Goal: Task Accomplishment & Management: Manage account settings

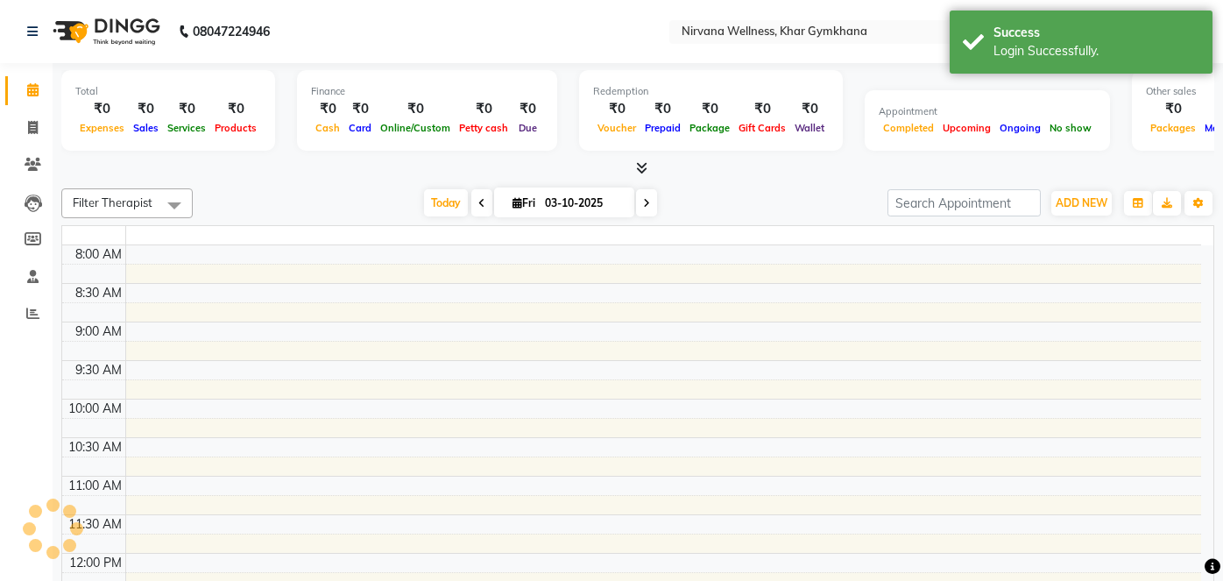
select select "en"
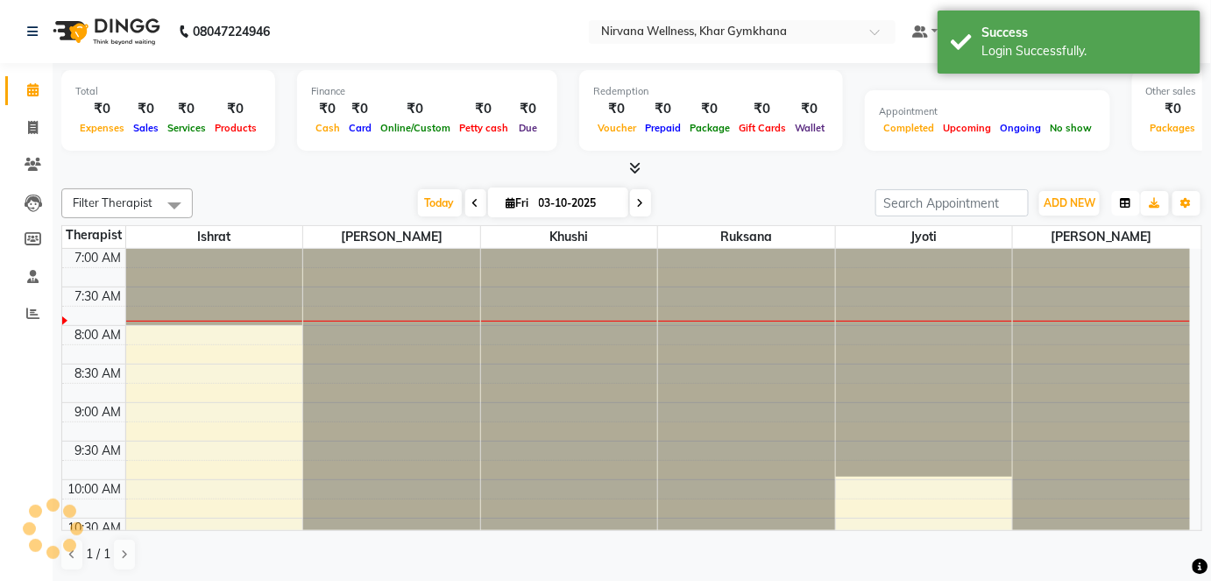
click at [1117, 205] on button "button" at bounding box center [1126, 203] width 28 height 25
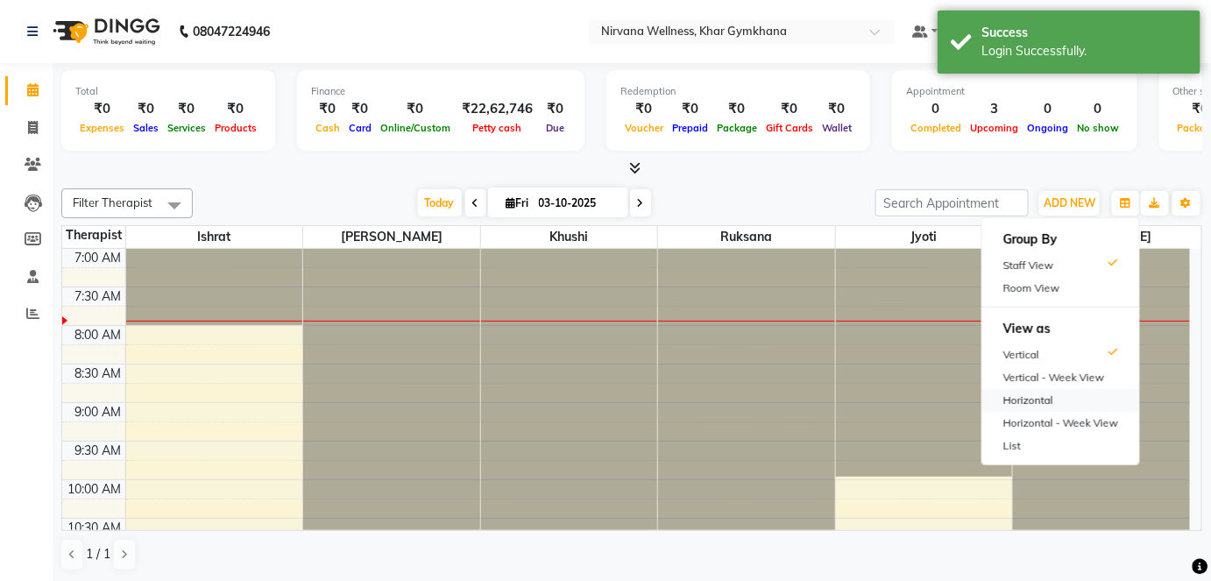
click at [1024, 393] on div "Horizontal" at bounding box center [1060, 400] width 157 height 23
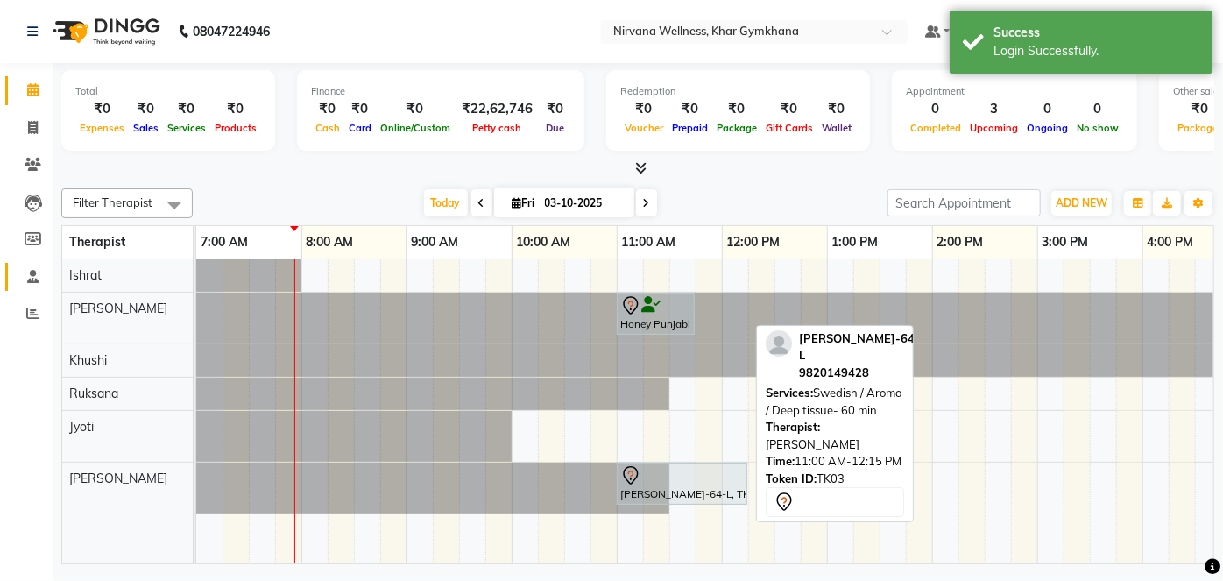
click at [34, 272] on icon at bounding box center [32, 276] width 11 height 13
click at [41, 283] on span at bounding box center [33, 277] width 31 height 20
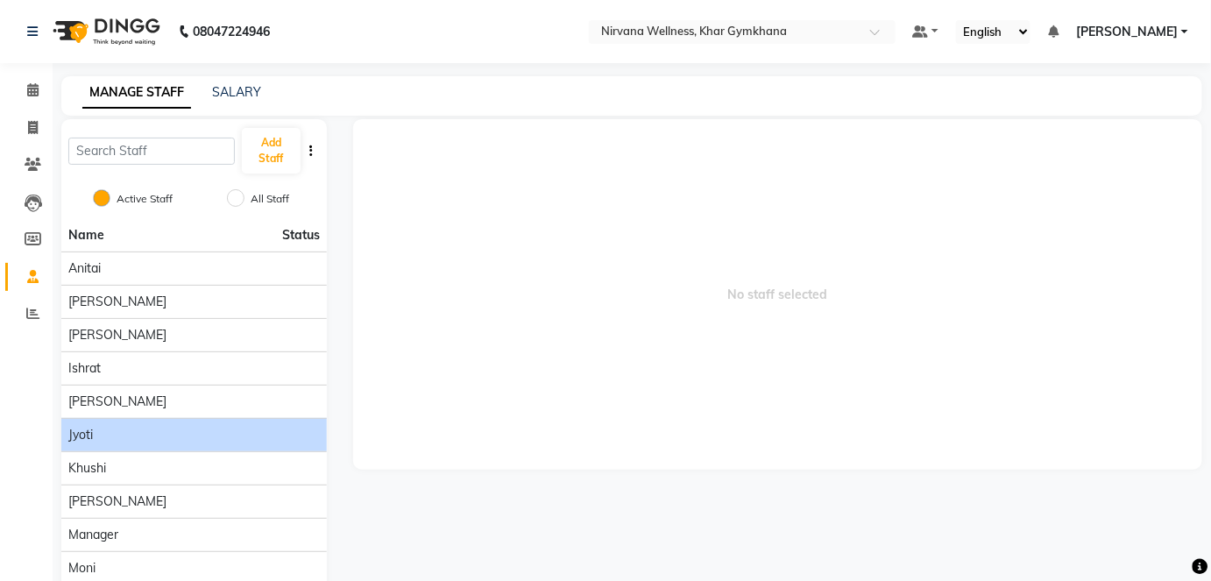
click at [155, 437] on div "Jyoti" at bounding box center [194, 435] width 252 height 18
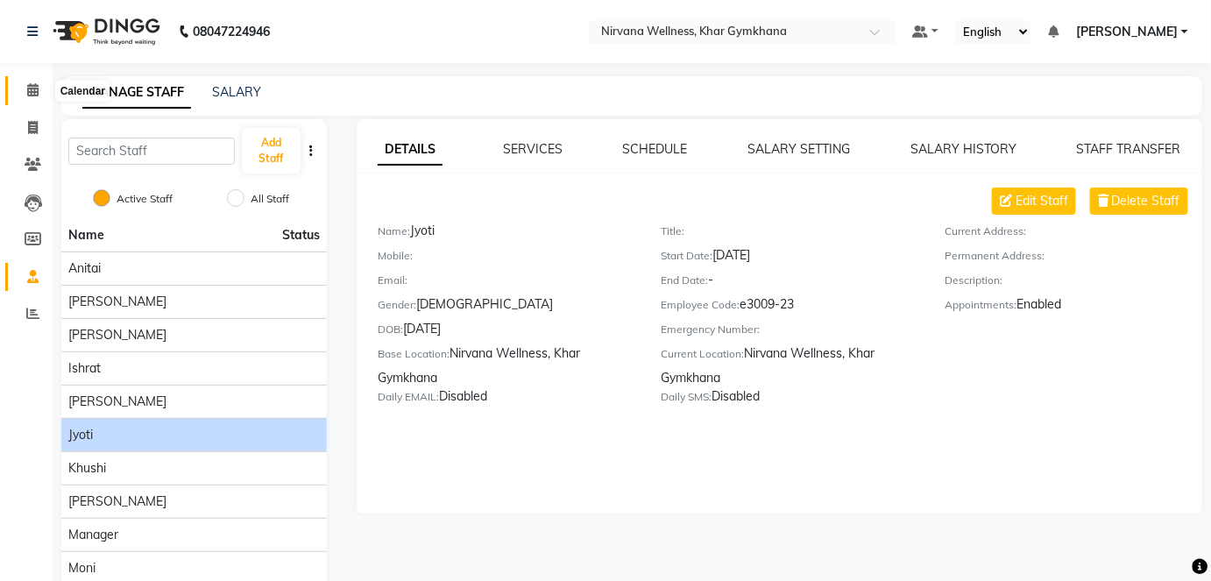
click at [32, 85] on icon at bounding box center [32, 89] width 11 height 13
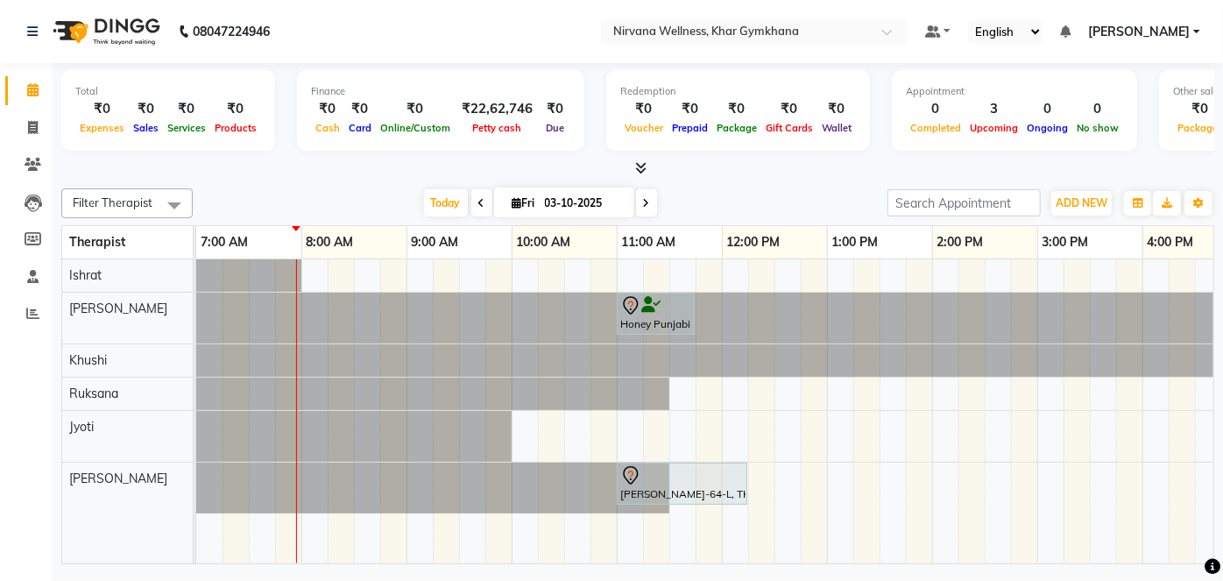
click at [196, 482] on div at bounding box center [196, 488] width 0 height 51
select select "79305"
select select "480"
select select "tentative"
click select "Select 08:00 AM 08:15 AM 08:30 AM 08:45 AM 09:00 AM 09:15 AM 09:30 AM 09:45 AM …"
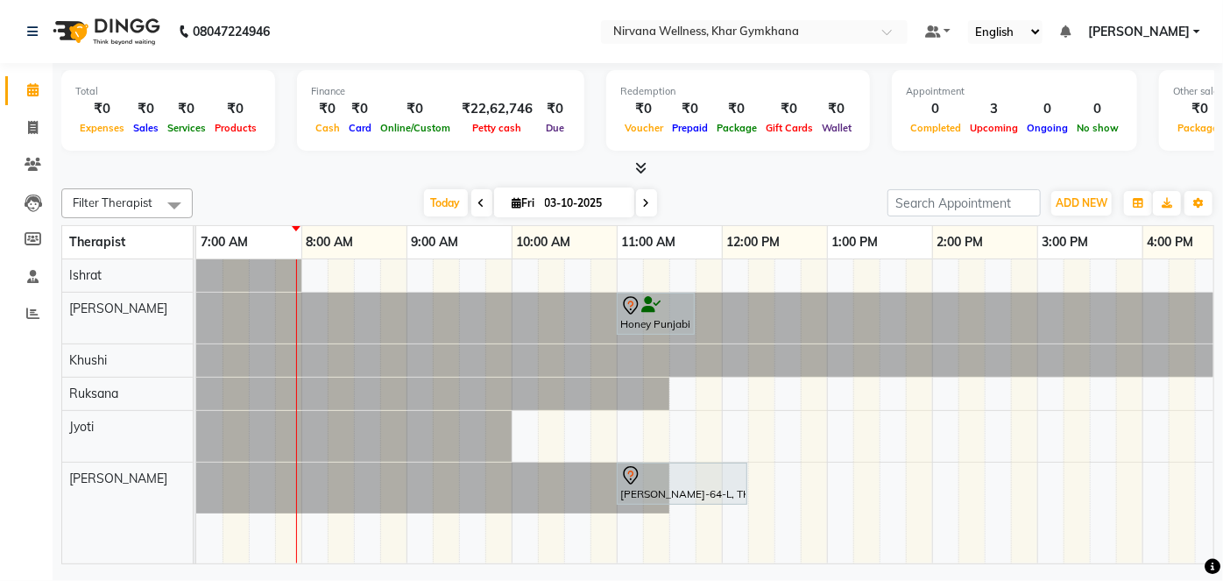
select select "510"
click select "Select 08:00 AM 08:15 AM 08:30 AM 08:45 AM 09:00 AM 09:15 AM 09:30 AM 09:45 AM …"
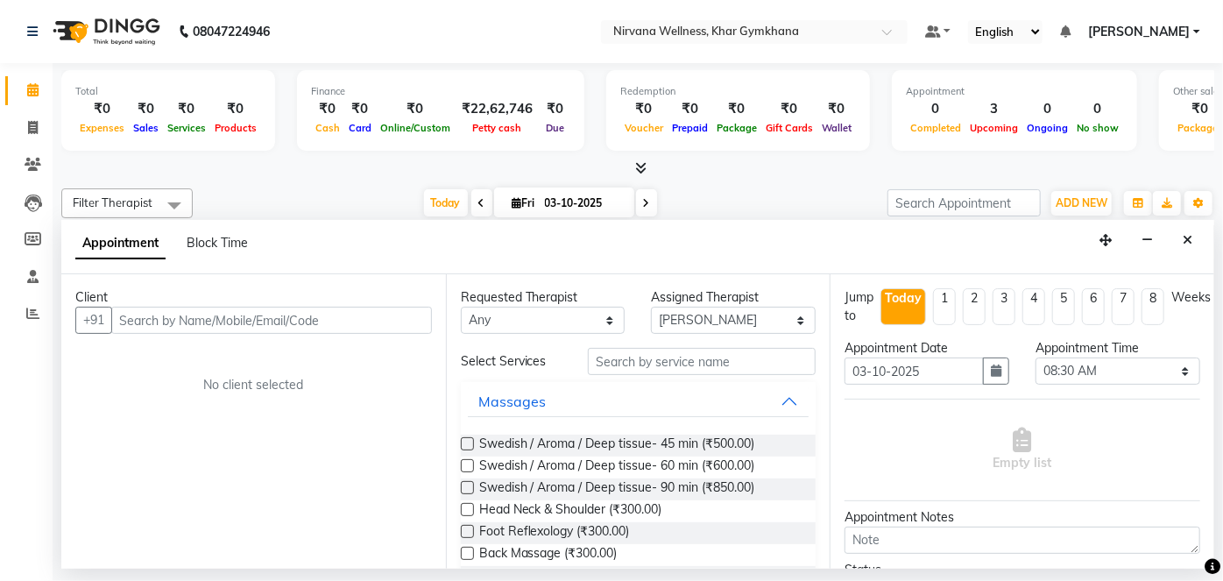
click at [223, 332] on div "Client +91 No client selected" at bounding box center [253, 421] width 385 height 294
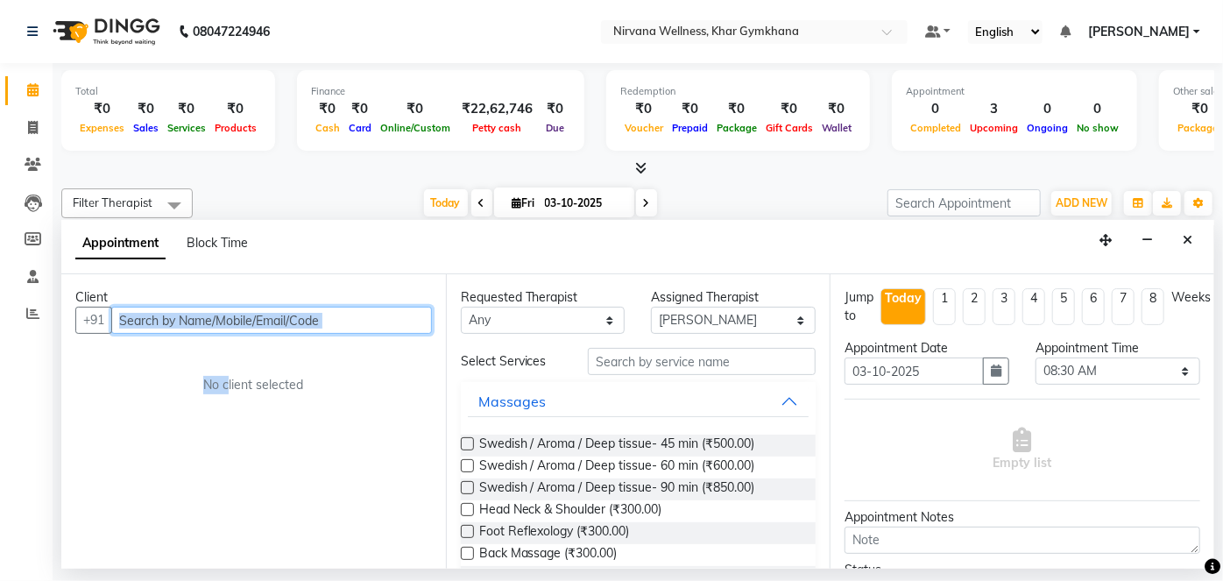
click at [379, 331] on input "text" at bounding box center [271, 320] width 321 height 27
click at [301, 318] on input "text" at bounding box center [271, 320] width 321 height 27
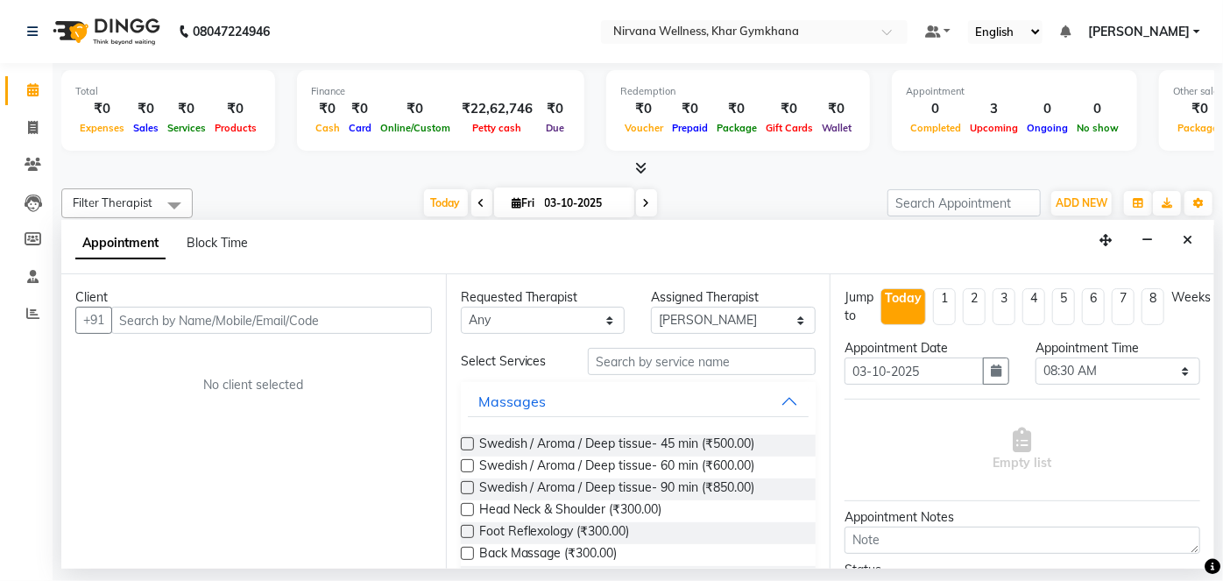
drag, startPoint x: 357, startPoint y: 537, endPoint x: 362, endPoint y: 468, distance: 69.4
click at [357, 535] on div "Client +91 No client selected" at bounding box center [253, 421] width 385 height 294
click at [275, 318] on input "text" at bounding box center [271, 320] width 321 height 27
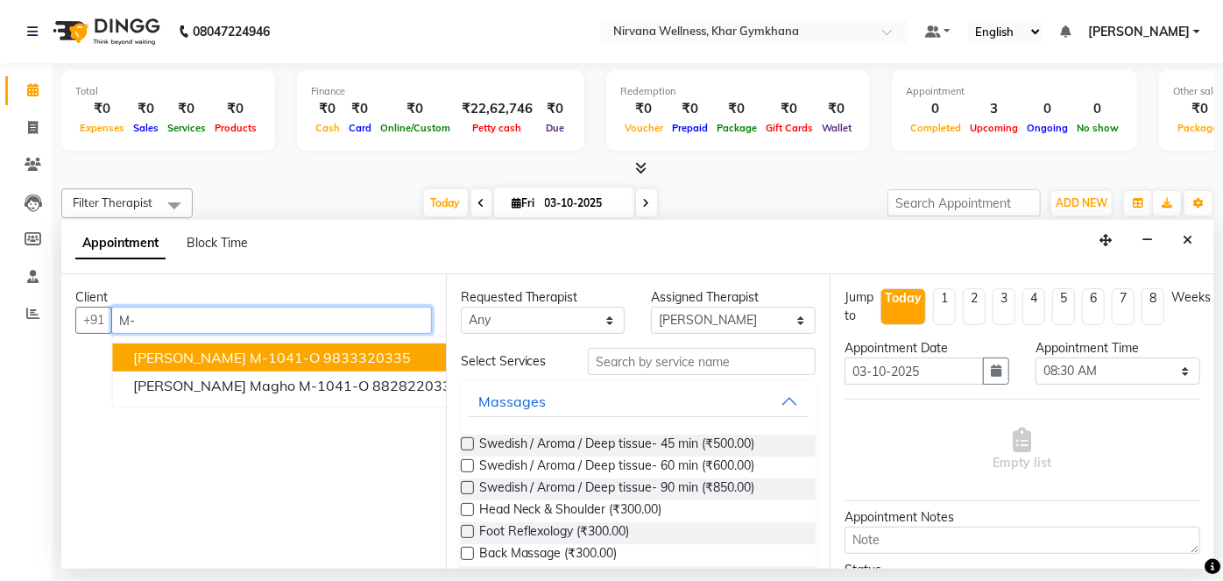
type input "M"
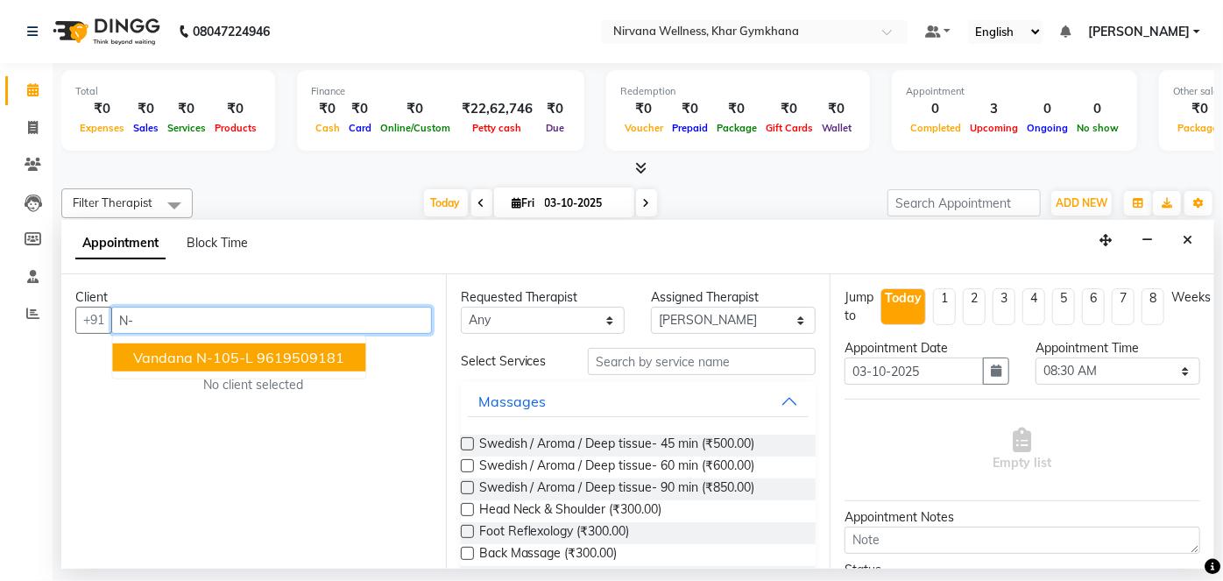
type input "N"
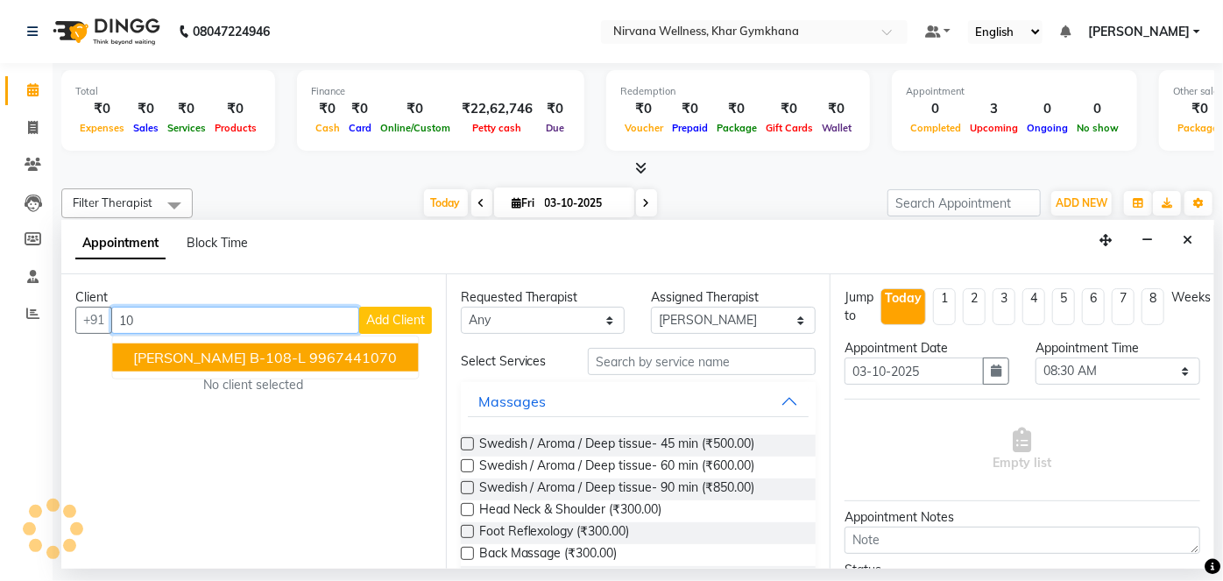
type input "1"
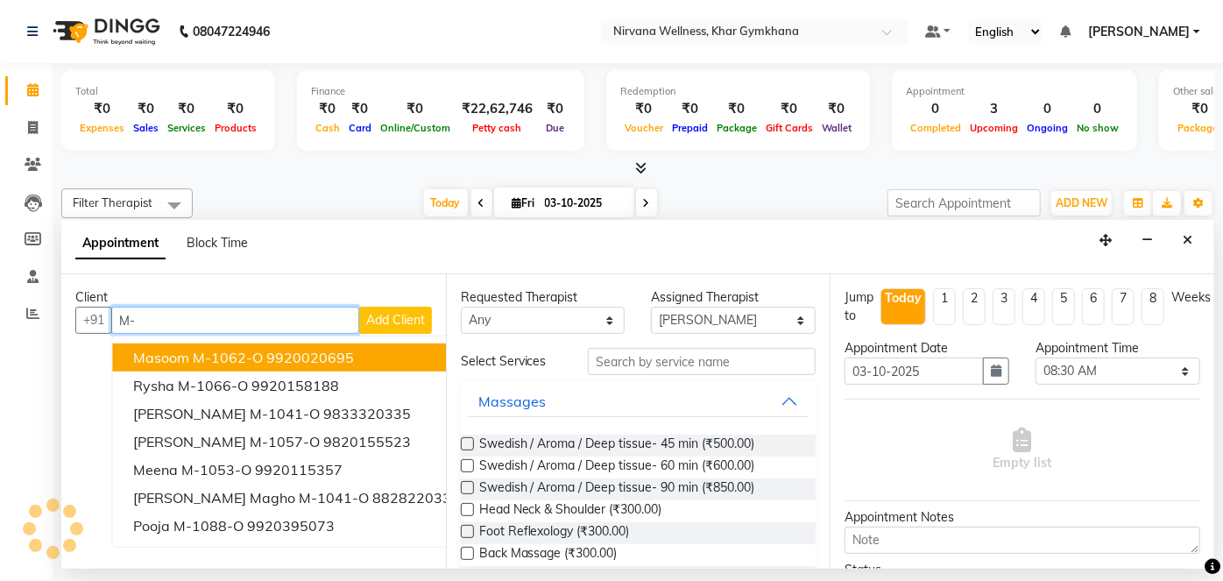
type input "M"
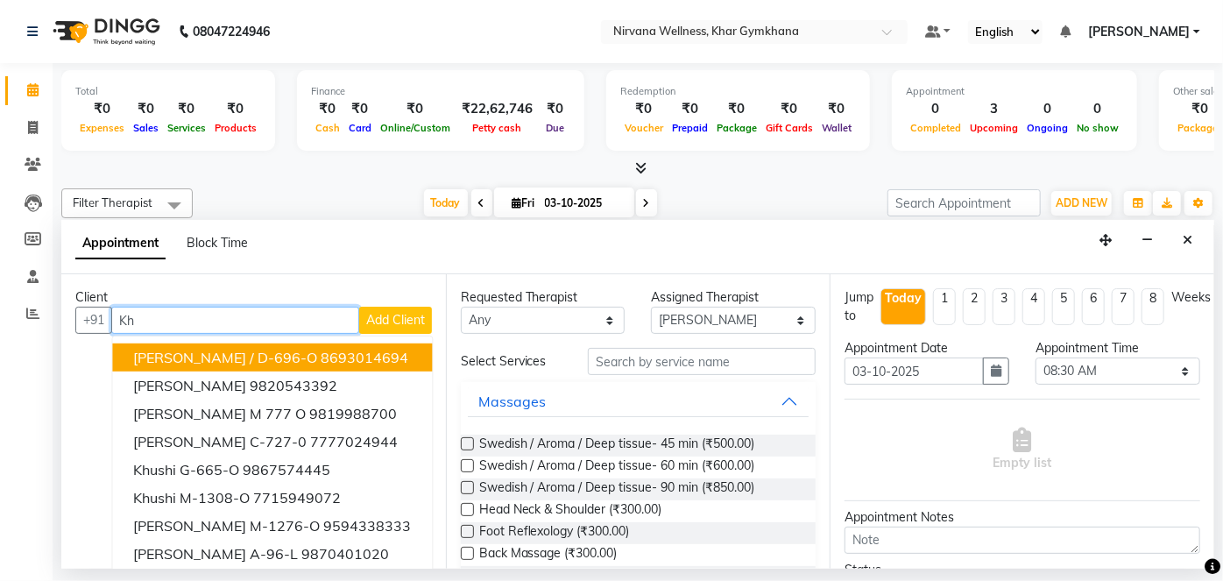
type input "K"
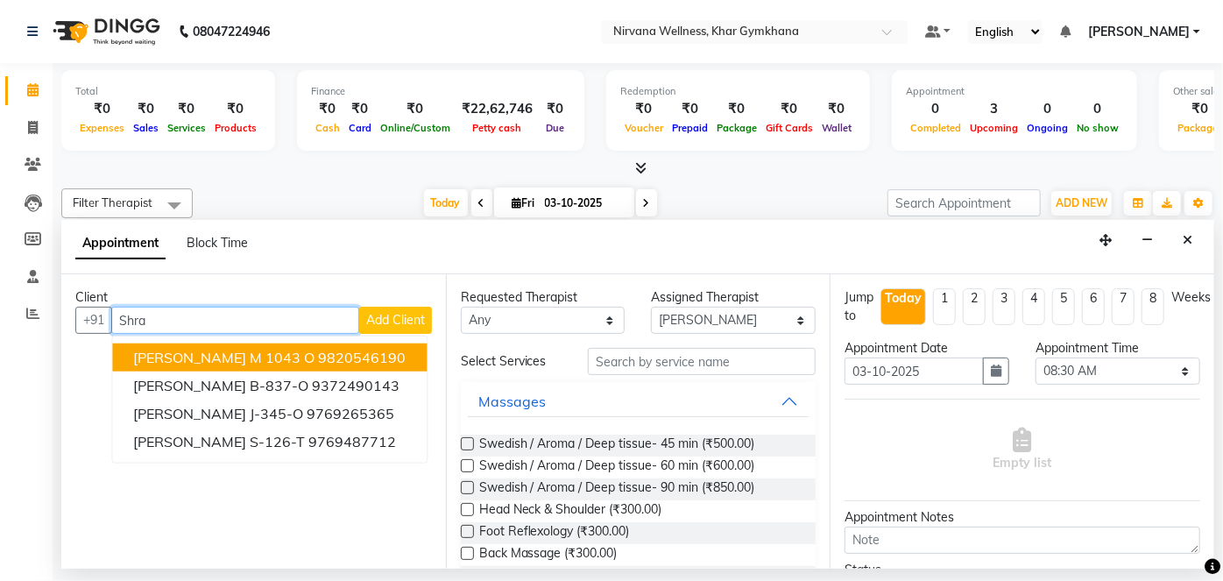
click at [266, 360] on button "[PERSON_NAME] M 1043 O 9820546190" at bounding box center [269, 358] width 315 height 28
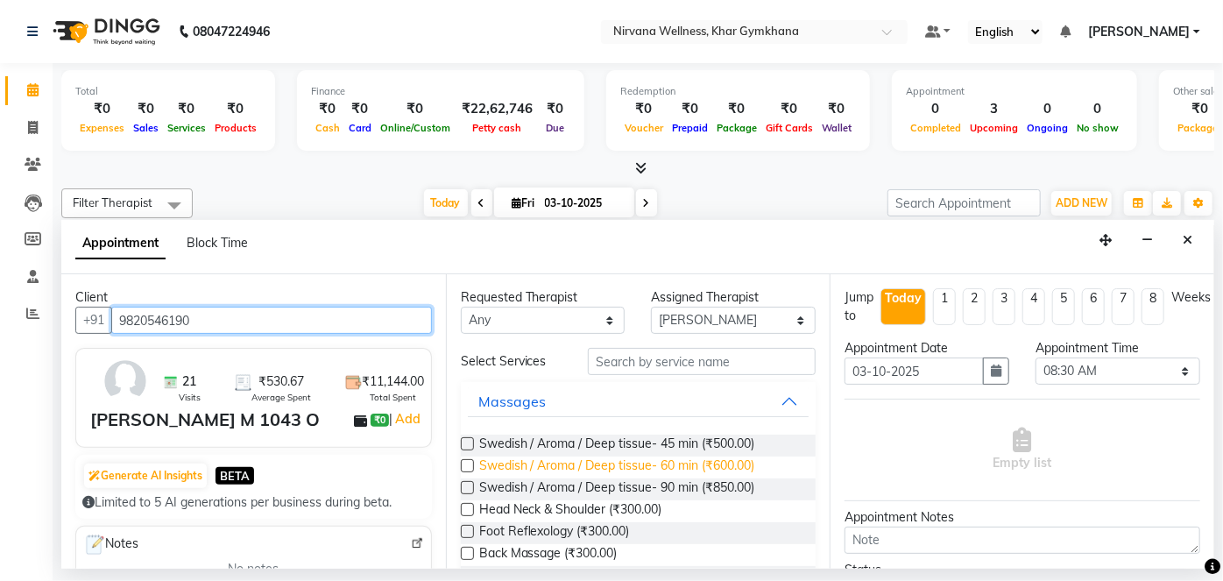
type input "9820546190"
click at [673, 468] on span "Swedish / Aroma / Deep tissue- 60 min (₹600.00)" at bounding box center [617, 468] width 276 height 22
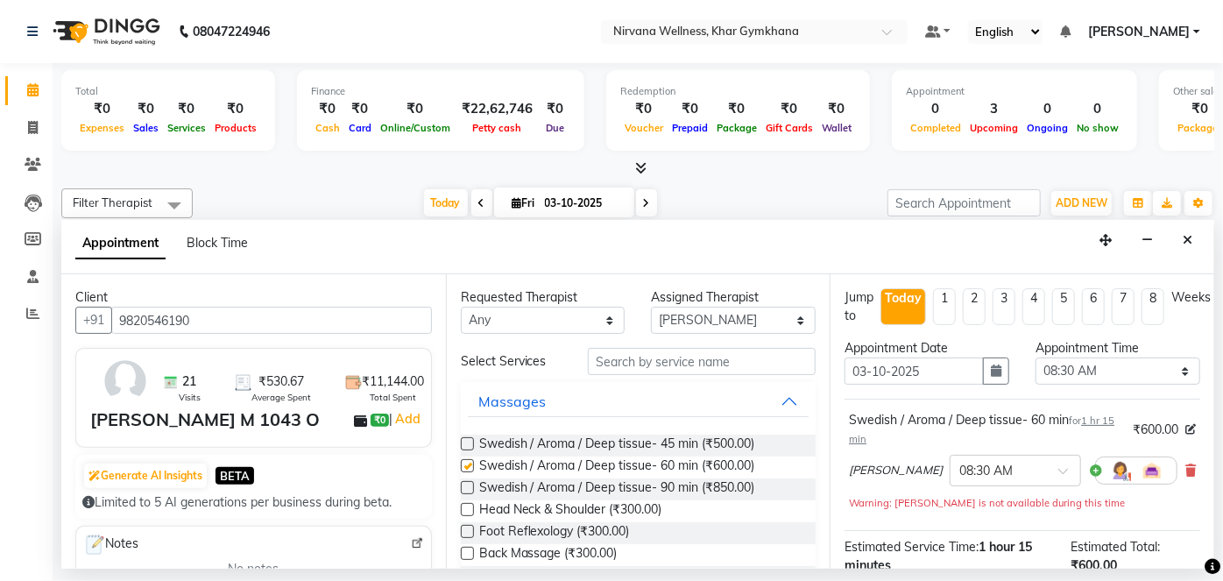
checkbox input "false"
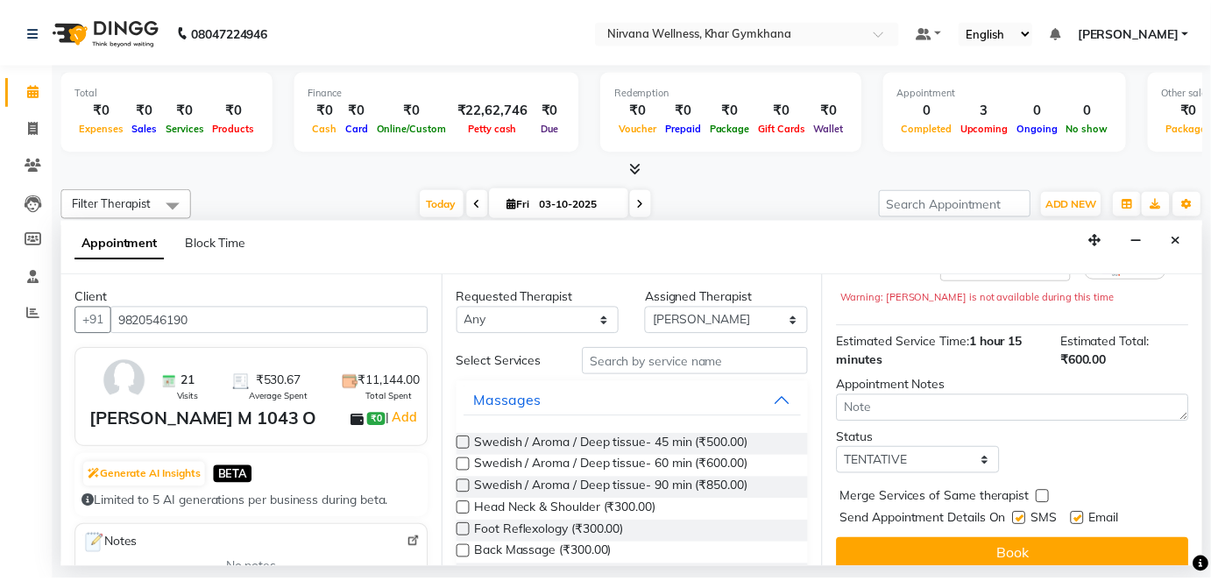
scroll to position [221, 0]
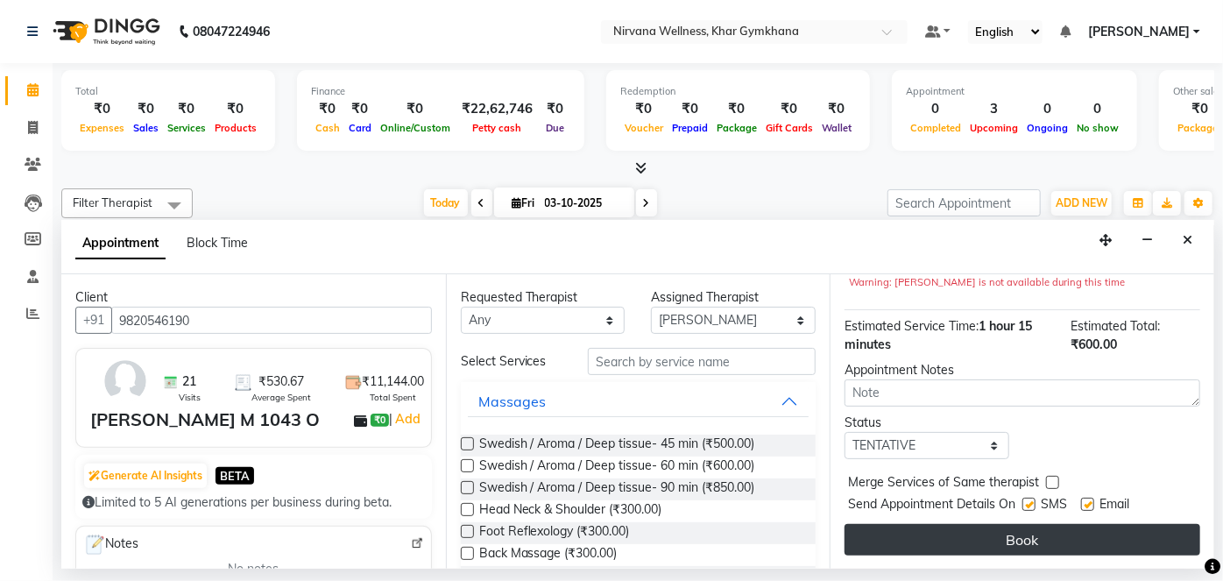
click at [983, 552] on div "Jump to [DATE] 1 2 3 4 5 6 7 8 Weeks Appointment Date [DATE] Appointment Time S…" at bounding box center [1022, 421] width 385 height 294
click at [983, 540] on button "Book" at bounding box center [1023, 540] width 356 height 32
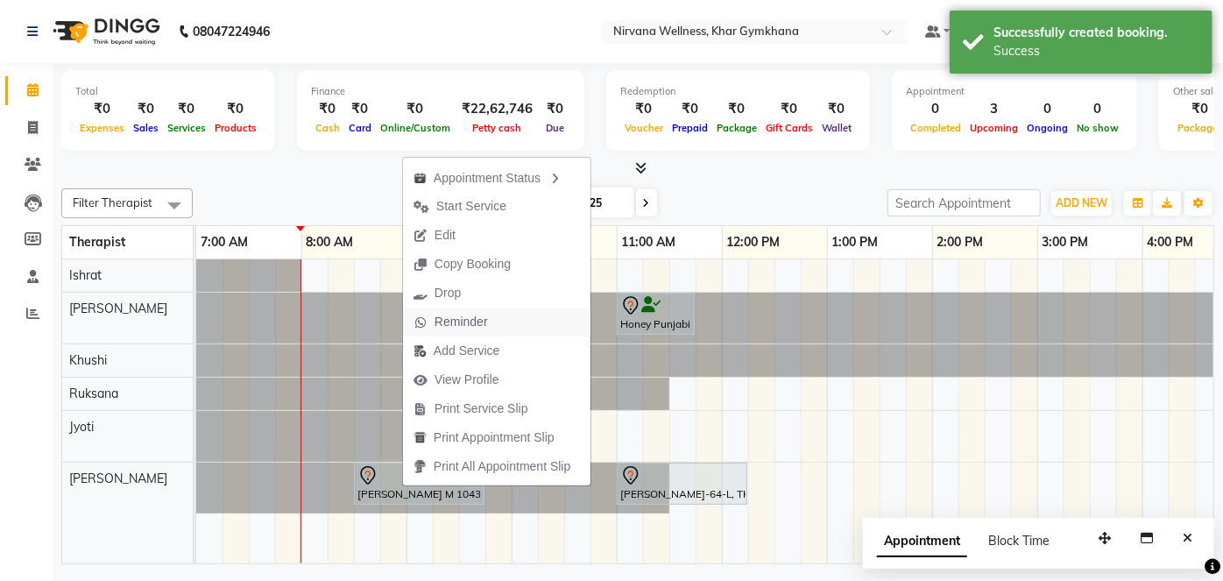
click at [443, 321] on span "Reminder" at bounding box center [461, 322] width 53 height 18
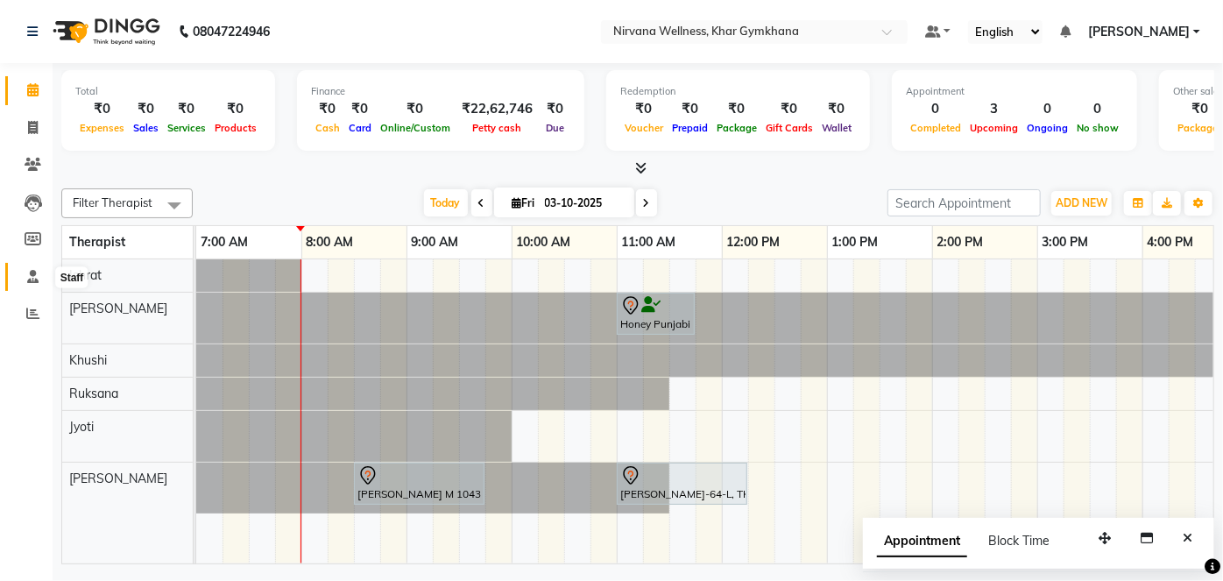
click at [28, 274] on icon at bounding box center [32, 276] width 11 height 13
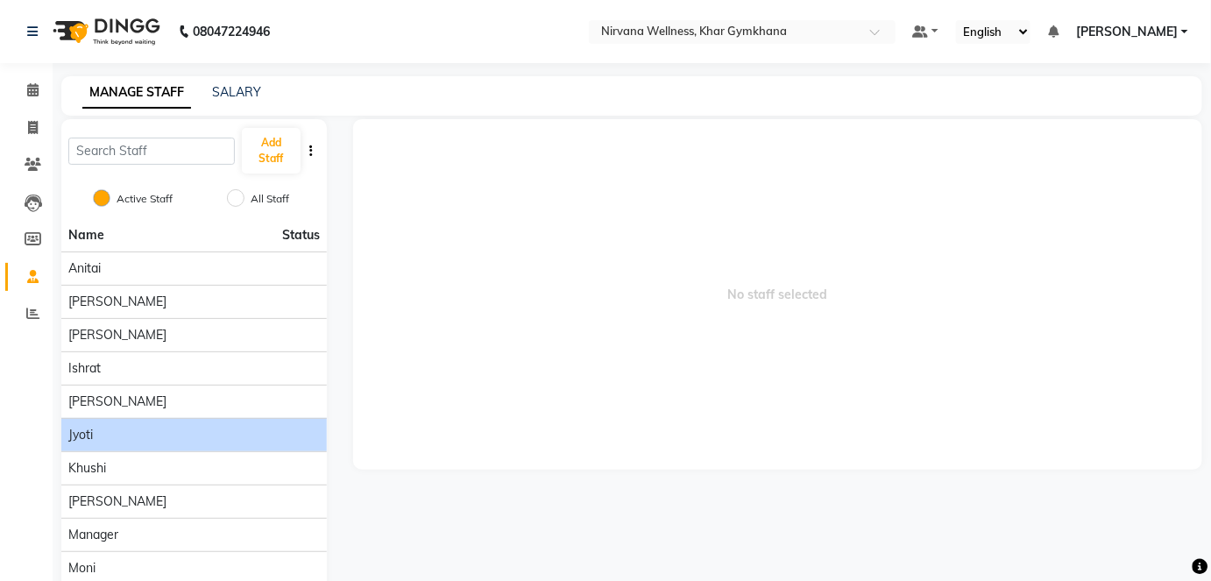
click at [201, 437] on div "Jyoti" at bounding box center [194, 435] width 252 height 18
click at [200, 435] on div "Jyoti" at bounding box center [194, 435] width 252 height 18
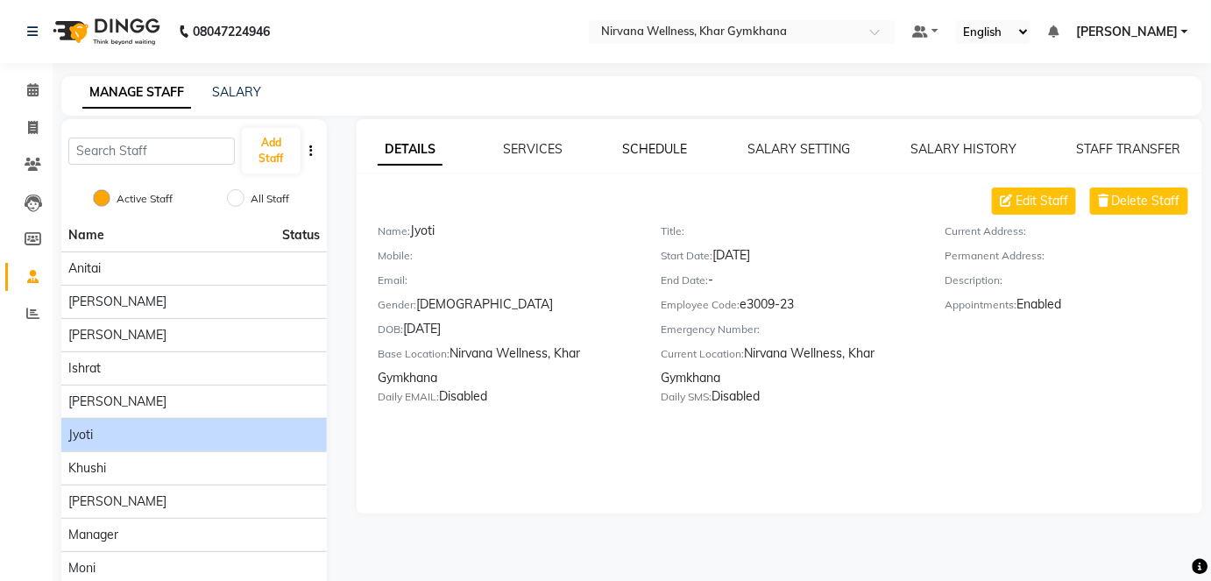
click at [644, 154] on link "SCHEDULE" at bounding box center [655, 149] width 65 height 16
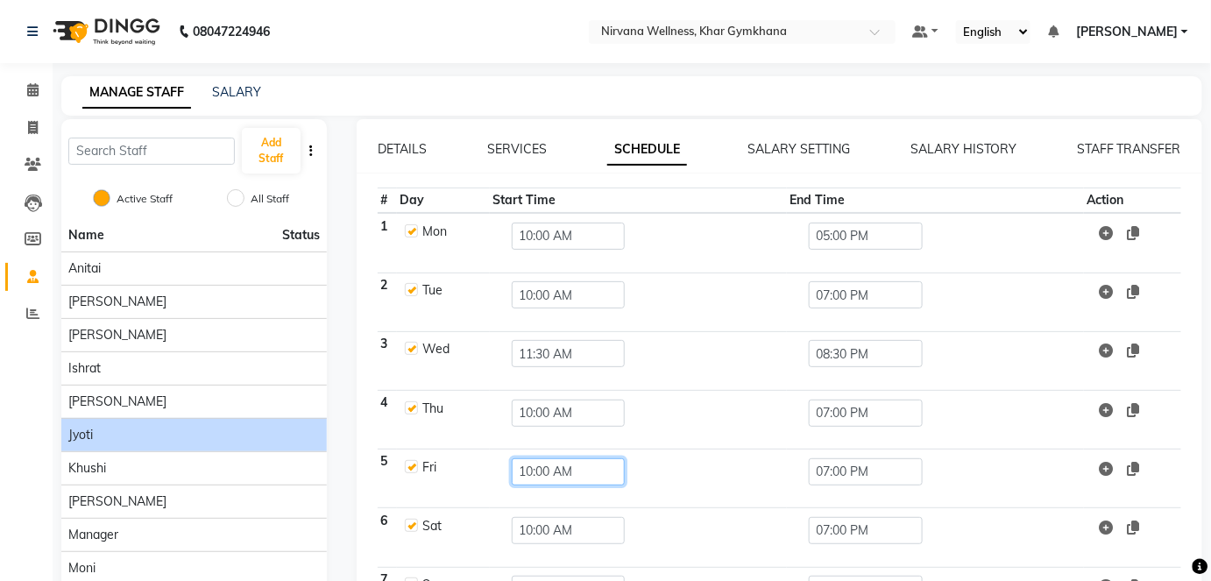
click at [563, 460] on input "10:00 AM" at bounding box center [569, 471] width 114 height 27
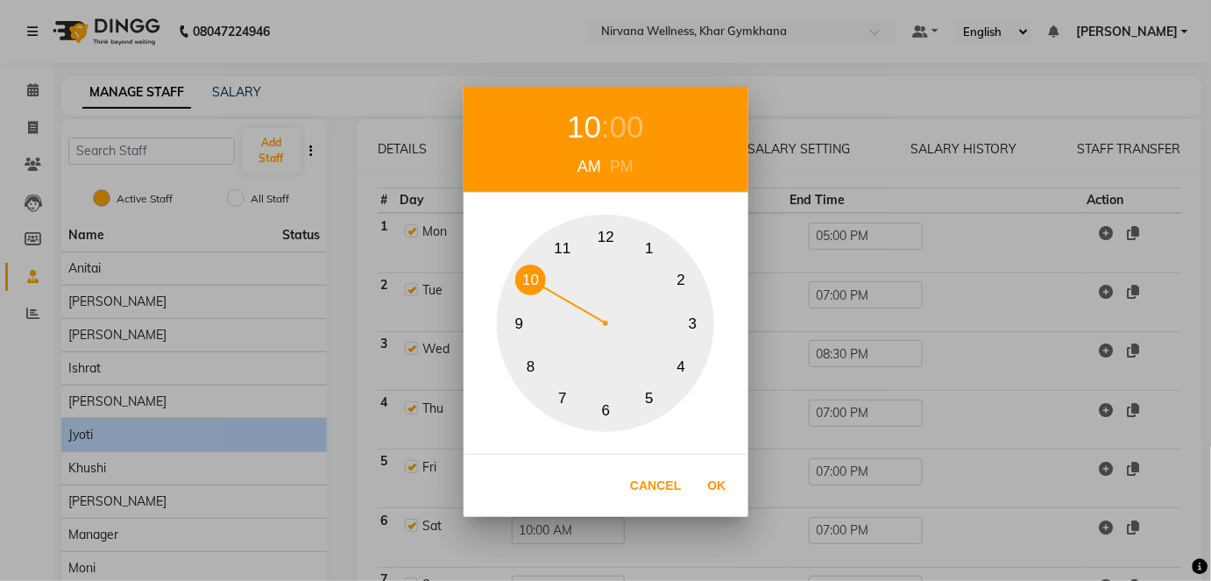
click at [565, 237] on button "11" at bounding box center [563, 248] width 31 height 31
click at [623, 140] on div "00" at bounding box center [627, 127] width 34 height 46
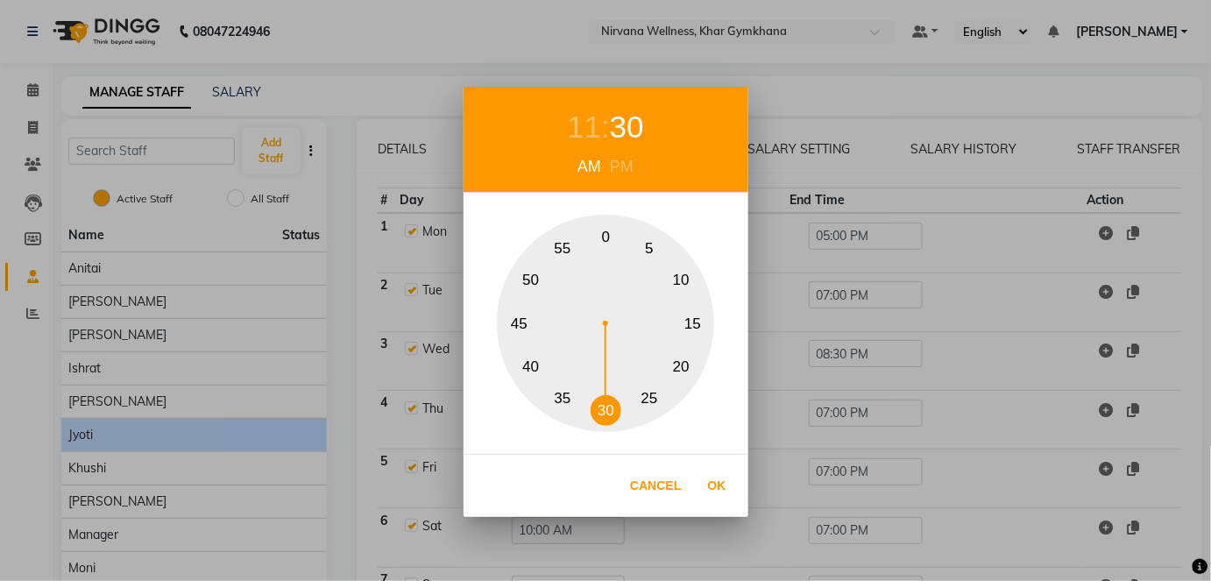
click at [610, 411] on button "30" at bounding box center [606, 410] width 31 height 31
drag, startPoint x: 712, startPoint y: 491, endPoint x: 719, endPoint y: 477, distance: 16.1
click at [711, 489] on button "Ok" at bounding box center [717, 486] width 36 height 36
type input "11:30 AM"
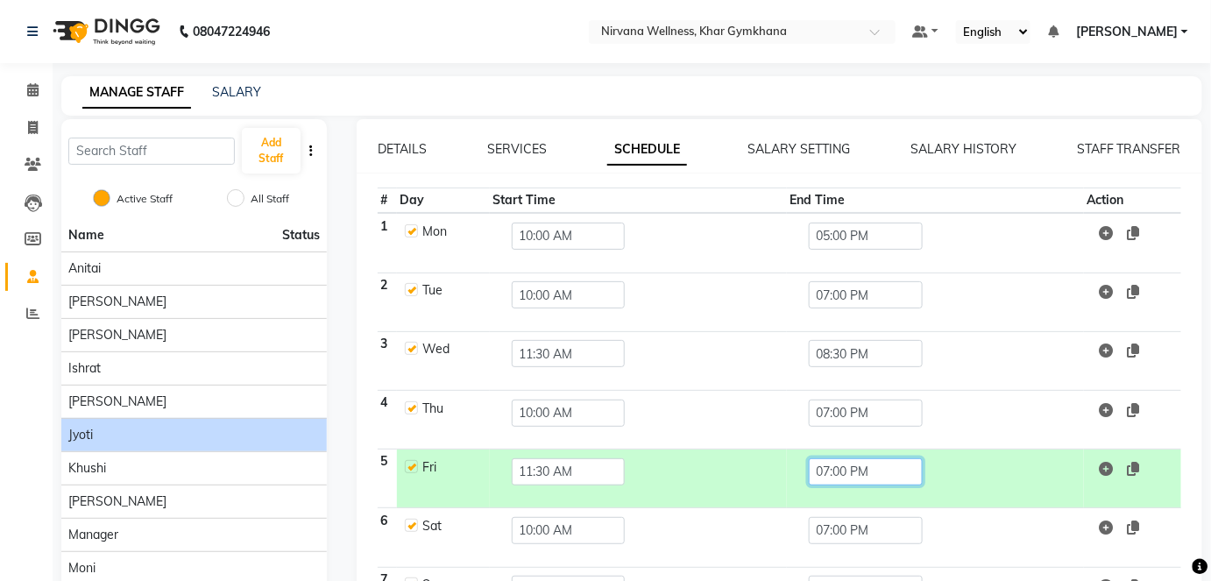
click at [859, 466] on input "07:00 PM" at bounding box center [866, 471] width 114 height 27
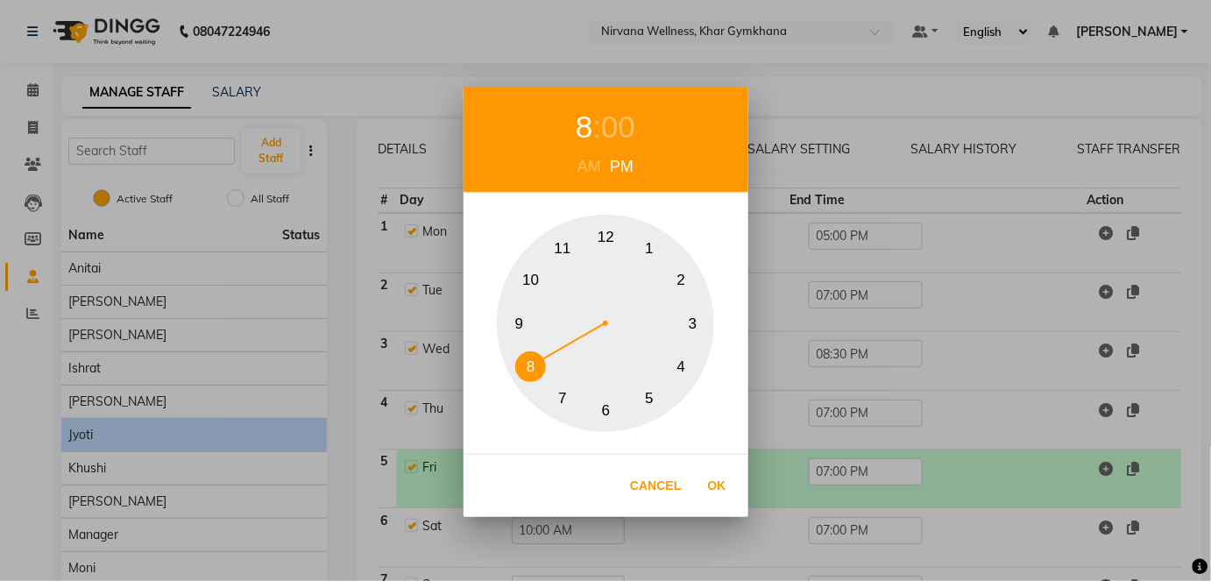
click at [526, 371] on button "8" at bounding box center [530, 366] width 31 height 31
click at [617, 124] on div "00" at bounding box center [618, 127] width 34 height 46
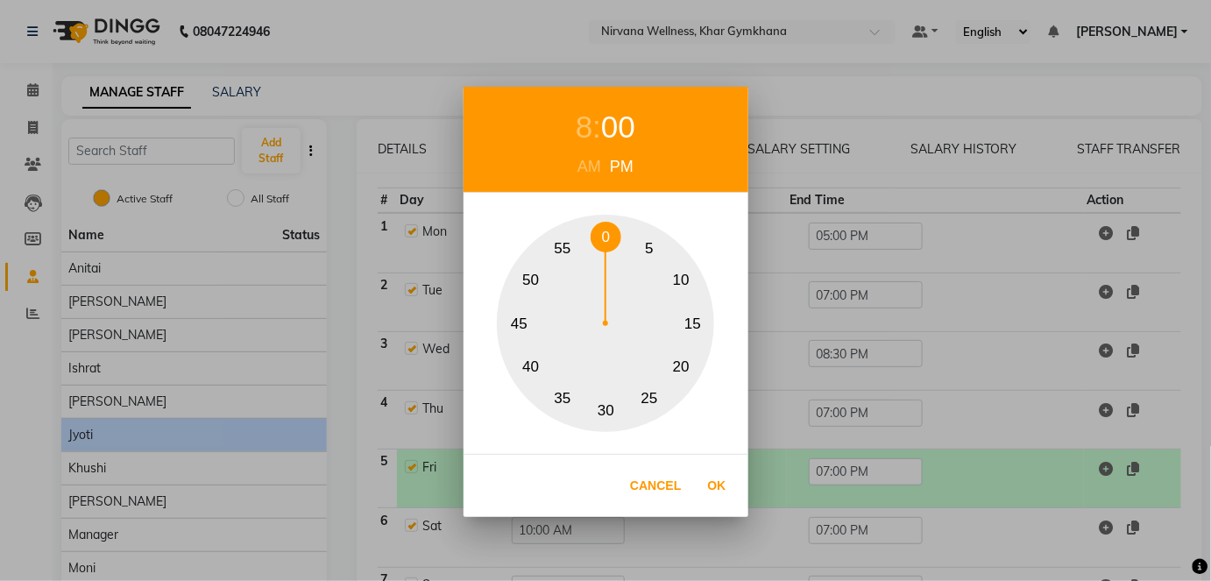
click at [610, 411] on button "30" at bounding box center [606, 410] width 31 height 31
click at [729, 489] on button "Ok" at bounding box center [717, 486] width 36 height 36
type input "08:30 PM"
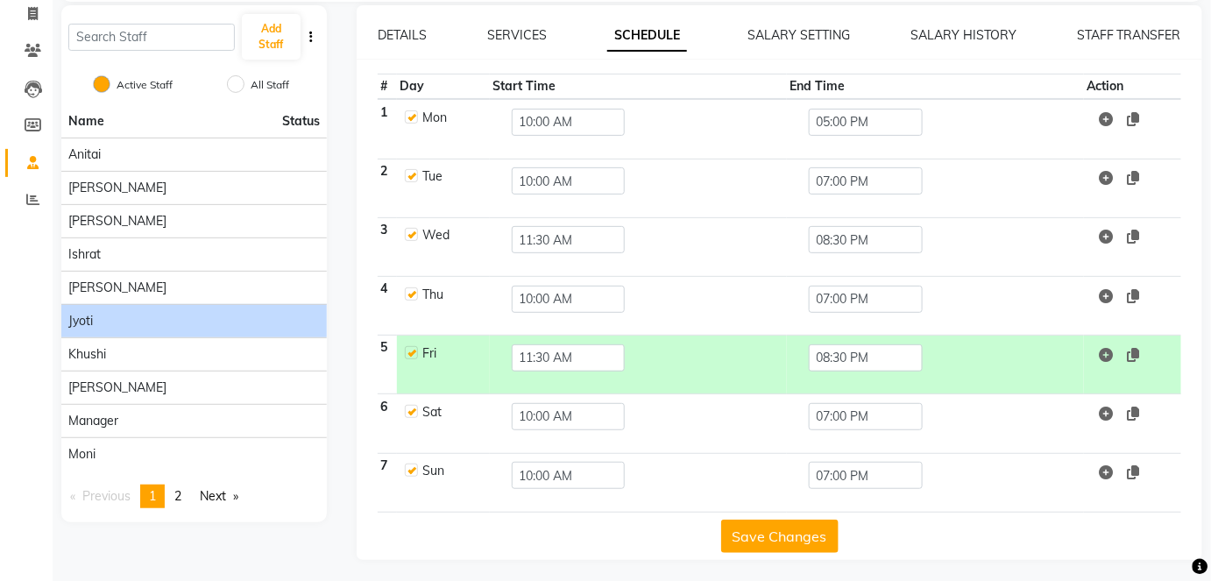
scroll to position [115, 0]
click at [790, 524] on button "Save Changes" at bounding box center [779, 535] width 117 height 33
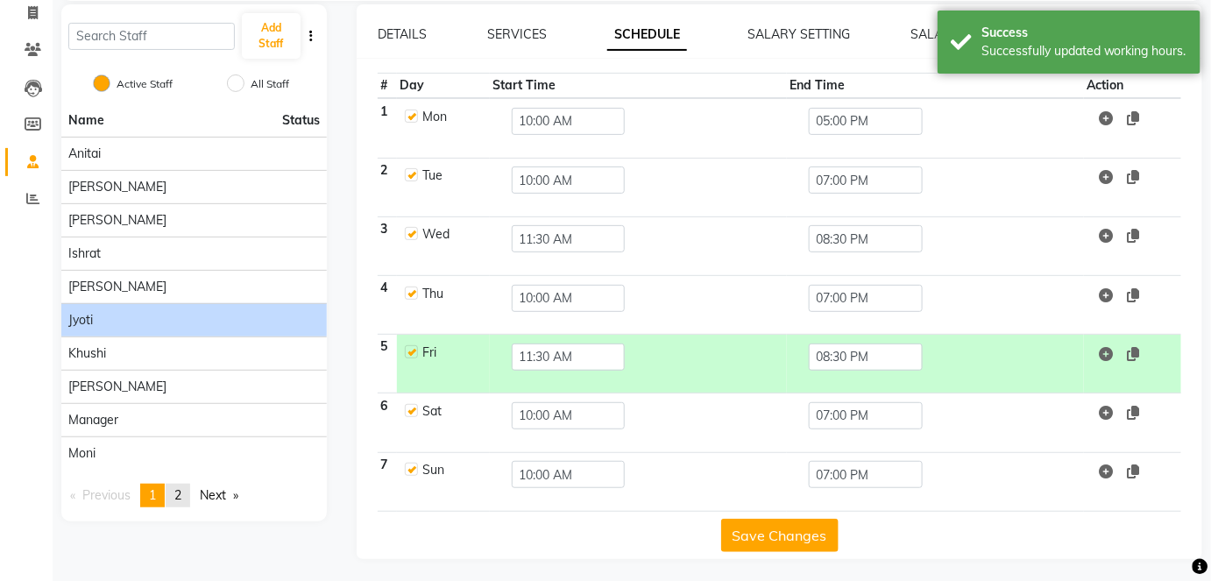
click at [180, 495] on span "2" at bounding box center [177, 495] width 7 height 16
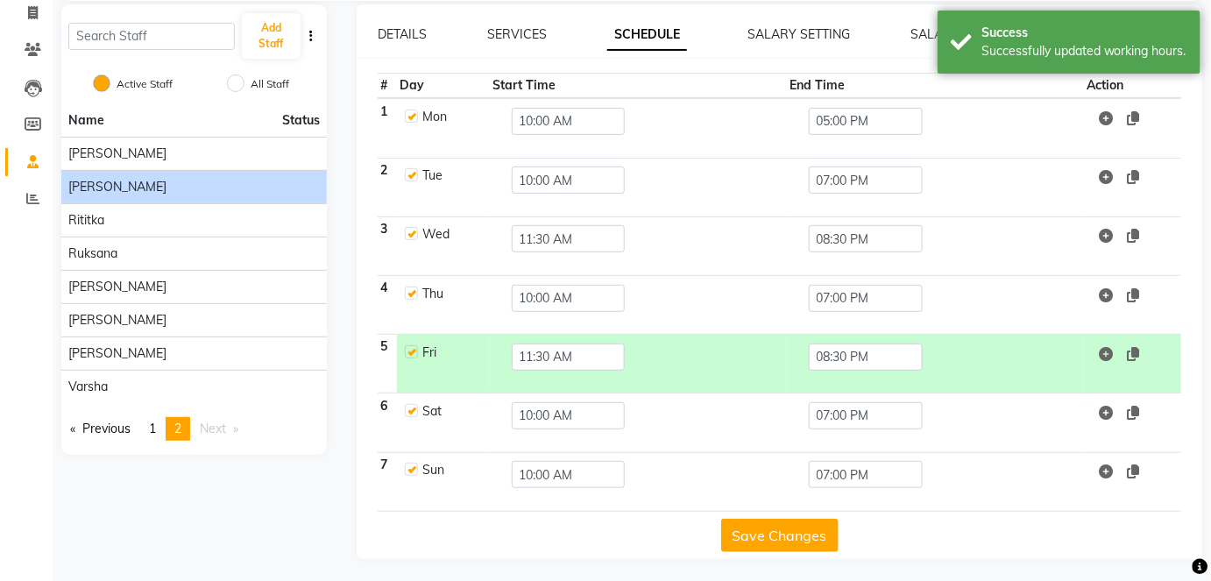
click at [142, 182] on div "[PERSON_NAME]" at bounding box center [194, 187] width 252 height 18
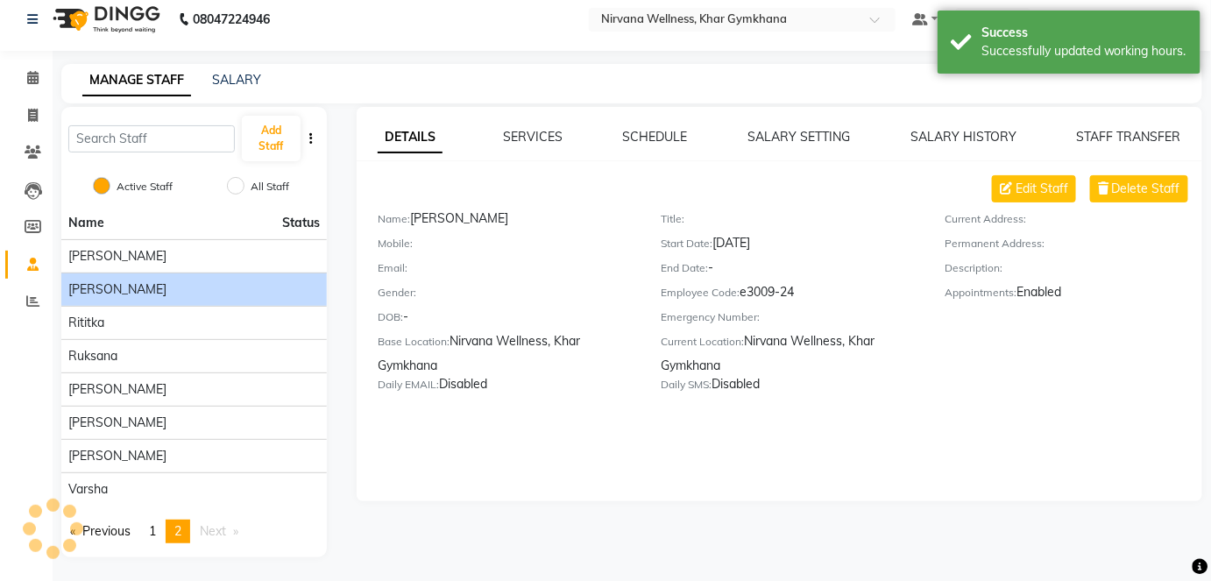
click at [624, 145] on div "SCHEDULE" at bounding box center [655, 137] width 65 height 18
click at [635, 125] on div "DETAILS SERVICES SCHEDULE SALARY SETTING SALARY HISTORY STAFF TRANSFER Edit Sta…" at bounding box center [780, 304] width 846 height 394
click at [637, 131] on link "SCHEDULE" at bounding box center [655, 137] width 65 height 16
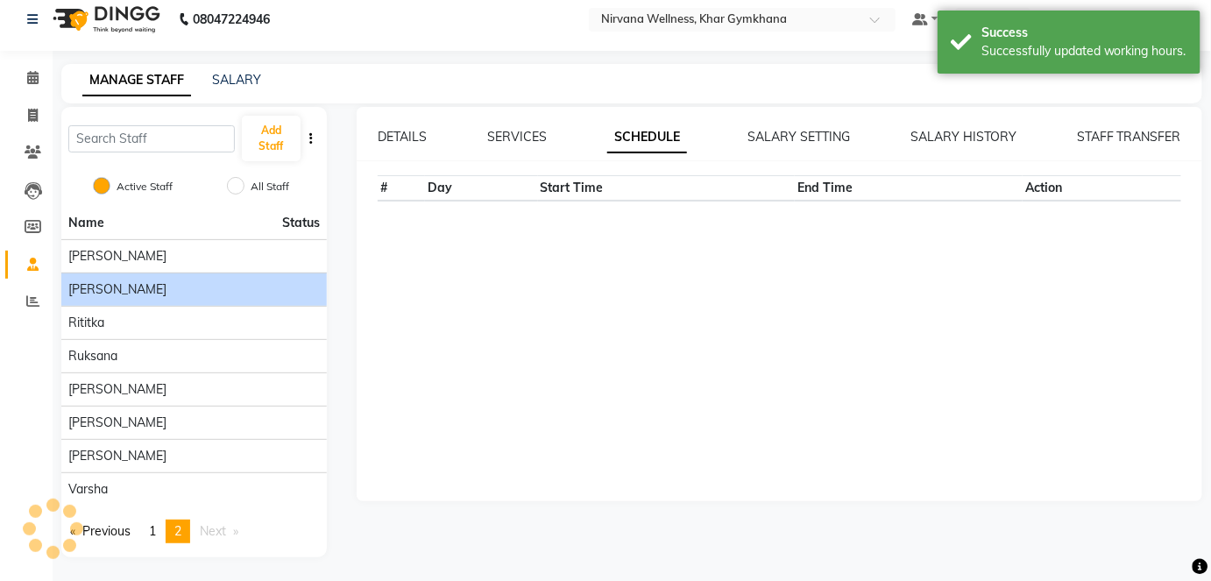
scroll to position [115, 0]
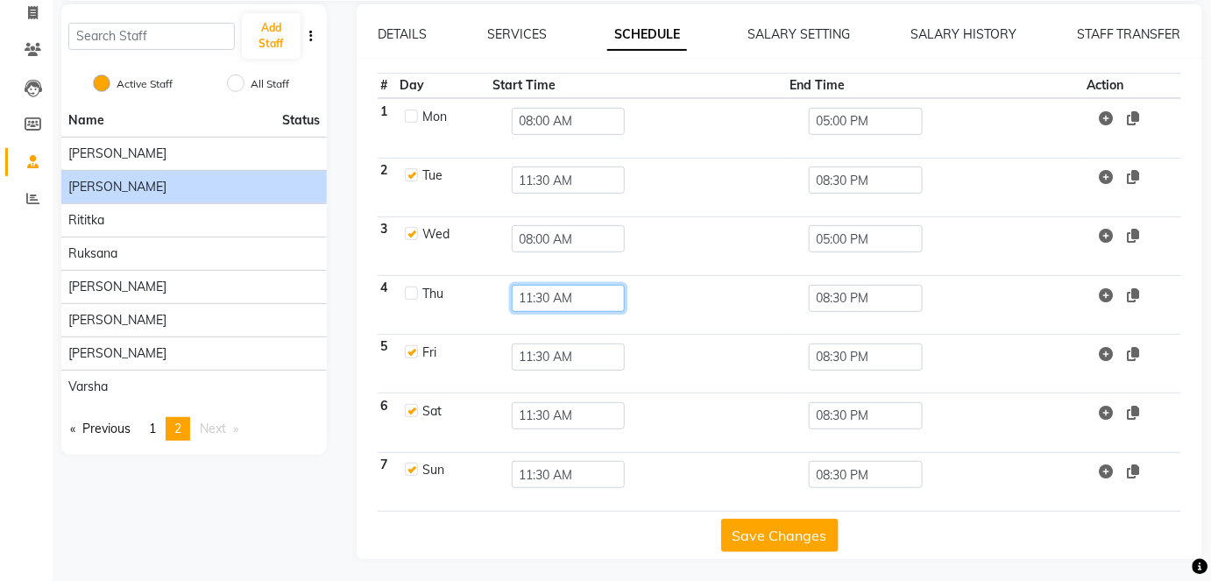
click at [555, 293] on input "11:30 AM" at bounding box center [569, 298] width 114 height 27
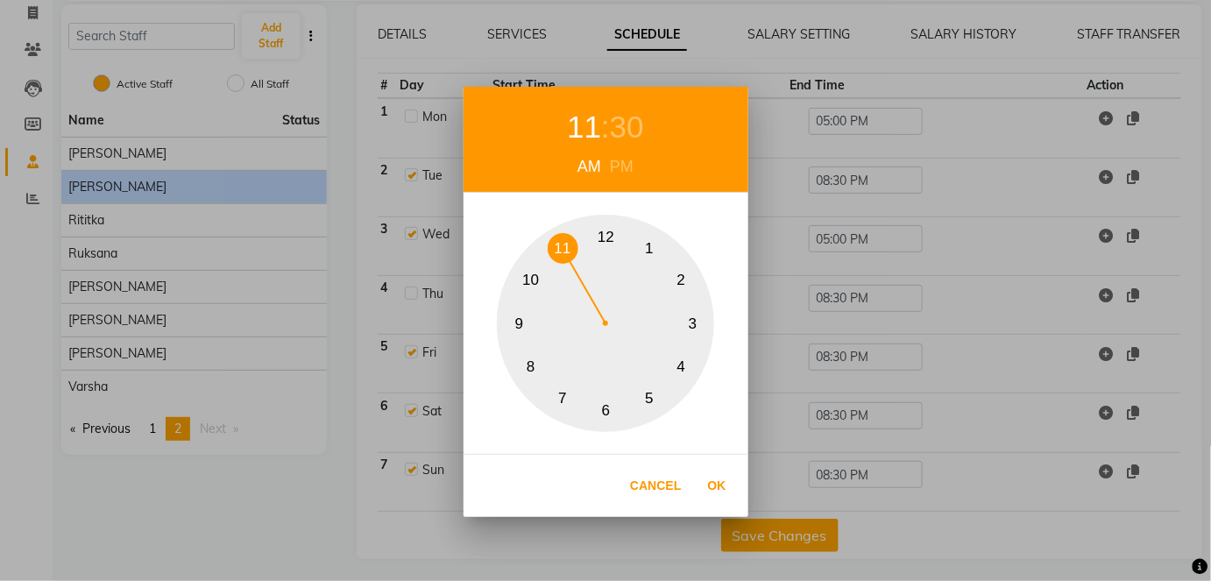
click at [349, 360] on div "11 : 30 AM PM 1 2 3 4 5 6 7 8 9 10 11 12 Cancel Ok" at bounding box center [605, 290] width 1211 height 581
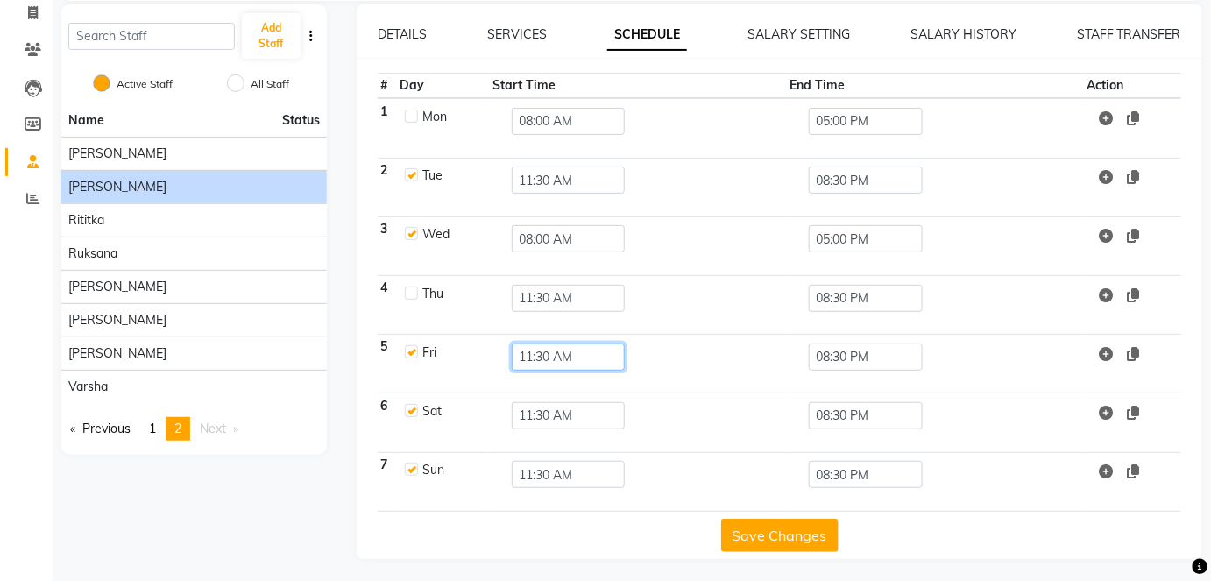
click at [567, 344] on input "11:30 AM" at bounding box center [569, 357] width 114 height 27
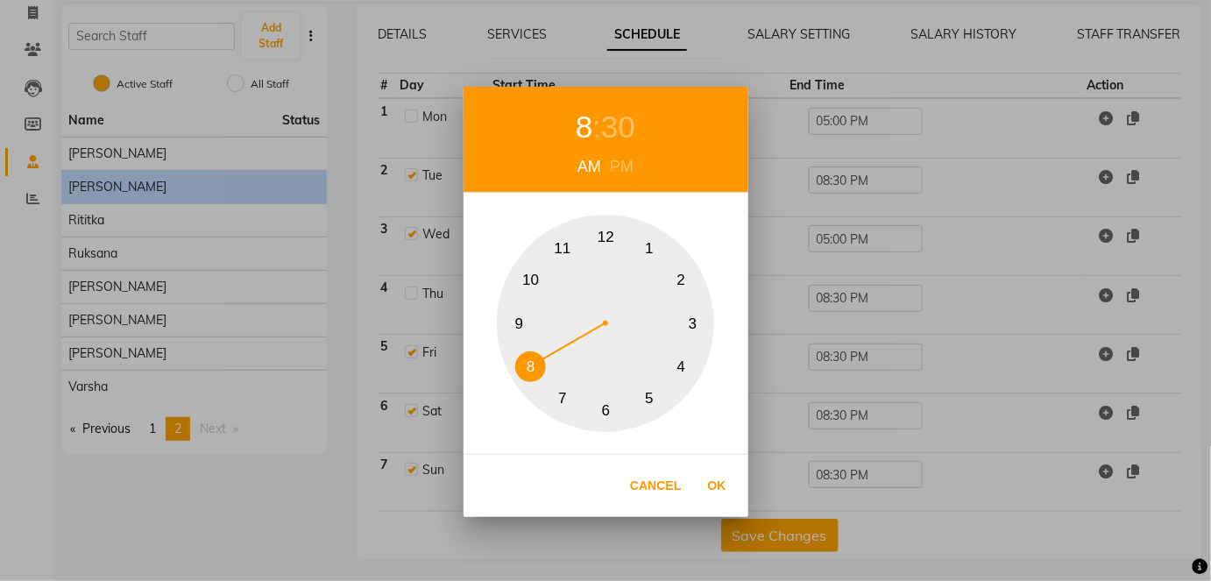
drag, startPoint x: 523, startPoint y: 365, endPoint x: 519, endPoint y: 300, distance: 65.9
click at [523, 365] on button "8" at bounding box center [530, 366] width 31 height 31
click at [617, 137] on div "30" at bounding box center [618, 127] width 34 height 46
click at [610, 234] on button "0" at bounding box center [606, 237] width 31 height 31
click at [604, 235] on button "0" at bounding box center [606, 237] width 31 height 31
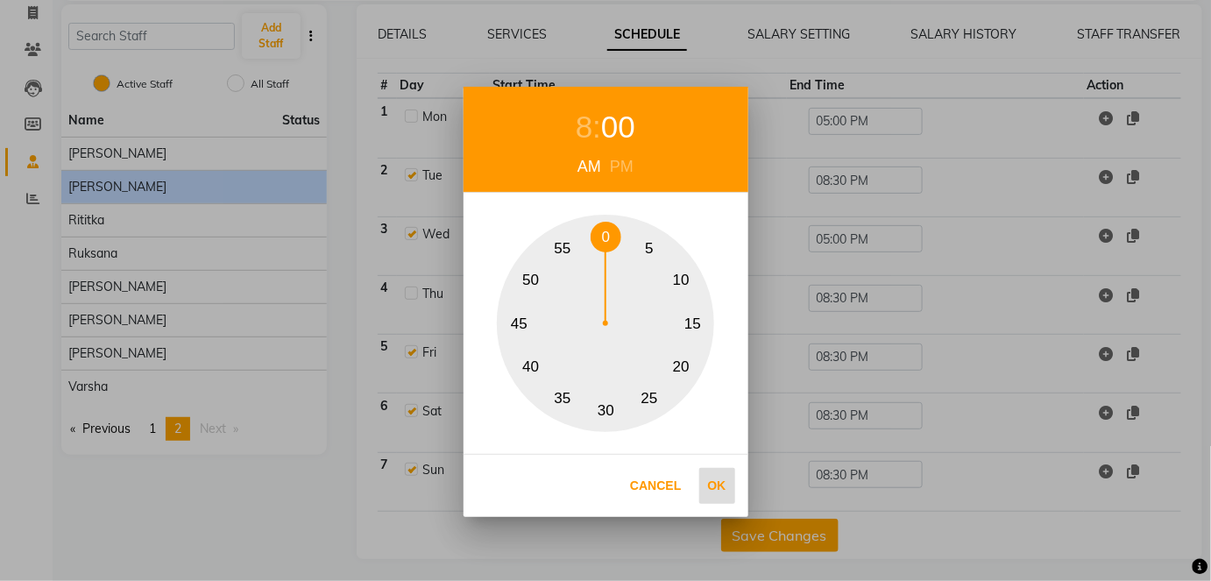
click at [704, 478] on button "Ok" at bounding box center [717, 486] width 36 height 36
type input "08:00 AM"
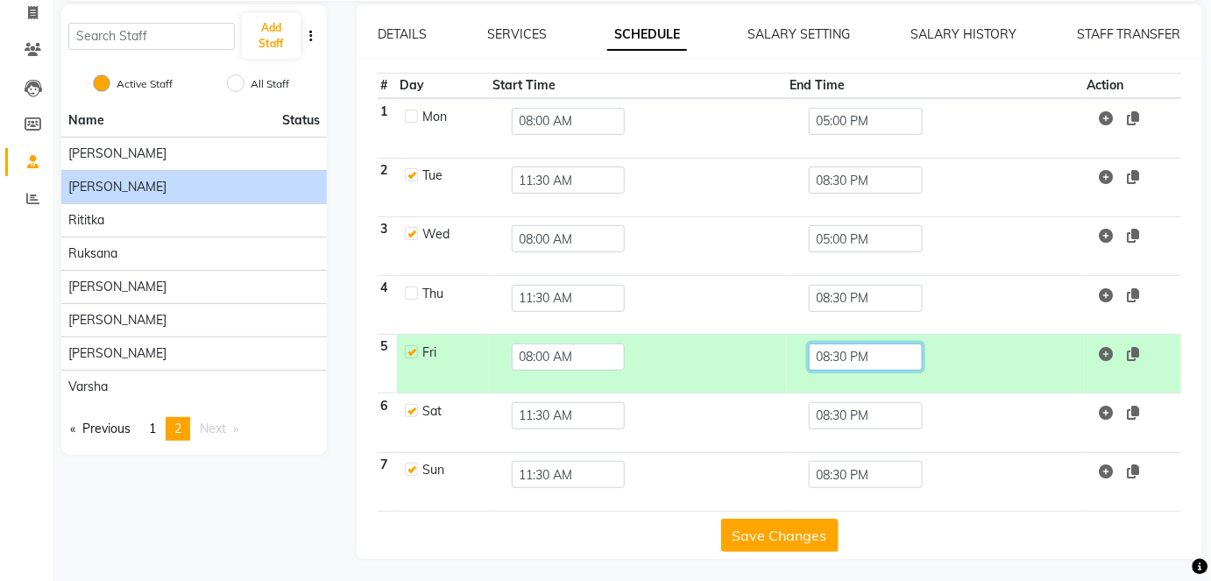
click at [825, 360] on input "08:30 PM" at bounding box center [866, 357] width 114 height 27
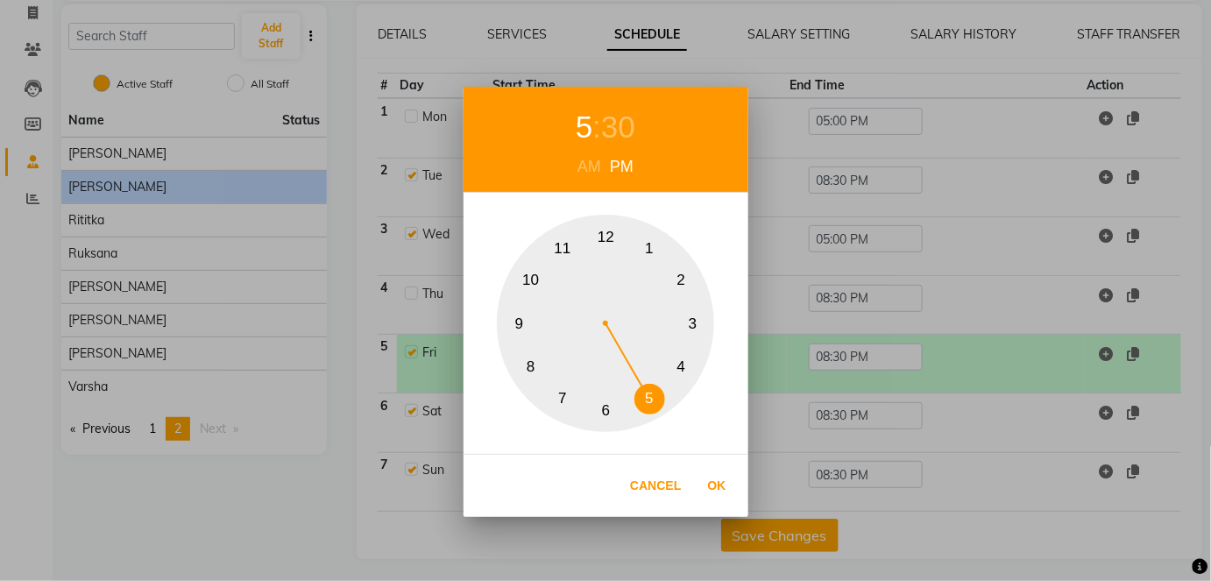
click at [650, 396] on button "5" at bounding box center [649, 399] width 31 height 31
click at [627, 129] on div "30" at bounding box center [618, 127] width 34 height 46
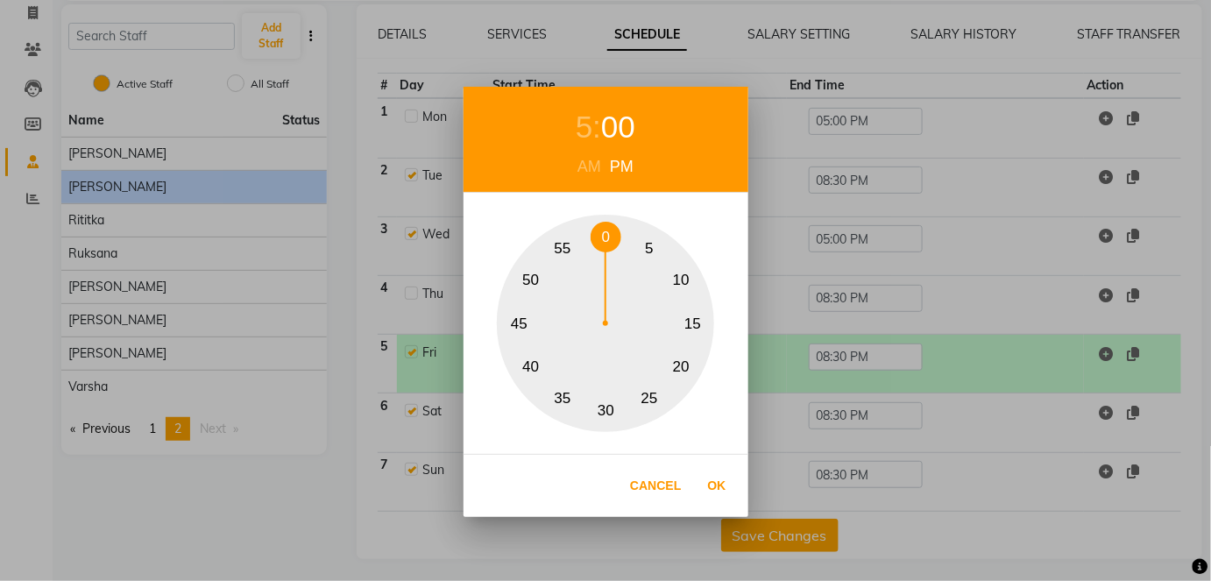
click at [604, 238] on button "0" at bounding box center [606, 237] width 31 height 31
click at [726, 489] on button "Ok" at bounding box center [717, 486] width 36 height 36
type input "05:00 PM"
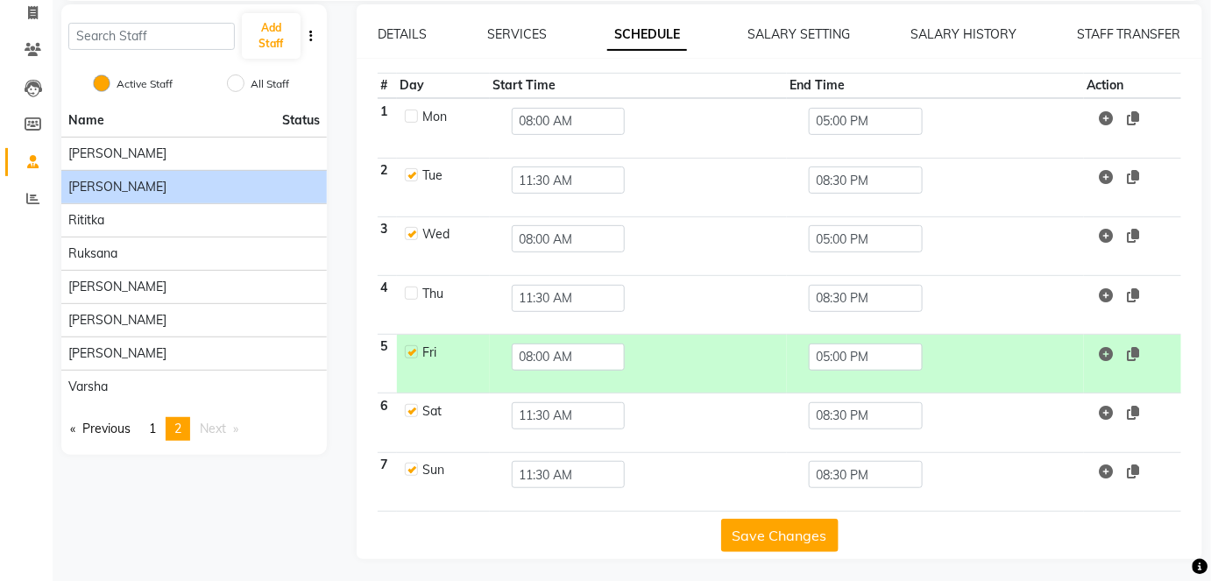
click at [755, 529] on button "Save Changes" at bounding box center [779, 535] width 117 height 33
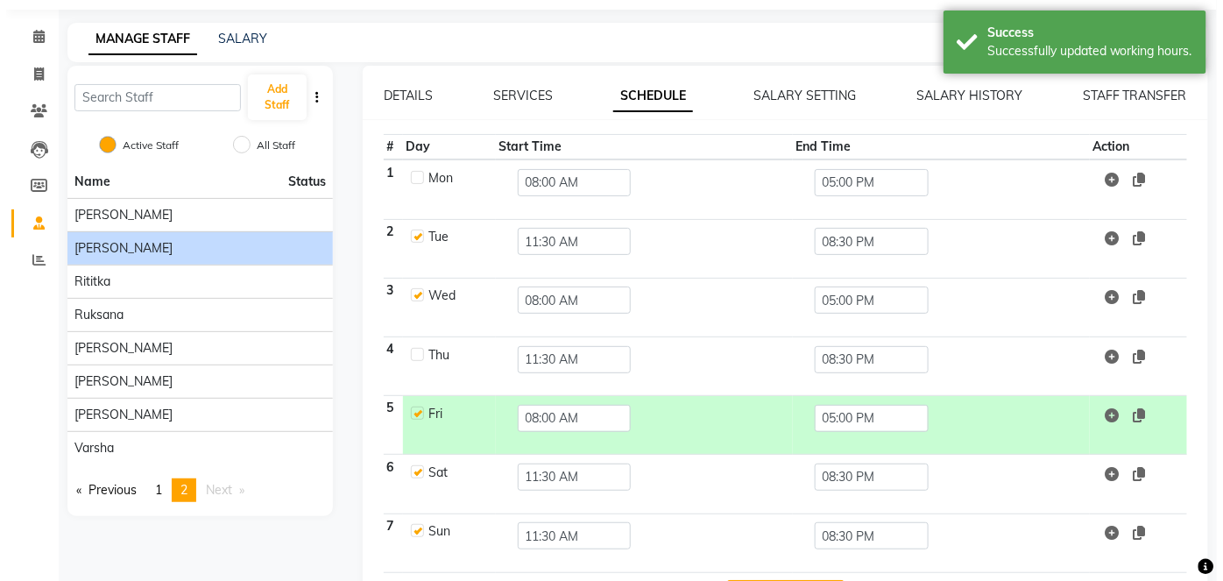
scroll to position [0, 0]
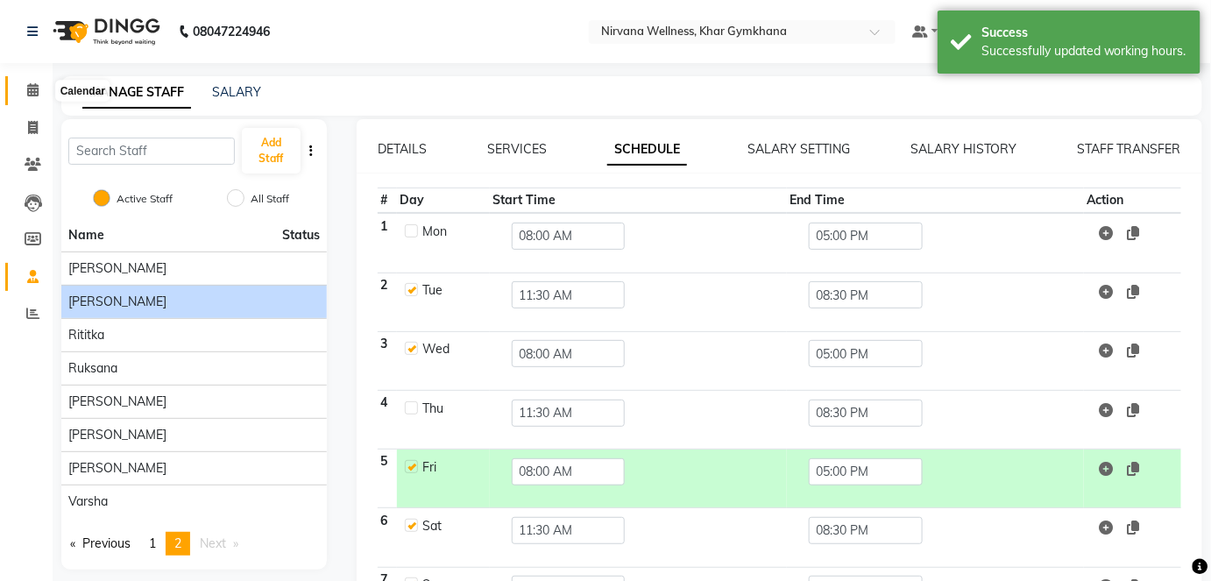
click at [37, 91] on icon at bounding box center [32, 89] width 11 height 13
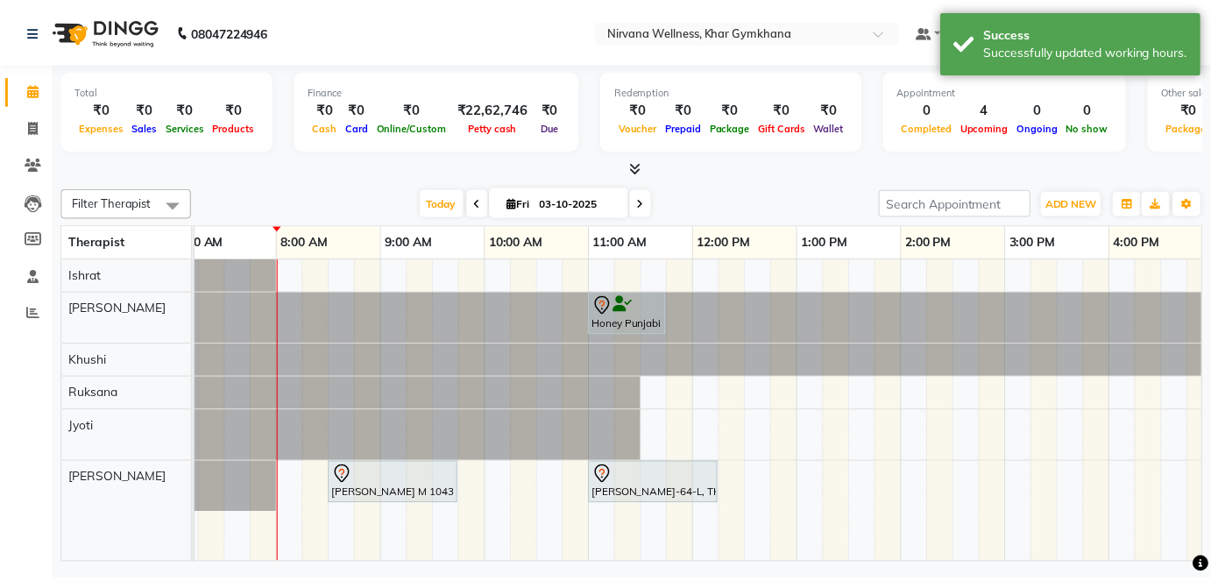
scroll to position [0, 25]
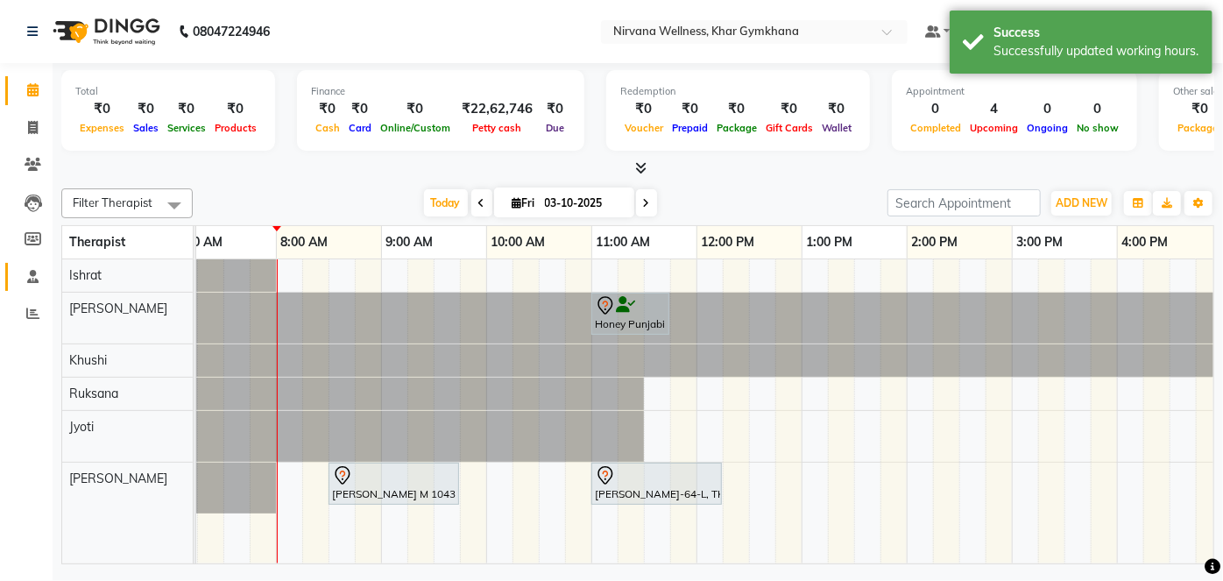
click at [38, 266] on link "Staff" at bounding box center [26, 277] width 42 height 29
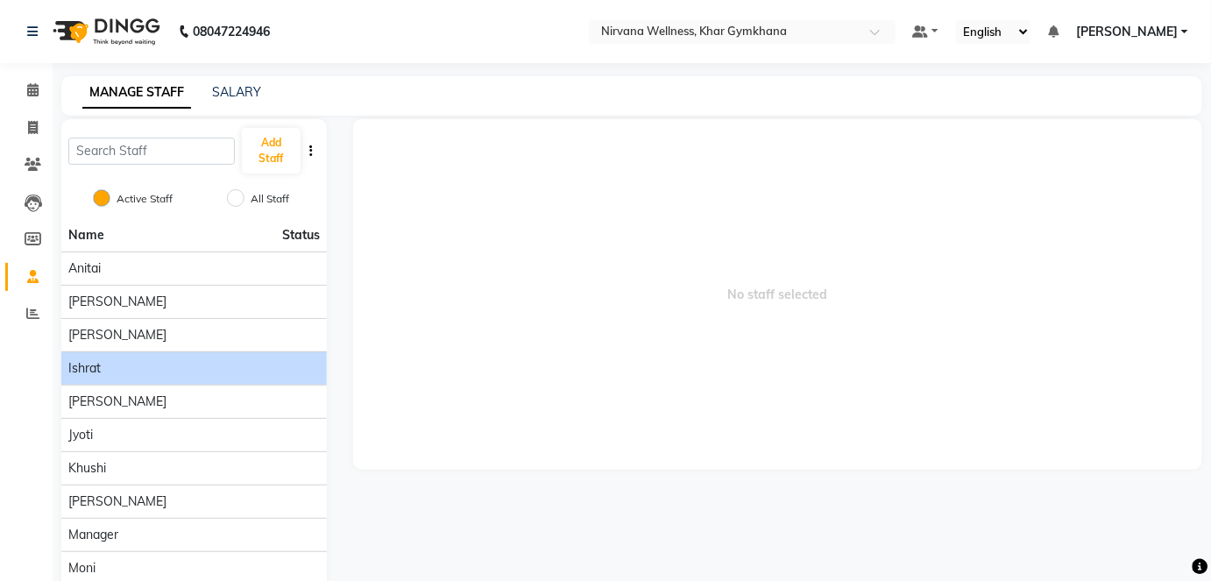
click at [210, 369] on div "Ishrat" at bounding box center [194, 368] width 252 height 18
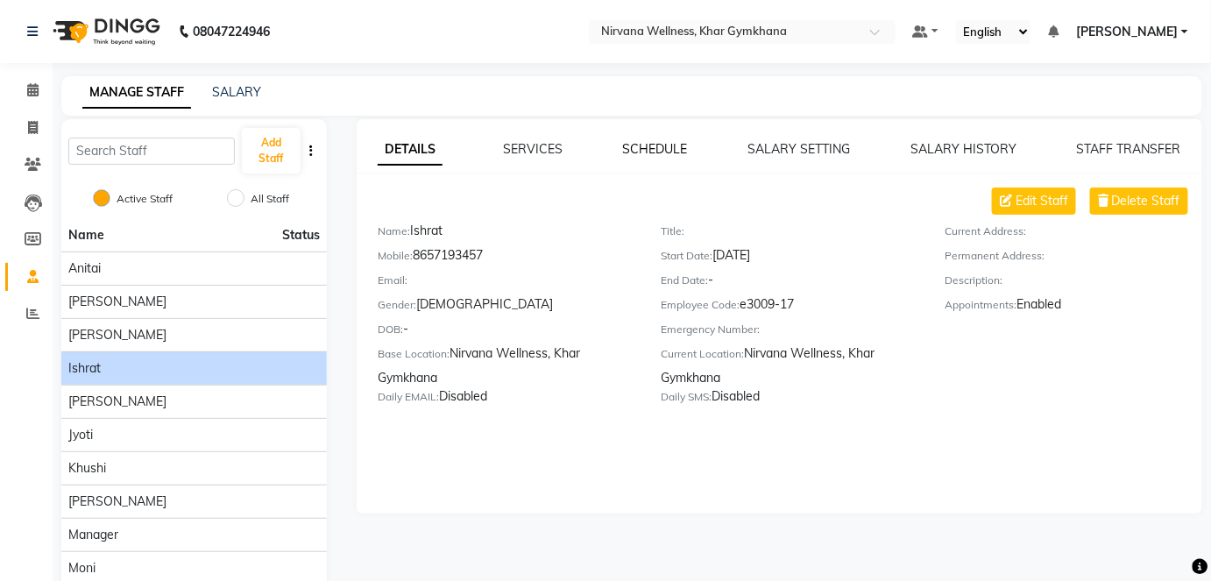
click at [661, 141] on link "SCHEDULE" at bounding box center [655, 149] width 65 height 16
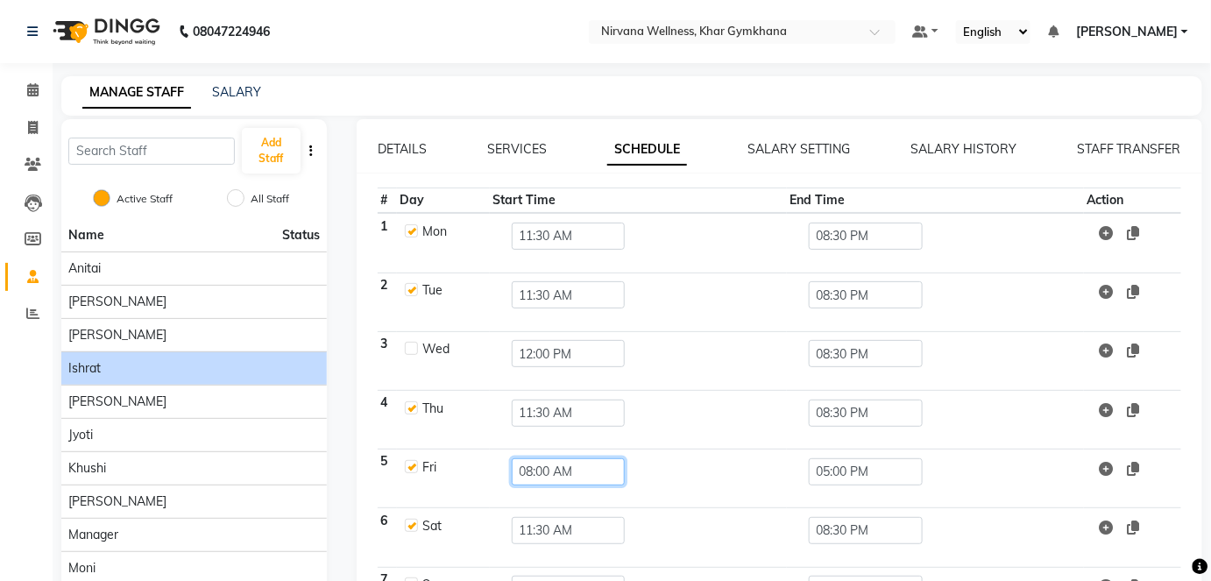
click at [554, 468] on input "08:00 AM" at bounding box center [569, 471] width 114 height 27
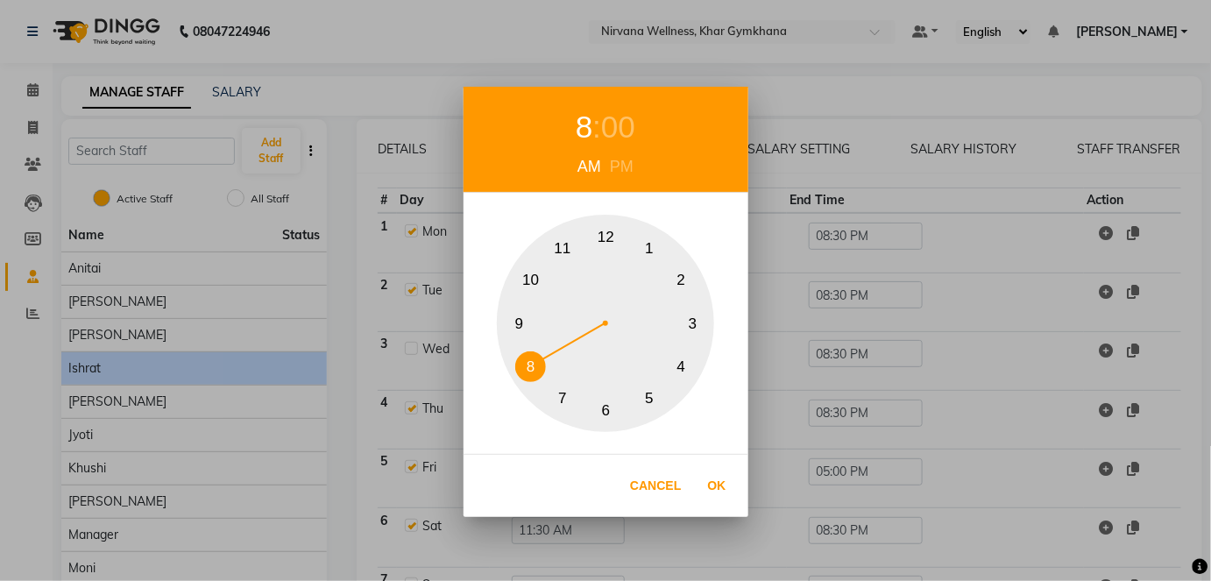
click at [563, 247] on button "11" at bounding box center [563, 248] width 31 height 31
click at [619, 124] on div "00" at bounding box center [627, 127] width 34 height 46
click at [606, 415] on button "30" at bounding box center [606, 410] width 31 height 31
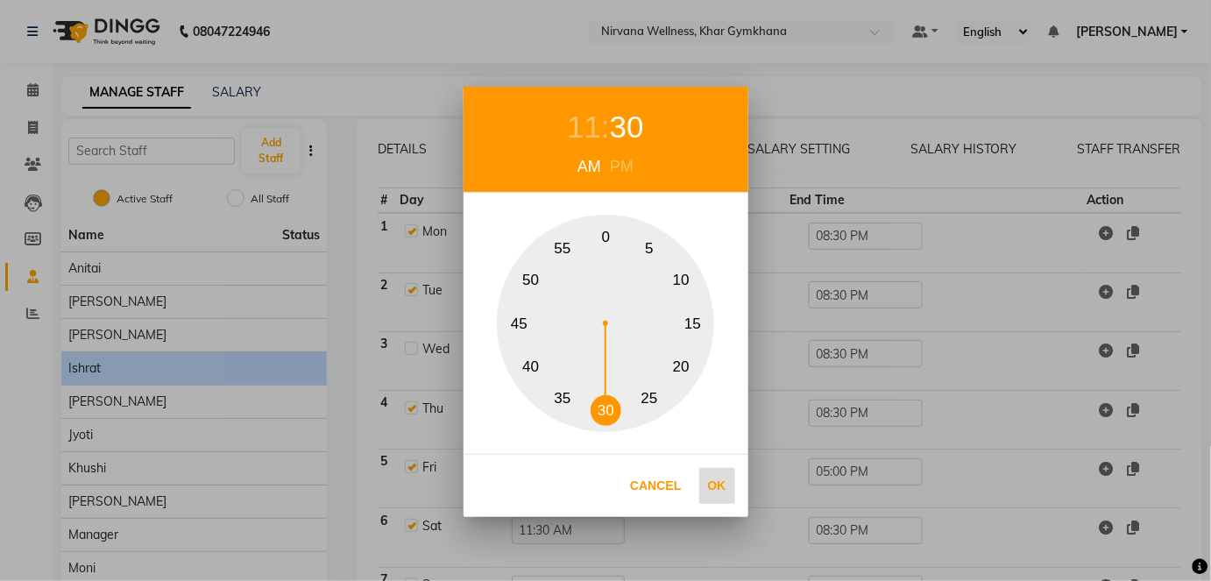
click at [705, 475] on button "Ok" at bounding box center [717, 486] width 36 height 36
type input "11:30 AM"
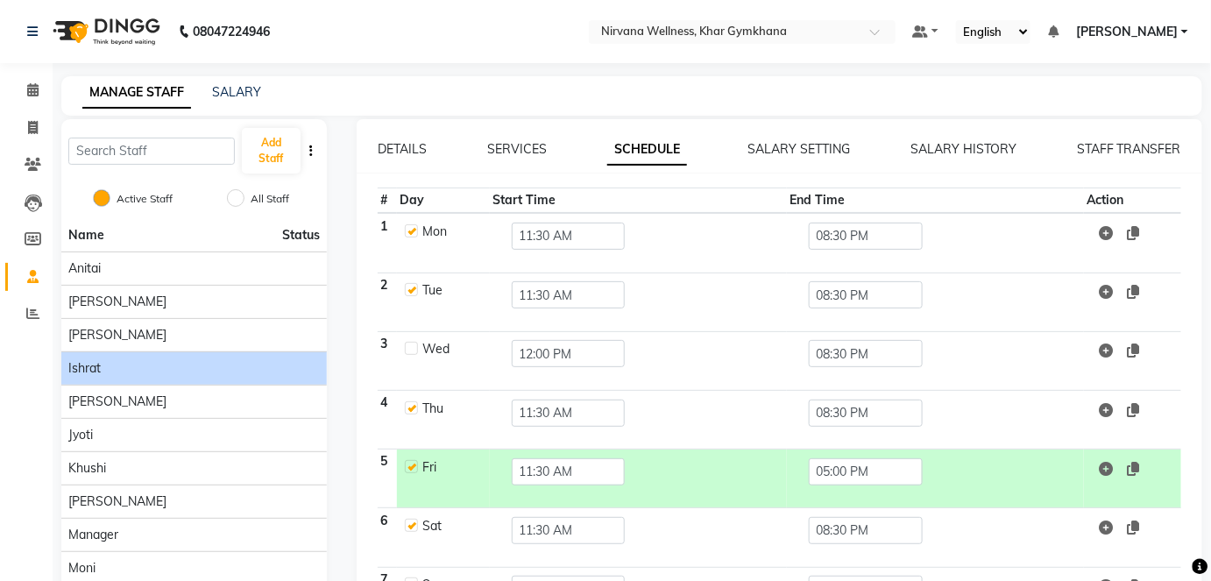
drag, startPoint x: 843, startPoint y: 492, endPoint x: 839, endPoint y: 472, distance: 19.8
click at [843, 490] on td "05:00 PM" at bounding box center [935, 479] width 297 height 59
click at [839, 472] on input "05:00 PM" at bounding box center [866, 471] width 114 height 27
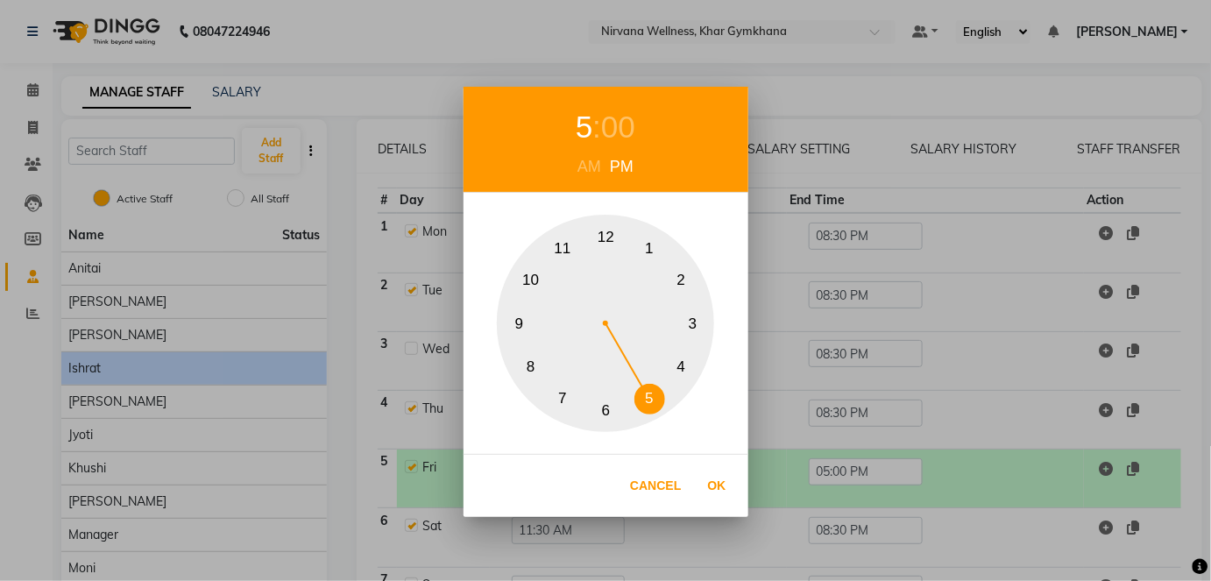
click at [526, 360] on button "8" at bounding box center [530, 366] width 31 height 31
click at [610, 129] on div "00" at bounding box center [618, 127] width 34 height 46
click at [605, 407] on button "30" at bounding box center [606, 410] width 31 height 31
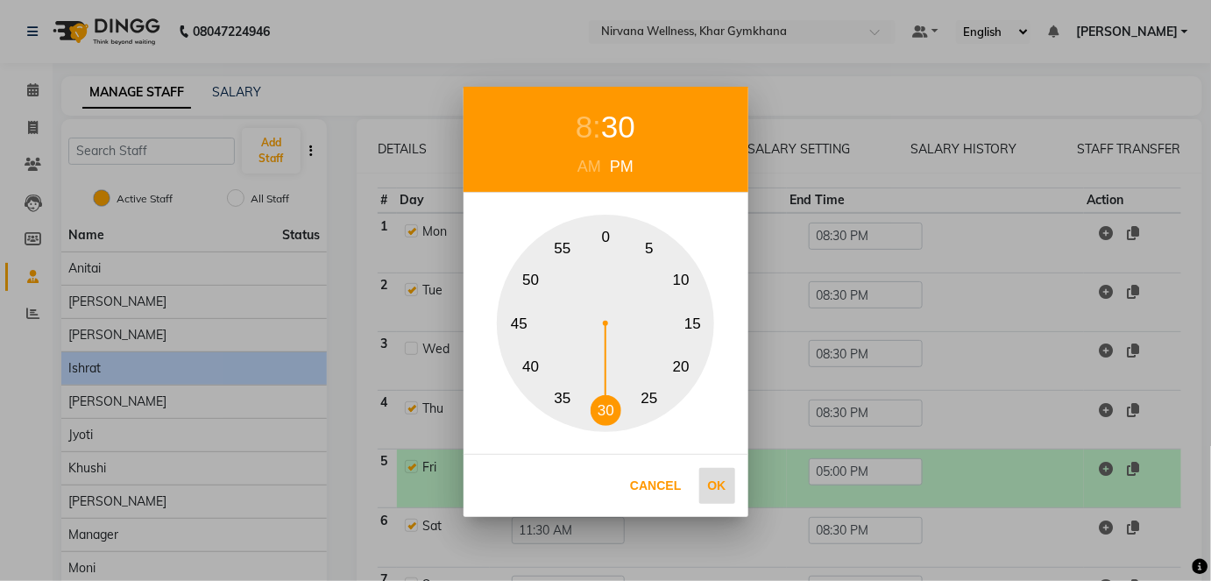
click at [710, 485] on button "Ok" at bounding box center [717, 486] width 36 height 36
type input "08:30 PM"
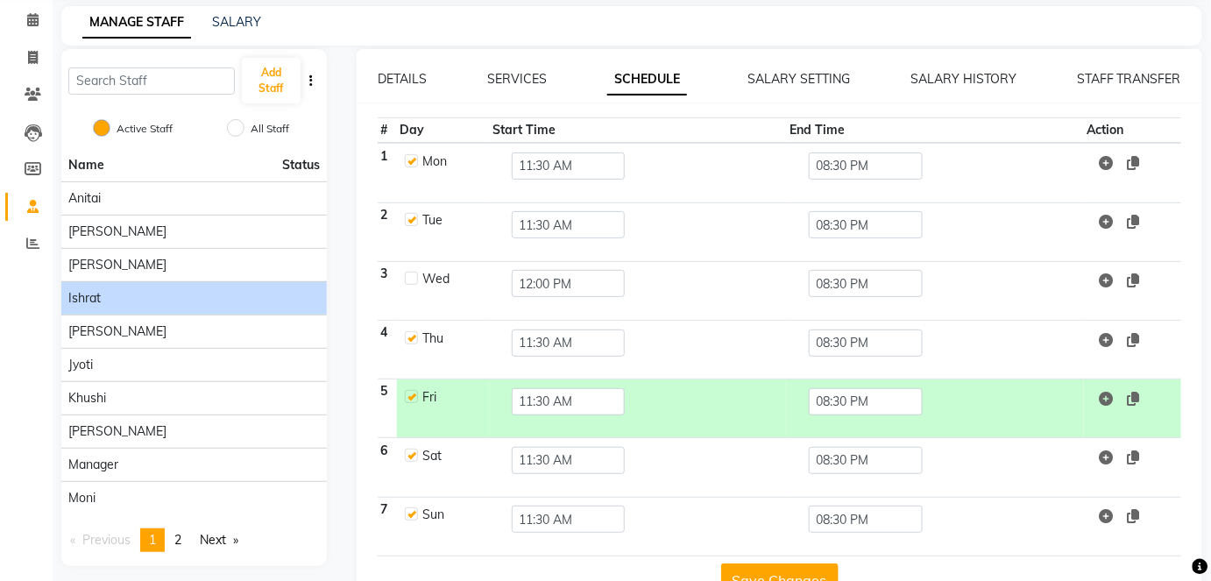
scroll to position [115, 0]
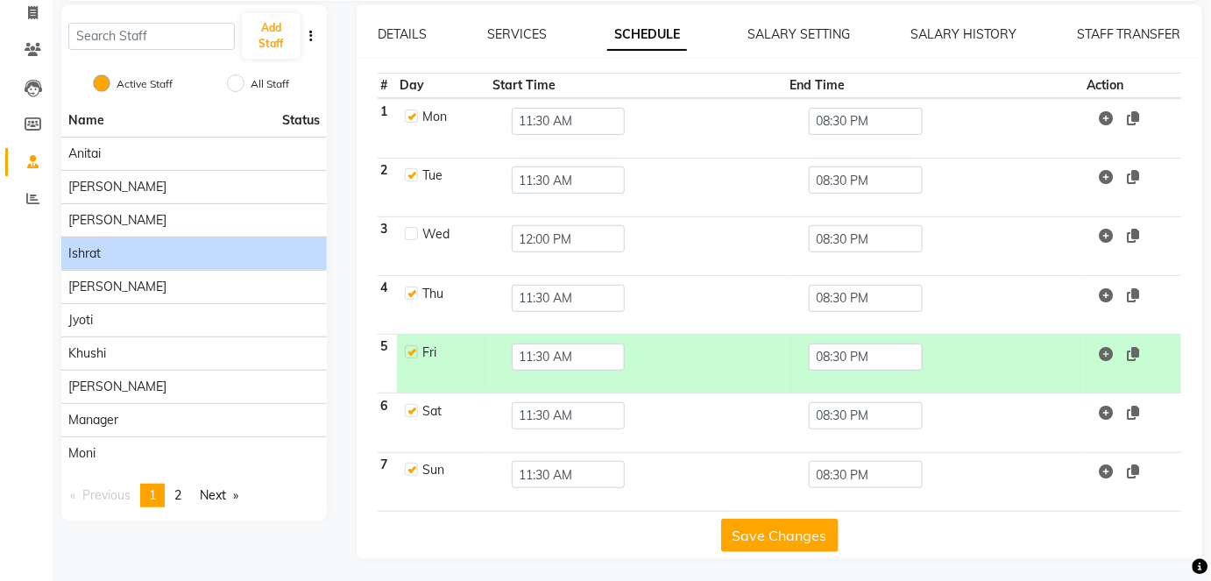
click at [783, 523] on button "Save Changes" at bounding box center [779, 535] width 117 height 33
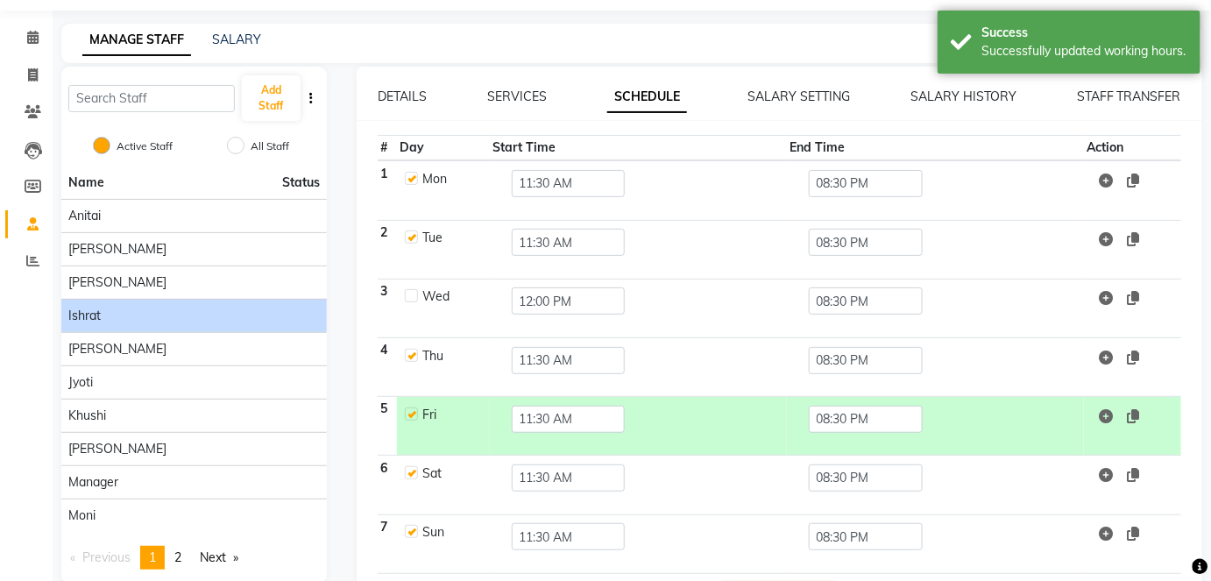
scroll to position [0, 0]
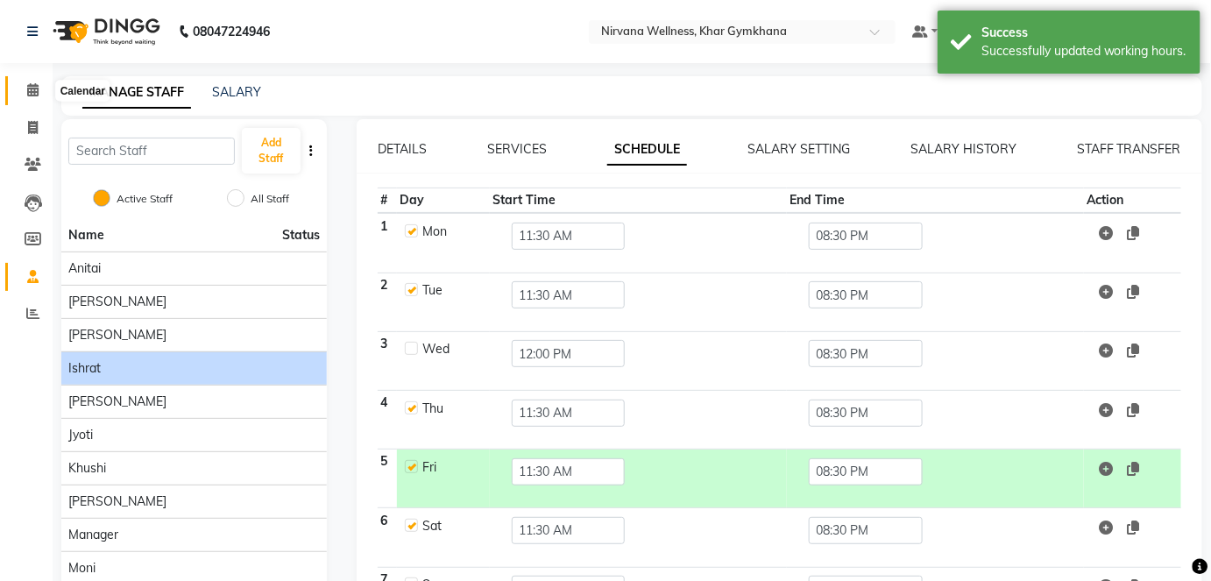
drag, startPoint x: 29, startPoint y: 85, endPoint x: 717, endPoint y: 580, distance: 847.6
click at [29, 85] on icon at bounding box center [32, 89] width 11 height 13
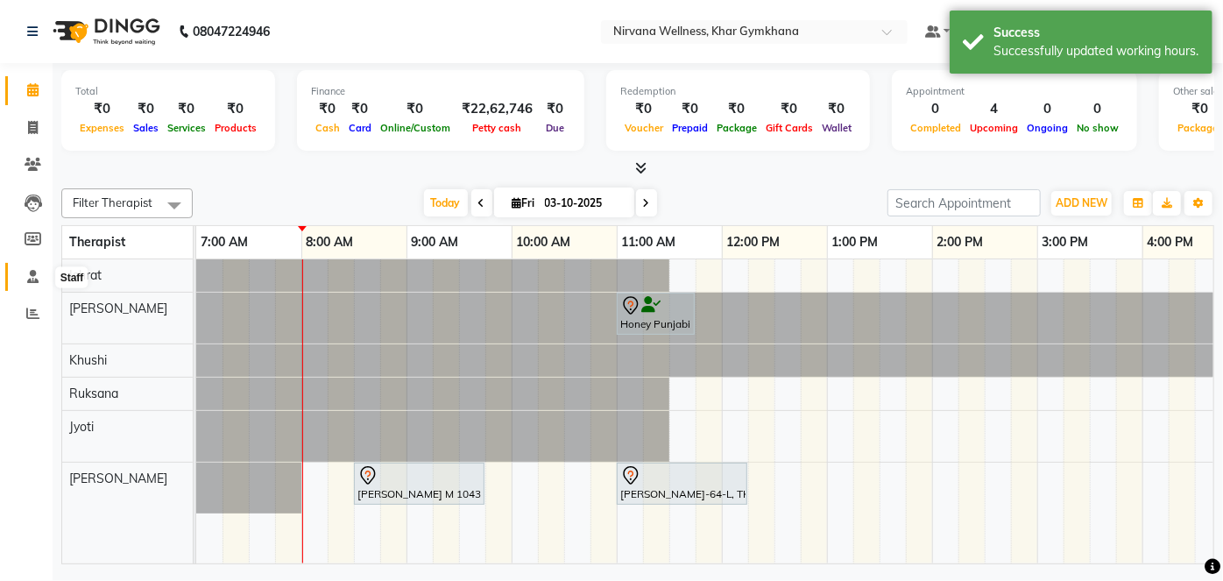
click at [30, 275] on icon at bounding box center [32, 276] width 11 height 13
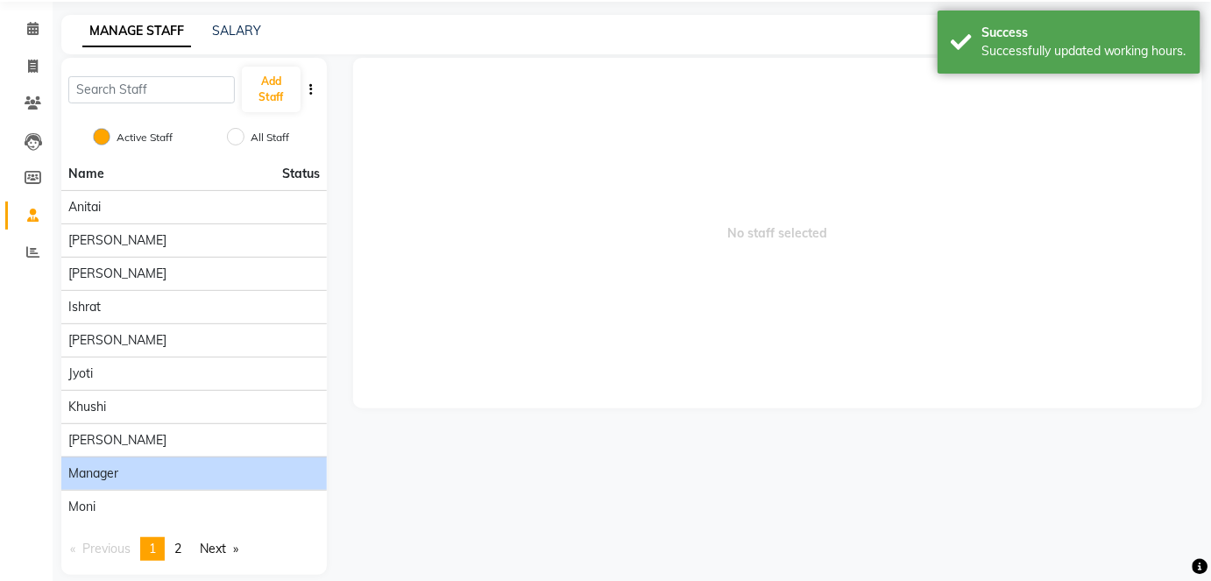
scroll to position [79, 0]
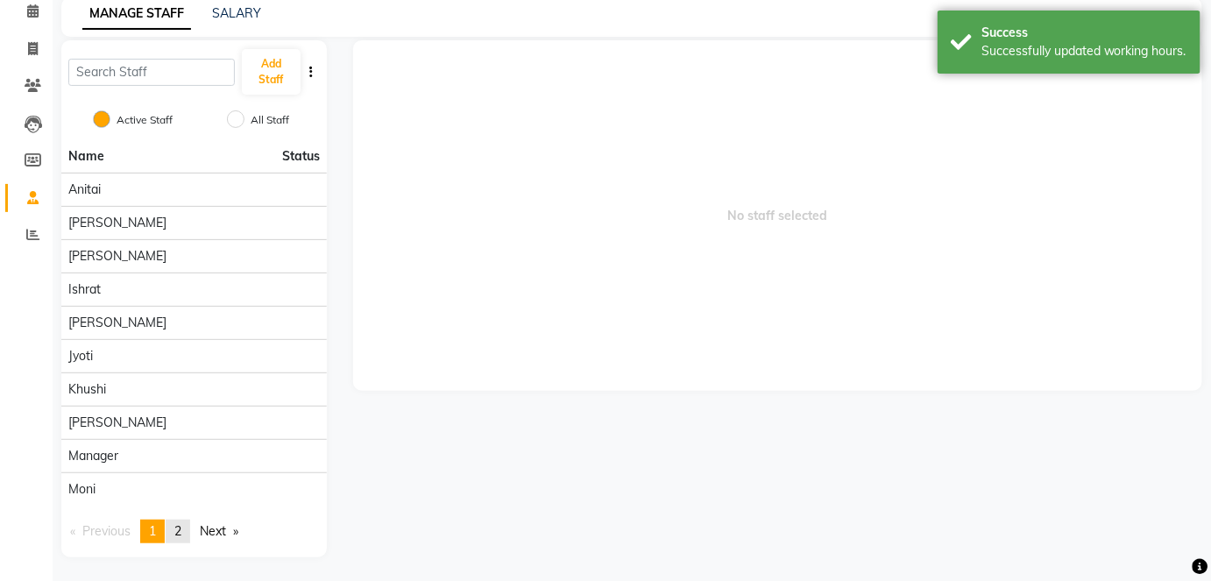
click at [179, 528] on span "2" at bounding box center [177, 531] width 7 height 16
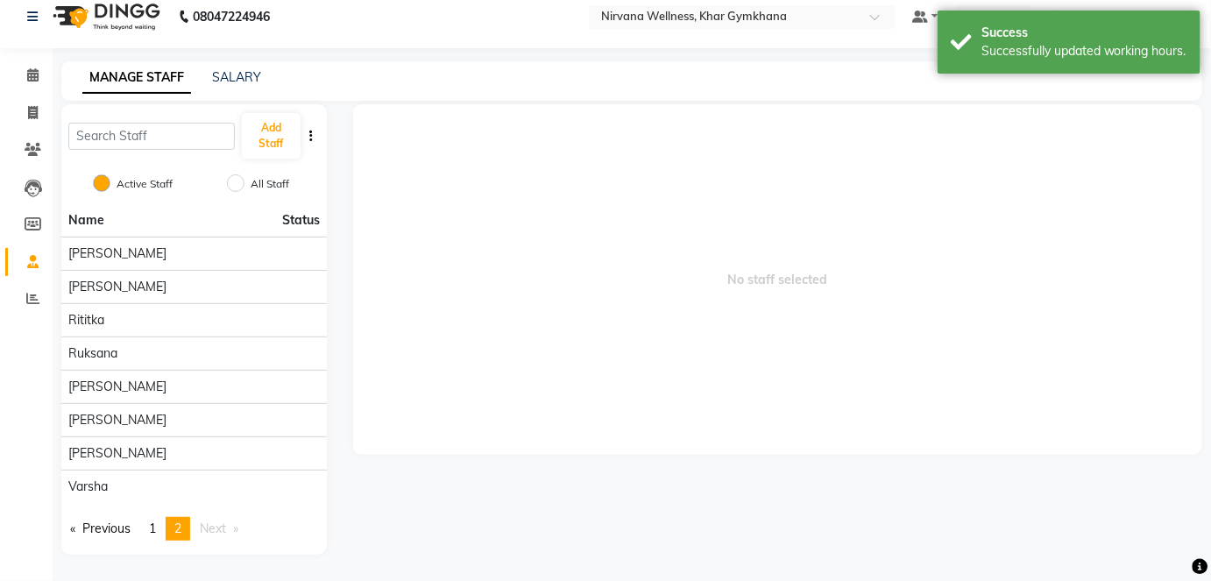
scroll to position [12, 0]
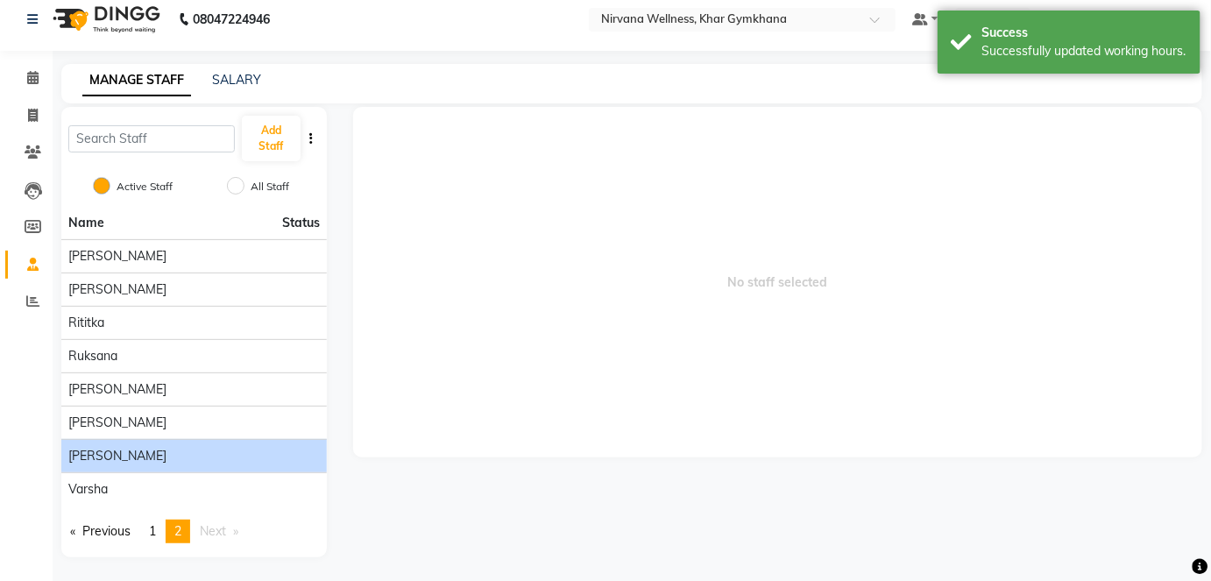
click at [167, 450] on div "[PERSON_NAME]" at bounding box center [194, 456] width 252 height 18
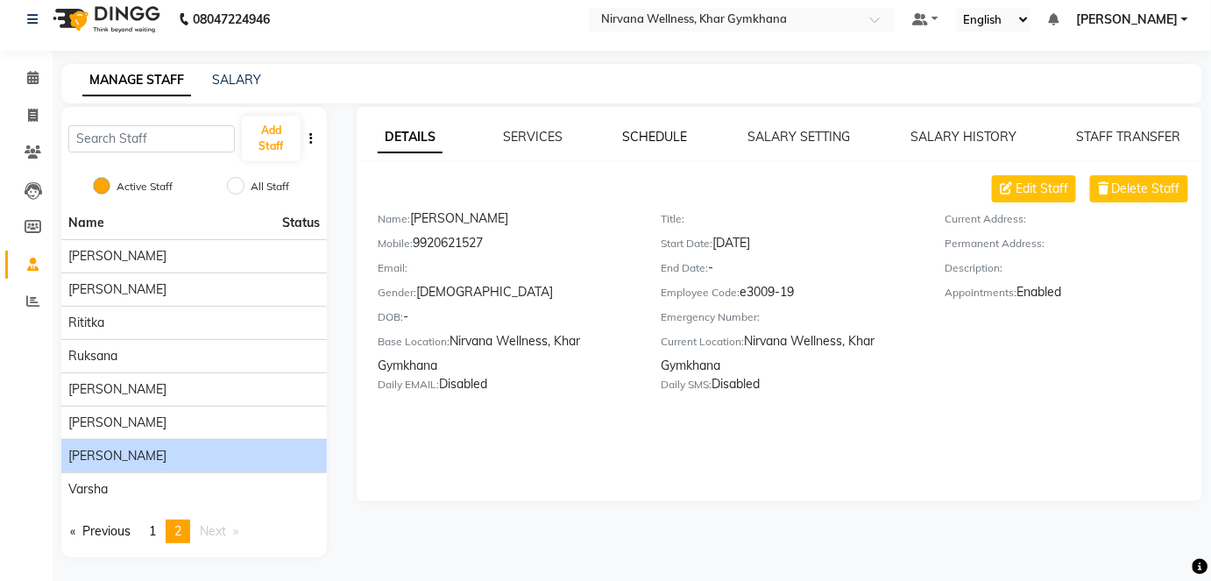
click at [651, 143] on link "SCHEDULE" at bounding box center [655, 137] width 65 height 16
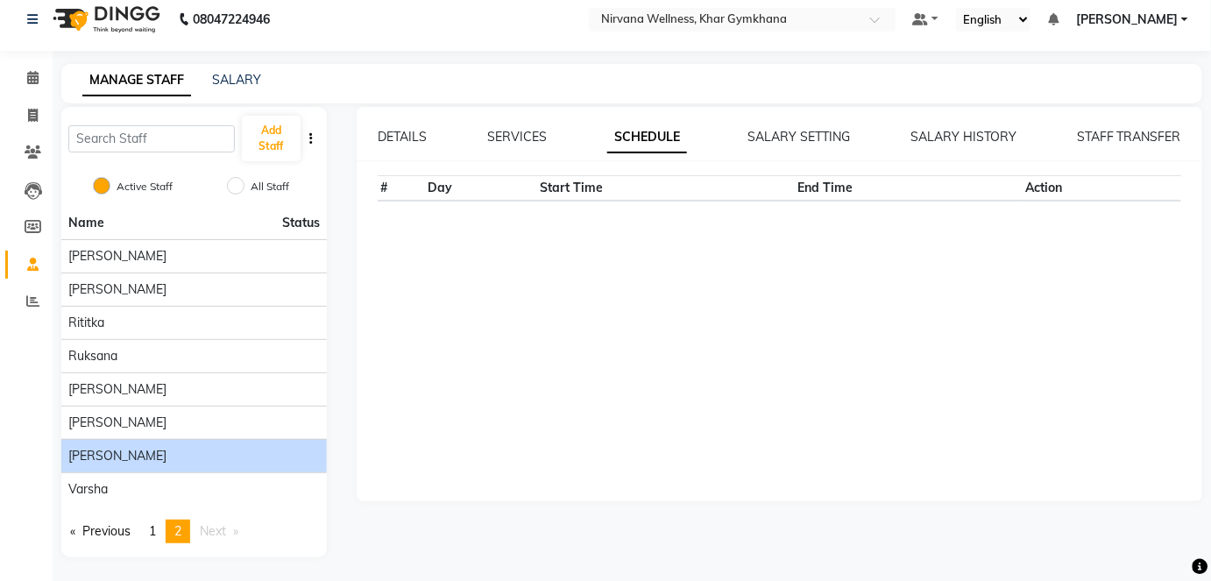
scroll to position [79, 0]
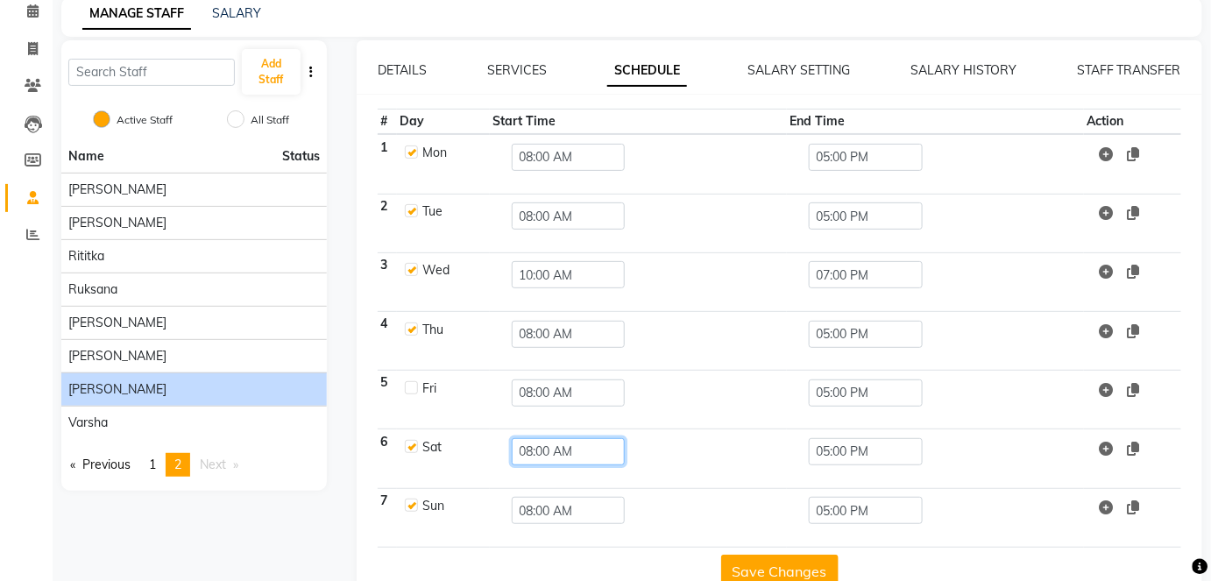
click at [560, 450] on input "08:00 AM" at bounding box center [569, 451] width 114 height 27
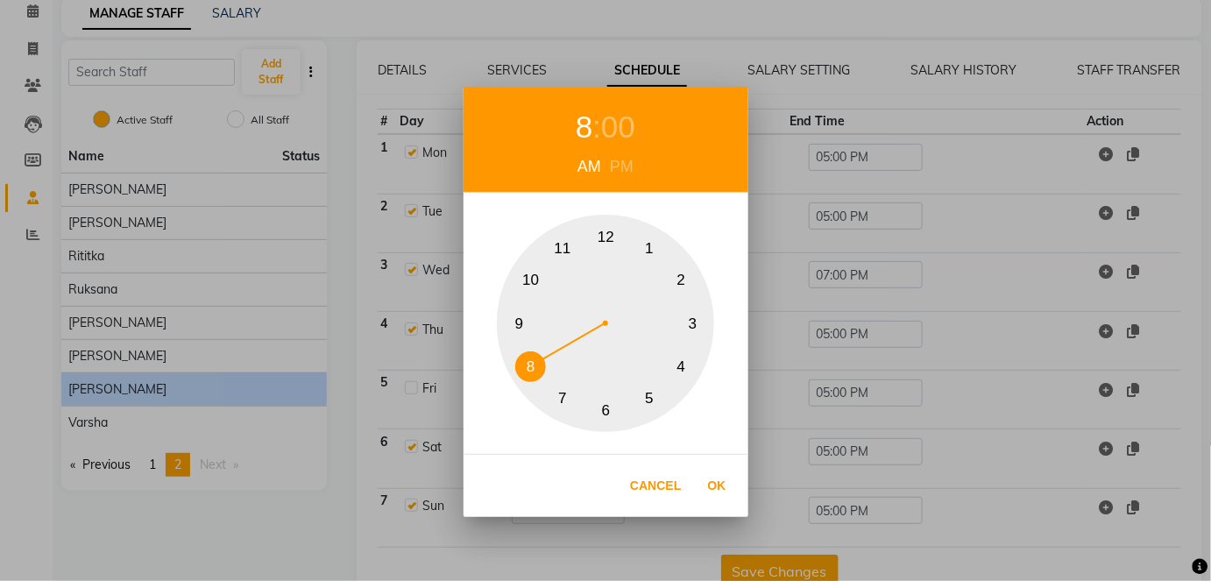
drag, startPoint x: 340, startPoint y: 409, endPoint x: 350, endPoint y: 403, distance: 11.4
click at [340, 407] on div "8 : 00 AM PM 1 2 3 4 5 6 7 8 9 10 11 12 Cancel Ok" at bounding box center [605, 290] width 1211 height 581
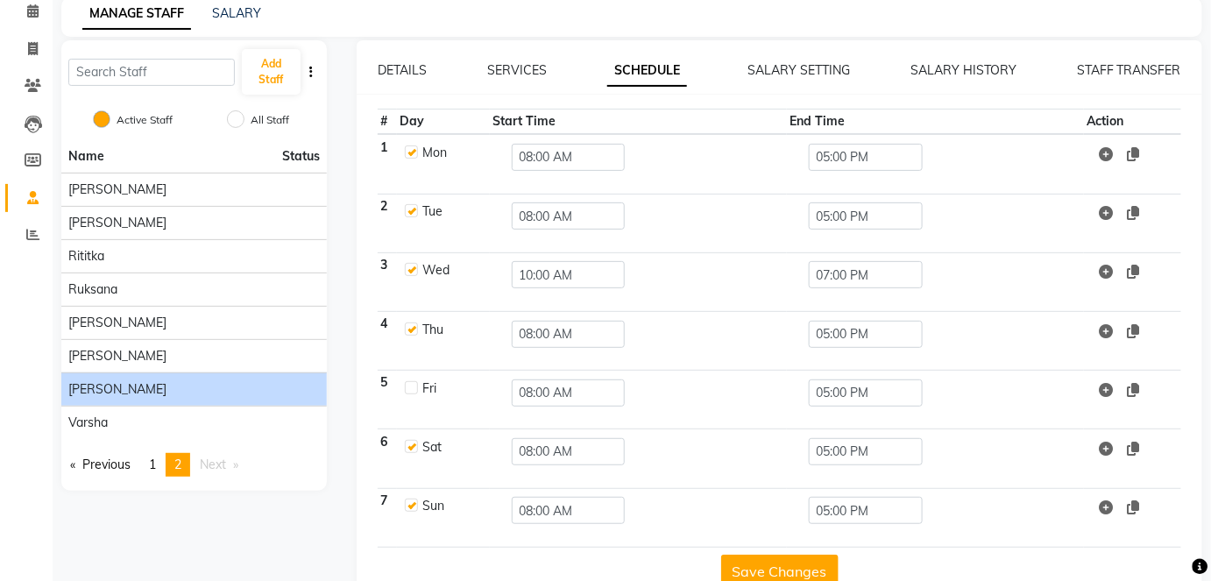
click at [410, 379] on div at bounding box center [410, 388] width 11 height 18
click at [411, 386] on label at bounding box center [411, 387] width 13 height 13
click at [411, 386] on input "checkbox" at bounding box center [410, 386] width 11 height 11
checkbox input "true"
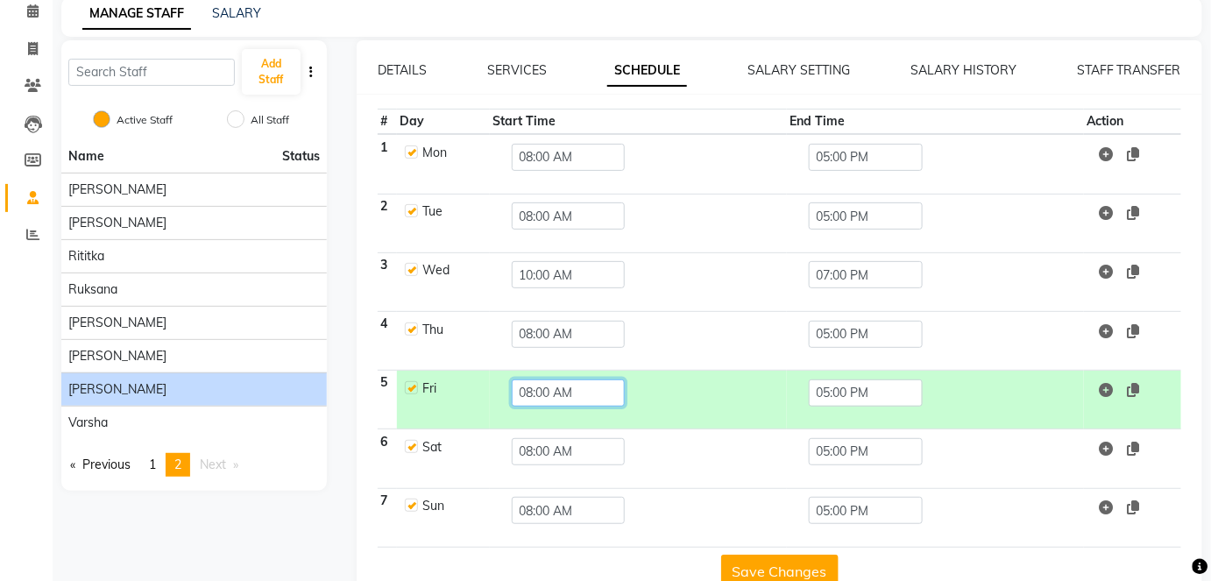
click at [576, 395] on input "08:00 AM" at bounding box center [569, 392] width 114 height 27
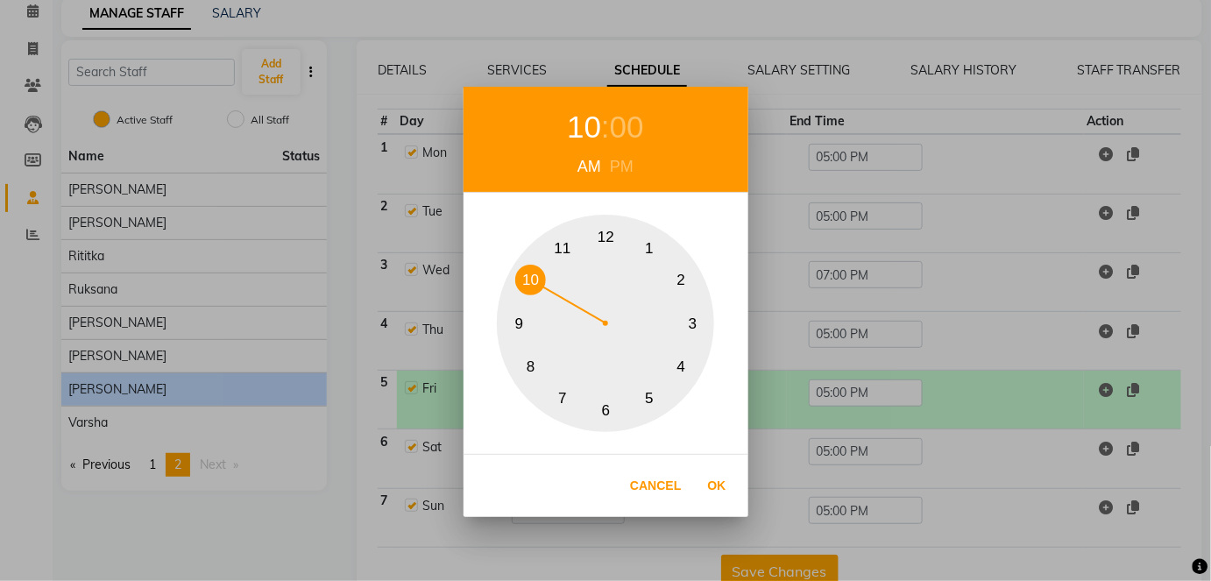
click at [539, 294] on div "1 2 3 4 5 6 7 8 9 10 11 12" at bounding box center [605, 323] width 217 height 217
click at [627, 136] on div "00" at bounding box center [627, 127] width 34 height 46
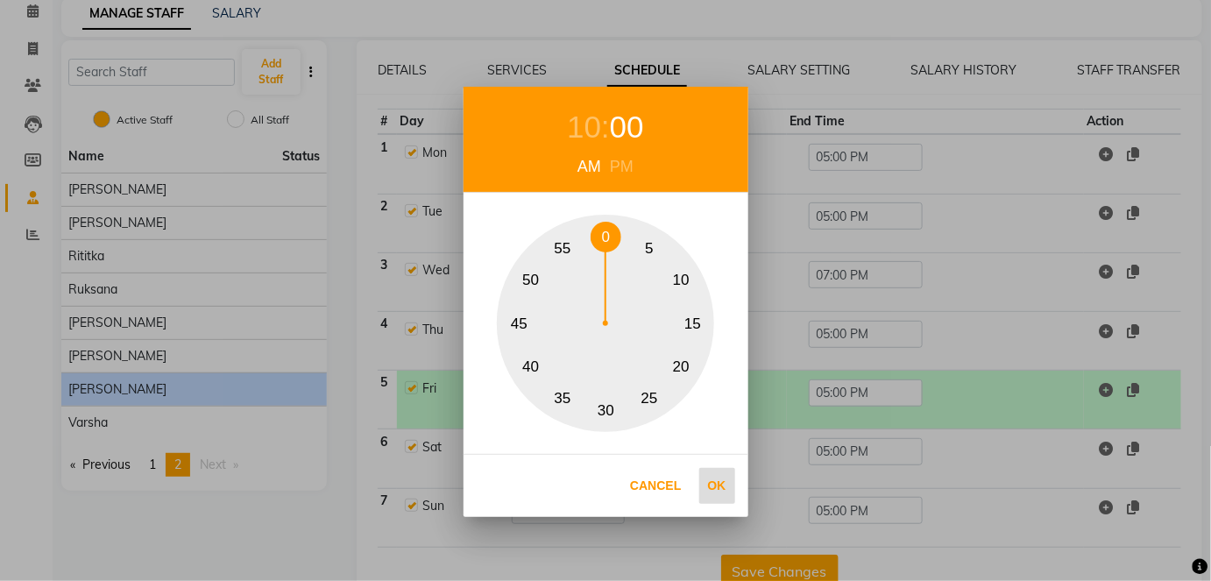
click at [724, 491] on button "Ok" at bounding box center [717, 486] width 36 height 36
type input "10:00 AM"
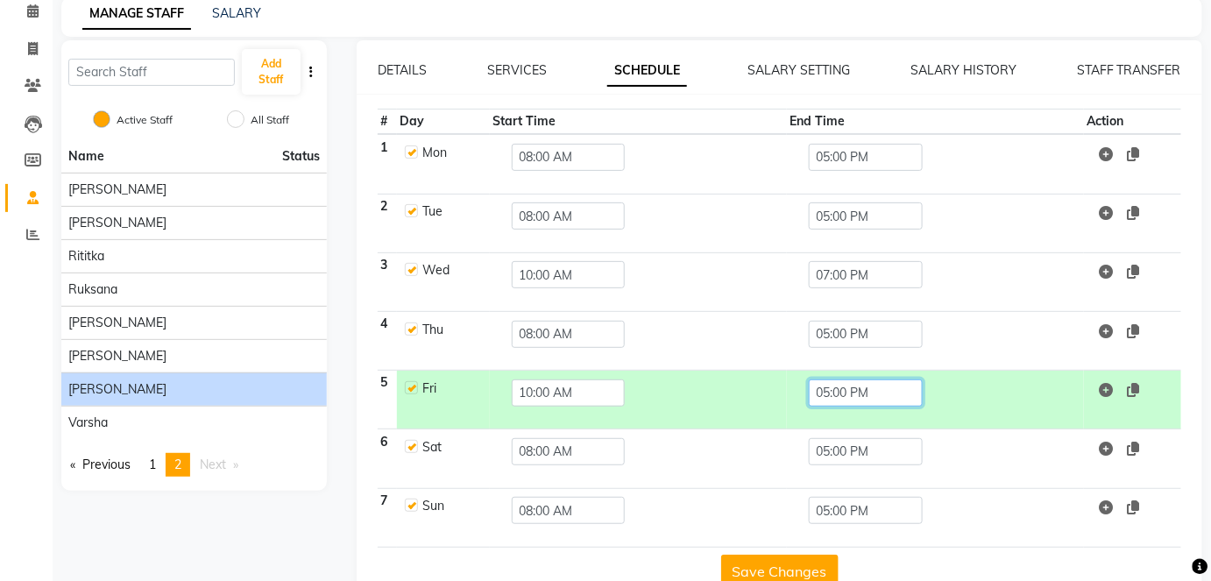
click at [855, 395] on input "05:00 PM" at bounding box center [866, 392] width 114 height 27
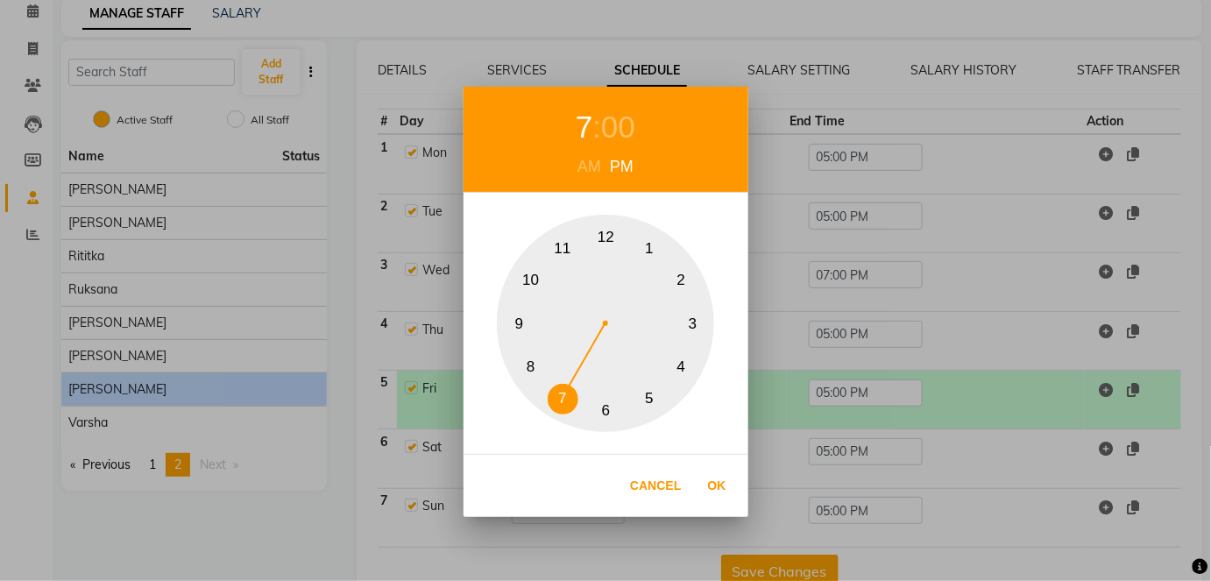
drag, startPoint x: 564, startPoint y: 404, endPoint x: 579, endPoint y: 337, distance: 68.2
click at [563, 404] on button "7" at bounding box center [563, 399] width 31 height 31
click at [621, 126] on div "00" at bounding box center [618, 127] width 34 height 46
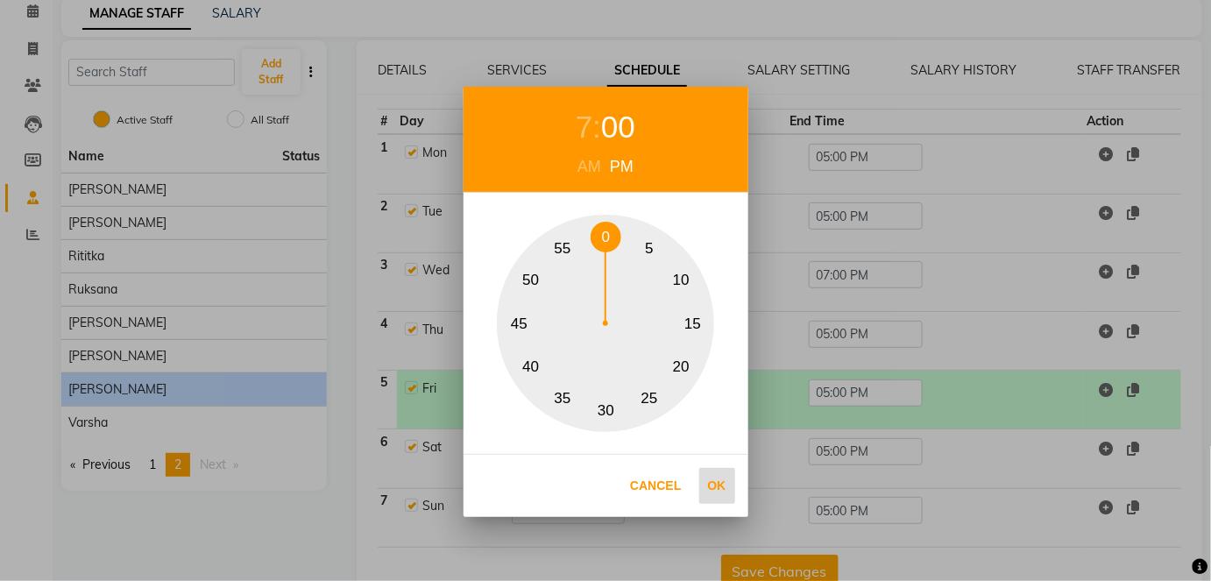
click at [719, 491] on button "Ok" at bounding box center [717, 486] width 36 height 36
type input "07:00 PM"
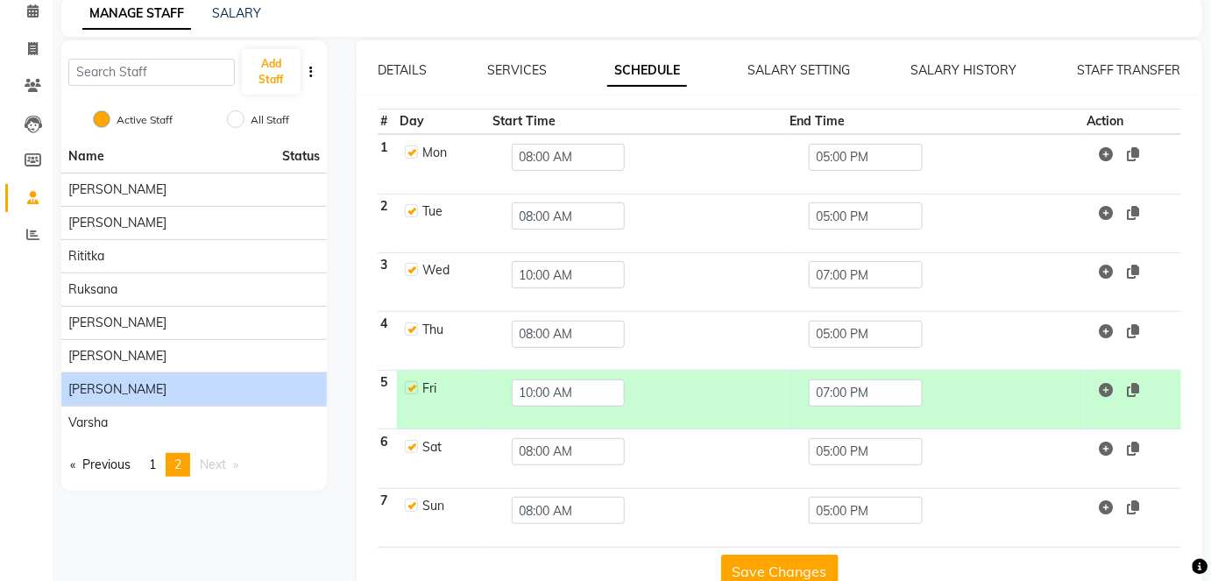
click at [776, 570] on button "Save Changes" at bounding box center [779, 571] width 117 height 33
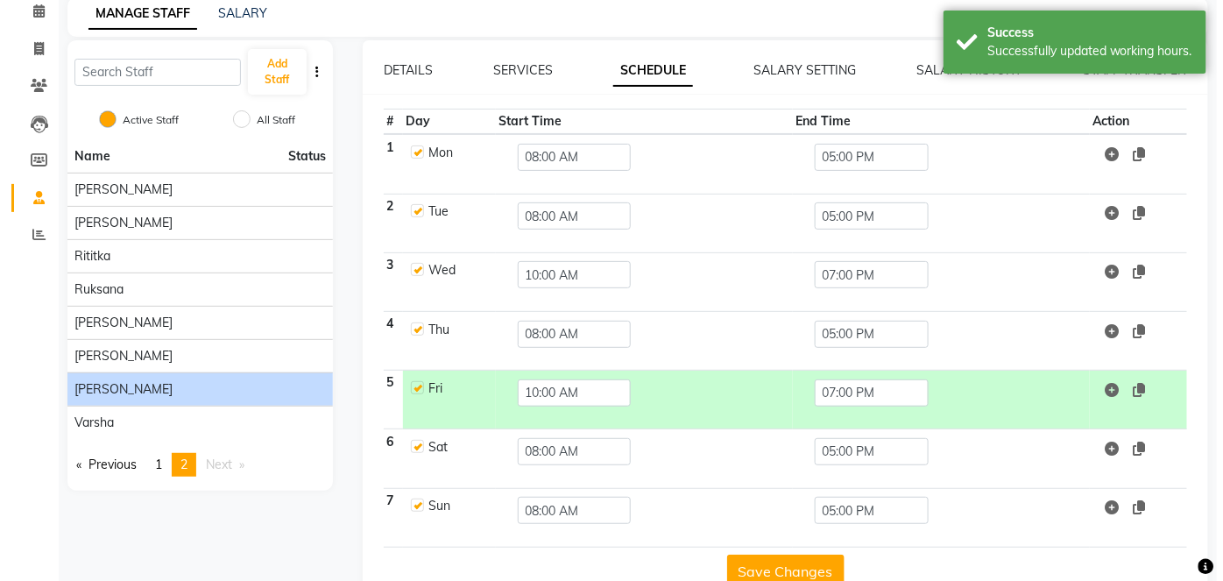
scroll to position [0, 0]
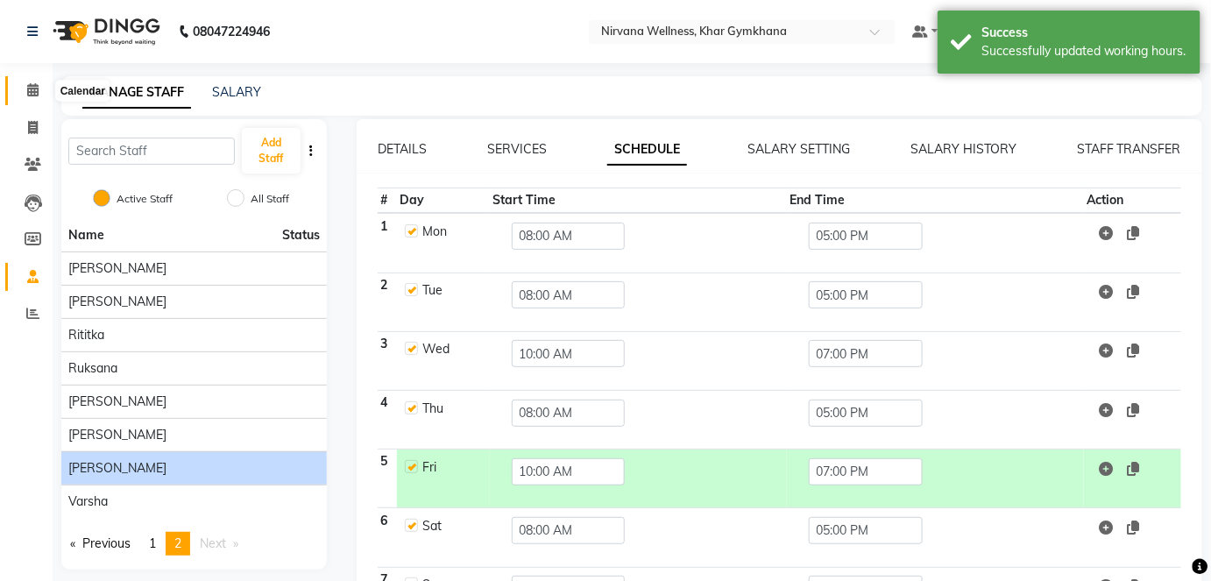
drag, startPoint x: 32, startPoint y: 95, endPoint x: 686, endPoint y: 577, distance: 812.7
click at [32, 95] on icon at bounding box center [32, 89] width 11 height 13
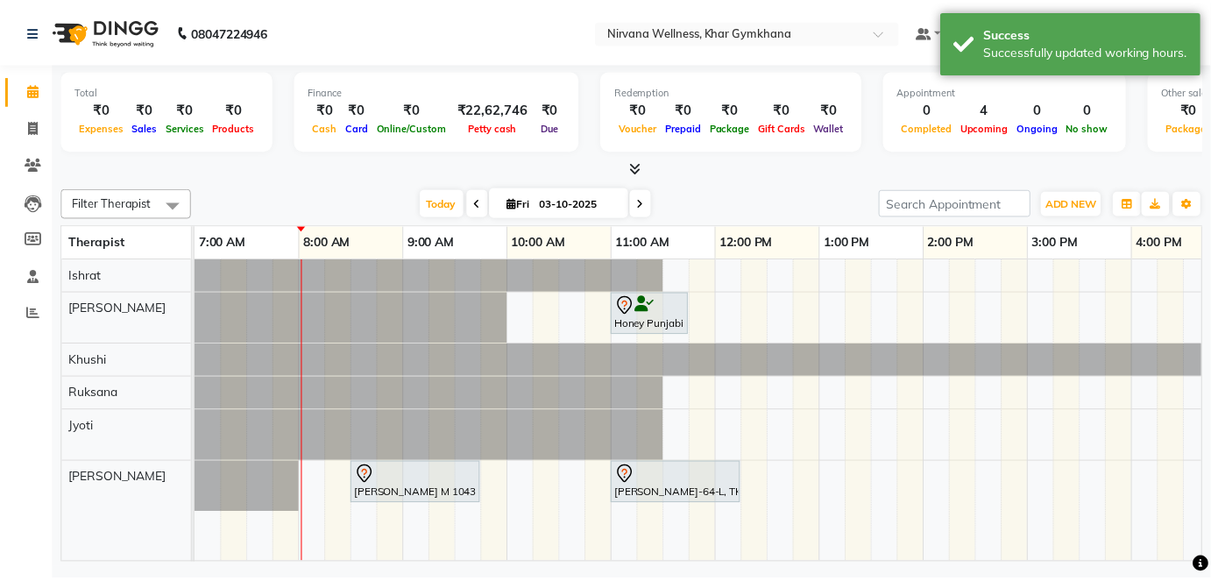
scroll to position [0, 67]
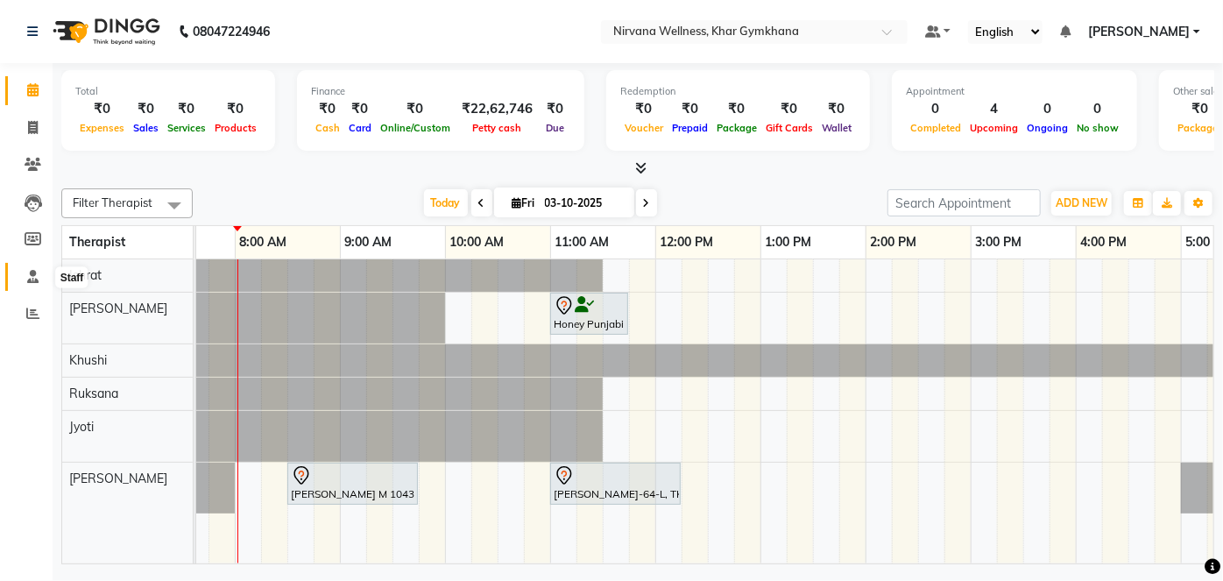
click at [32, 283] on icon at bounding box center [32, 276] width 11 height 13
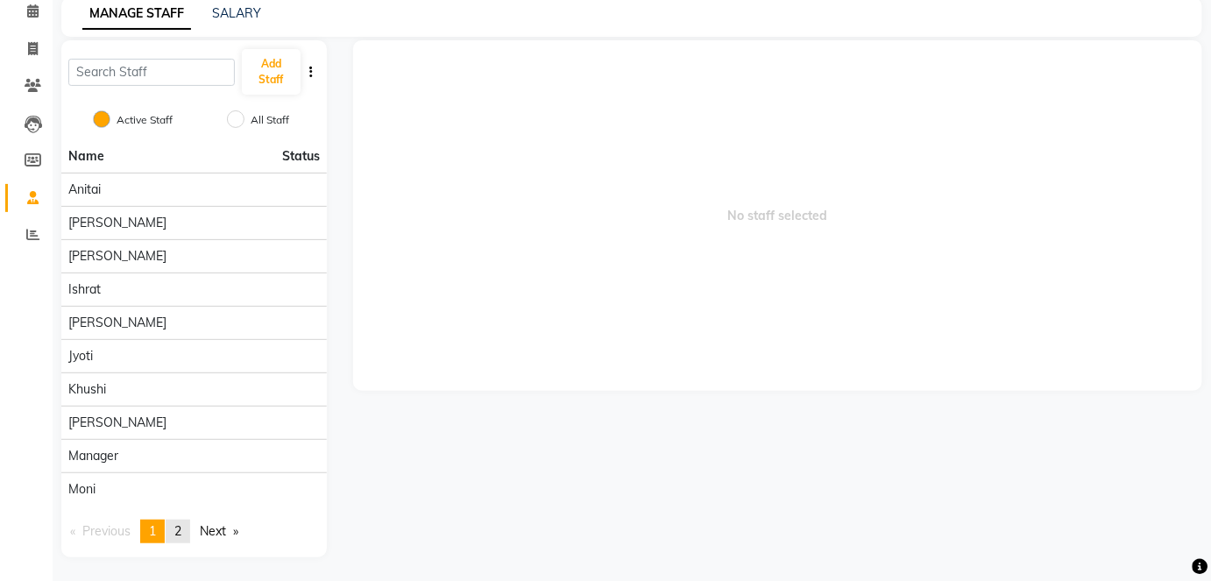
click at [181, 523] on span "2" at bounding box center [177, 531] width 7 height 16
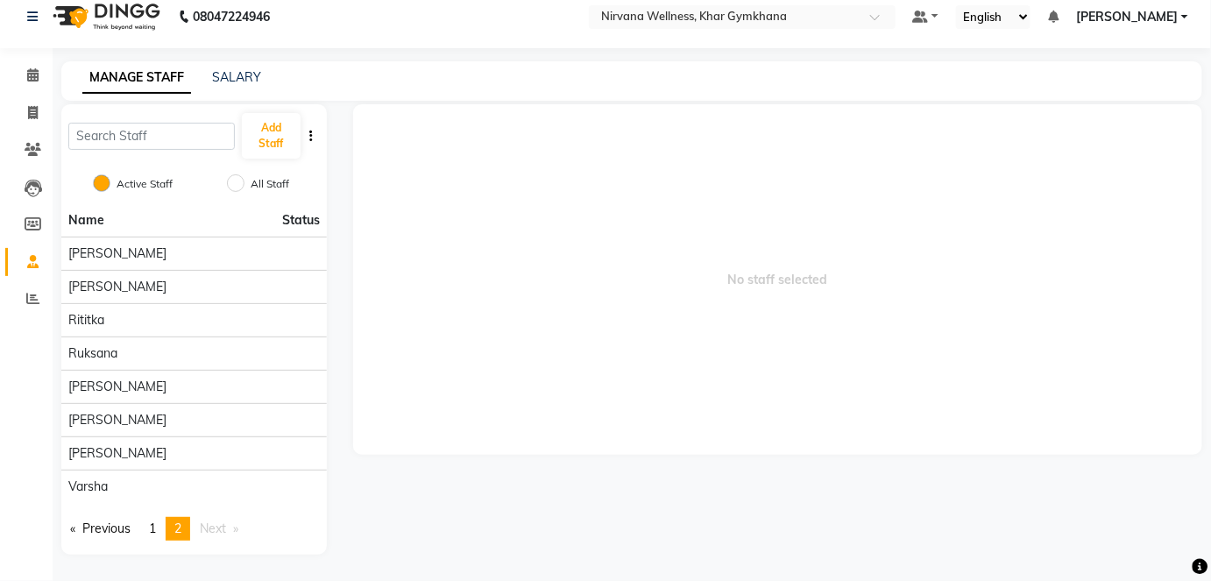
scroll to position [12, 0]
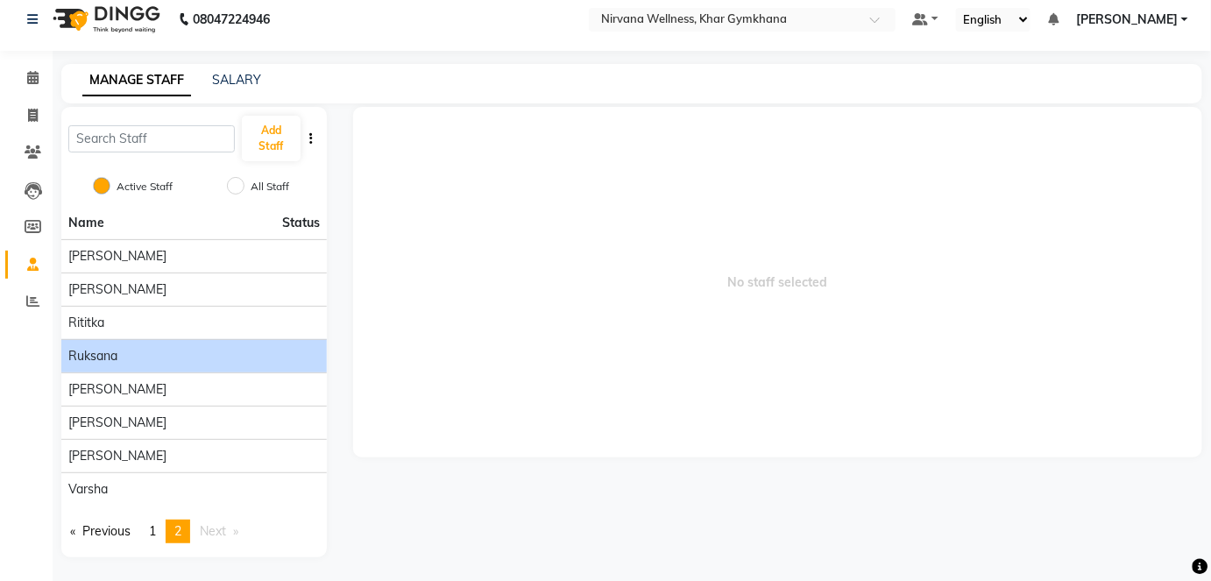
click at [171, 369] on li "Ruksana" at bounding box center [194, 355] width 266 height 33
click at [173, 354] on div "Ruksana" at bounding box center [194, 356] width 252 height 18
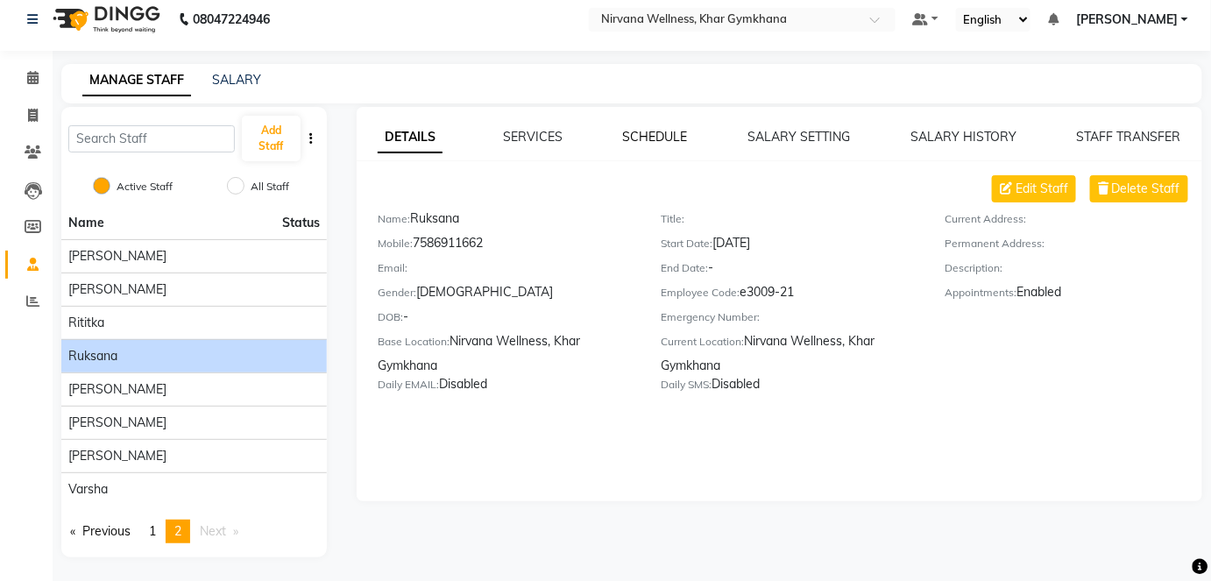
click at [677, 135] on link "SCHEDULE" at bounding box center [655, 137] width 65 height 16
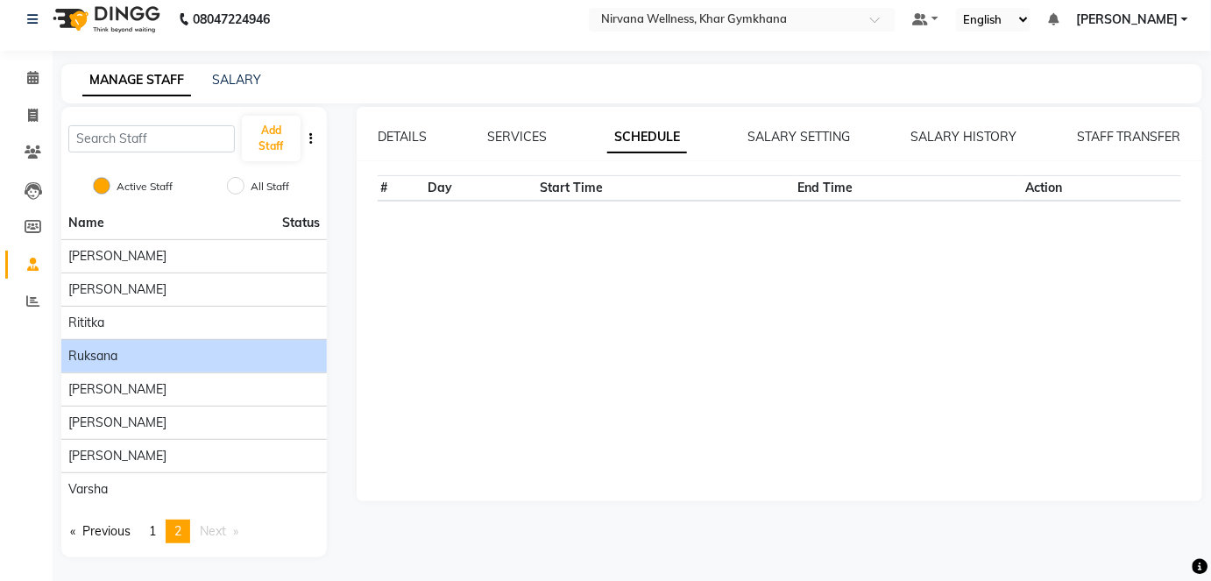
scroll to position [79, 0]
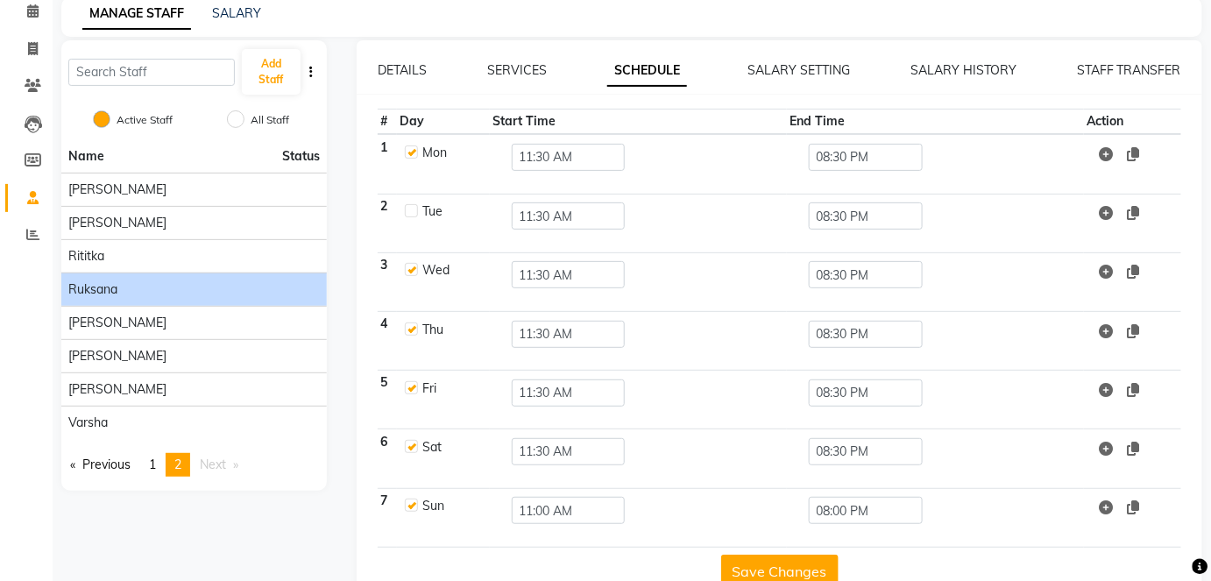
click at [414, 390] on label at bounding box center [411, 387] width 13 height 13
click at [414, 390] on input "checkbox" at bounding box center [410, 386] width 11 height 11
checkbox input "false"
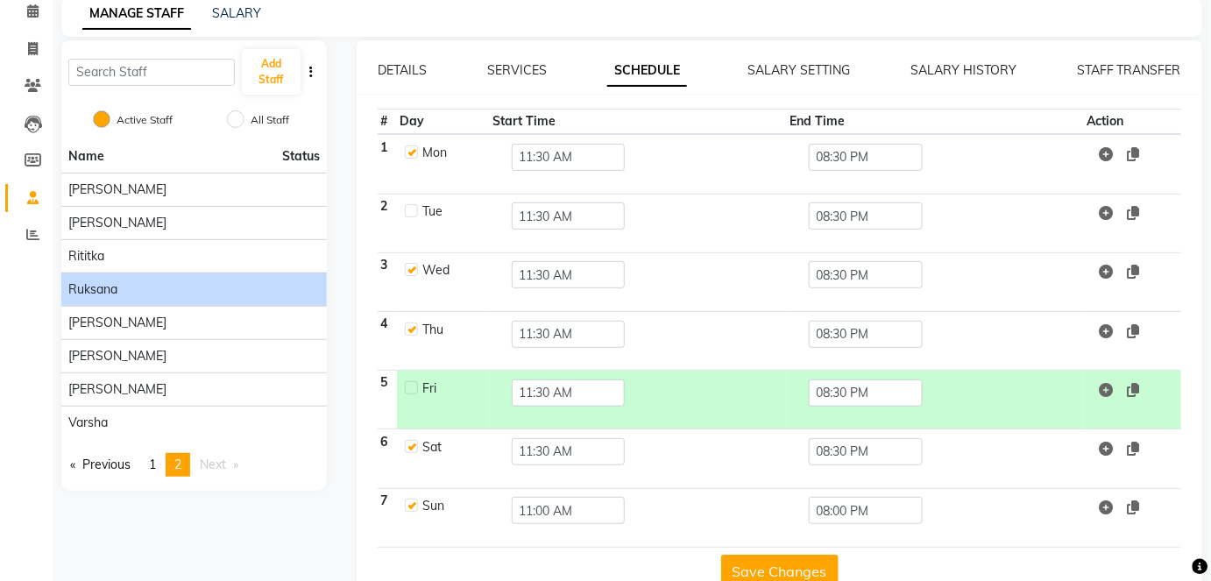
click at [780, 563] on button "Save Changes" at bounding box center [779, 571] width 117 height 33
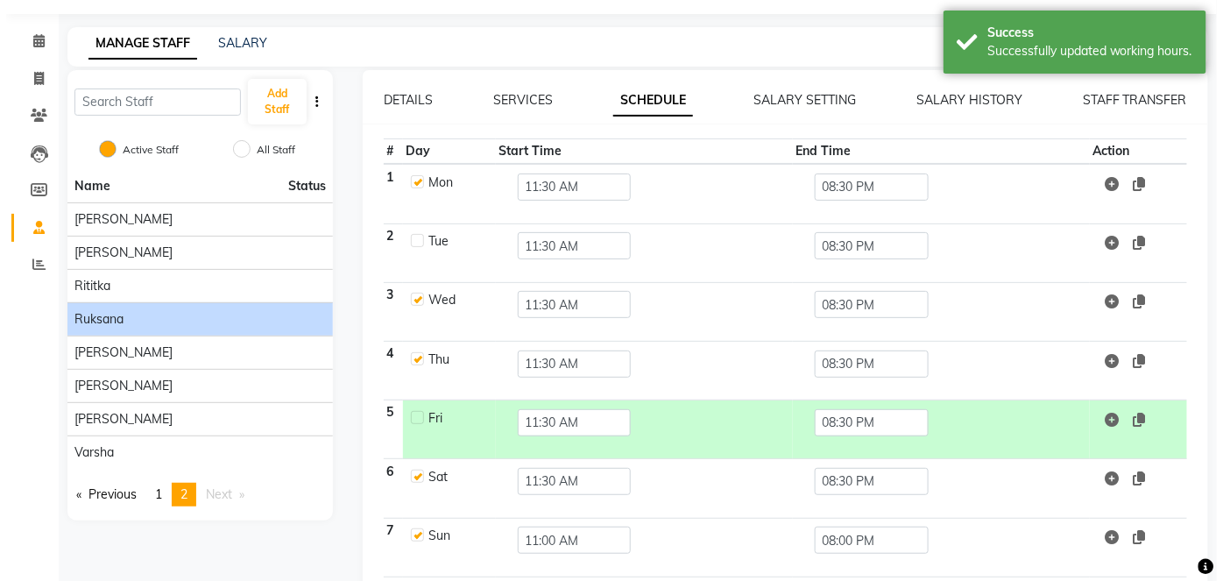
scroll to position [0, 0]
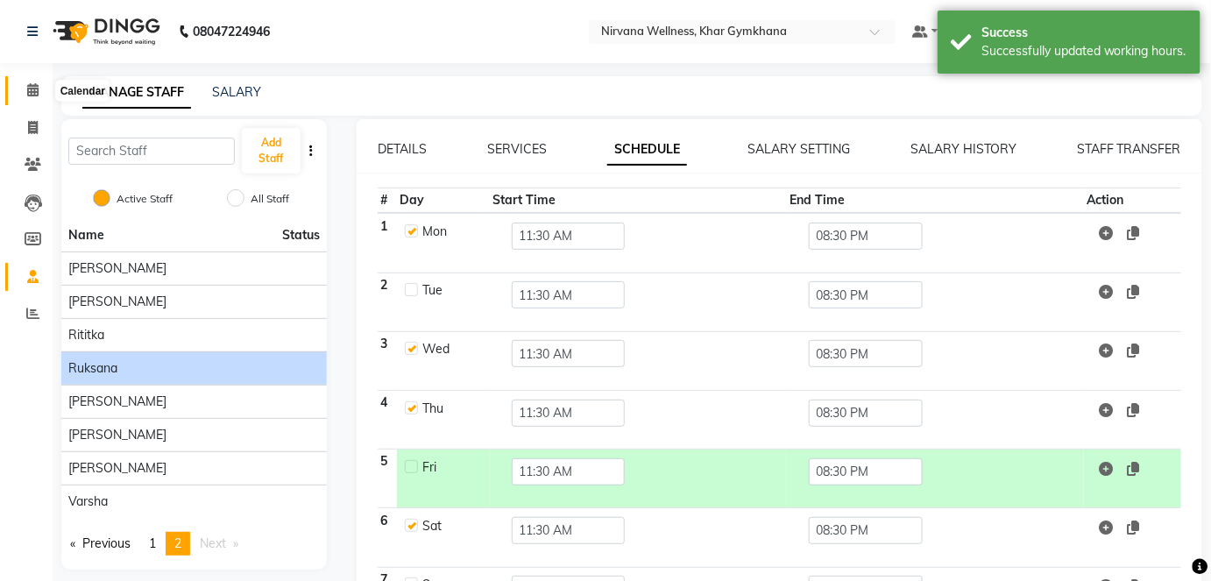
click at [19, 96] on span at bounding box center [33, 91] width 31 height 20
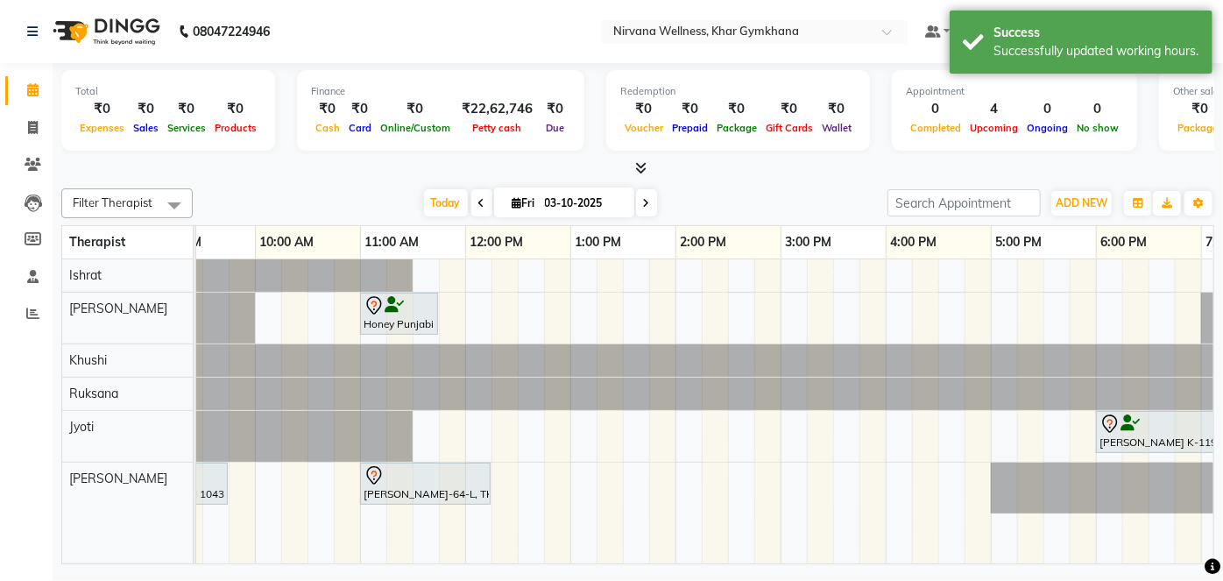
scroll to position [0, 264]
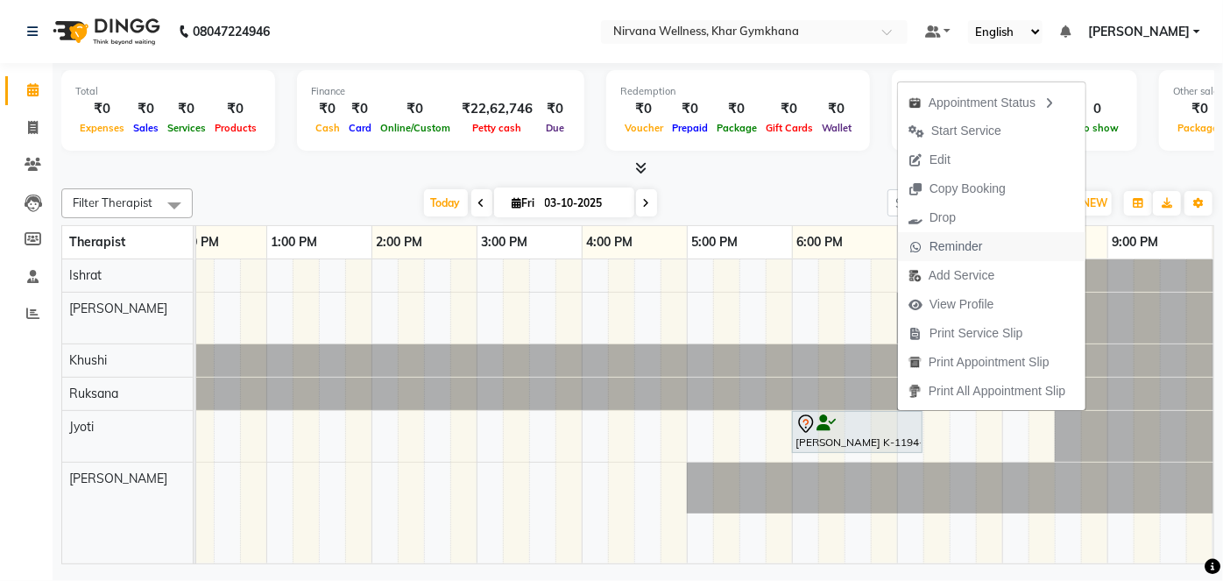
click at [948, 256] on span "Reminder" at bounding box center [946, 246] width 96 height 29
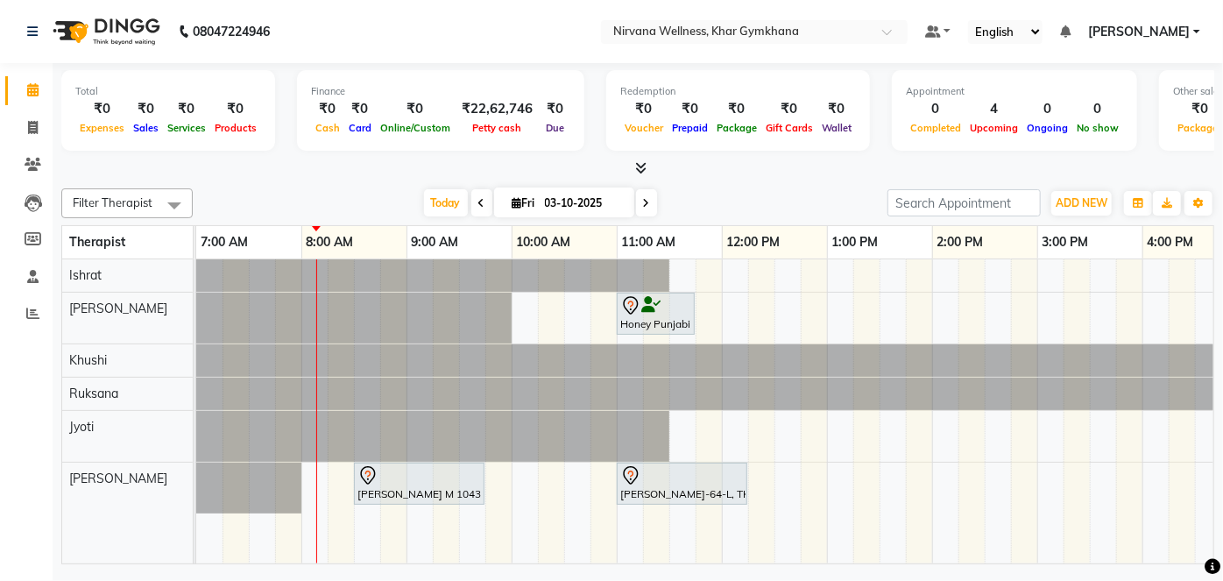
scroll to position [0, 205]
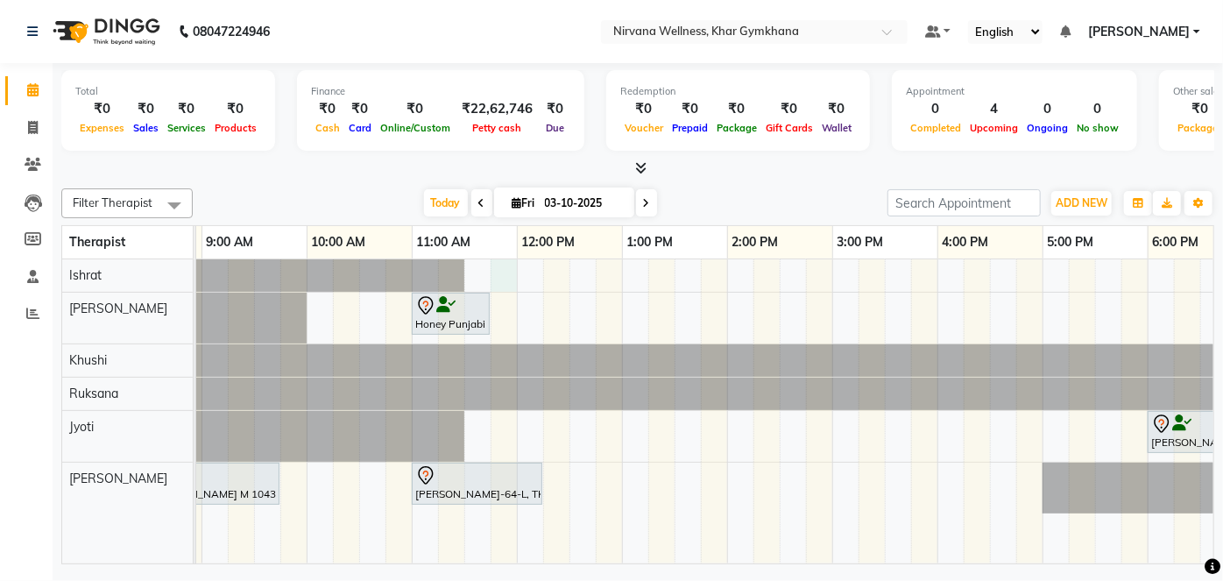
click at [502, 273] on div "Honey Punjabi P-641-O, TK01, 11:00 AM-11:45 AM, Head Neck & Shoulder [PERSON_NA…" at bounding box center [832, 411] width 1683 height 304
select select "67021"
select select "tentative"
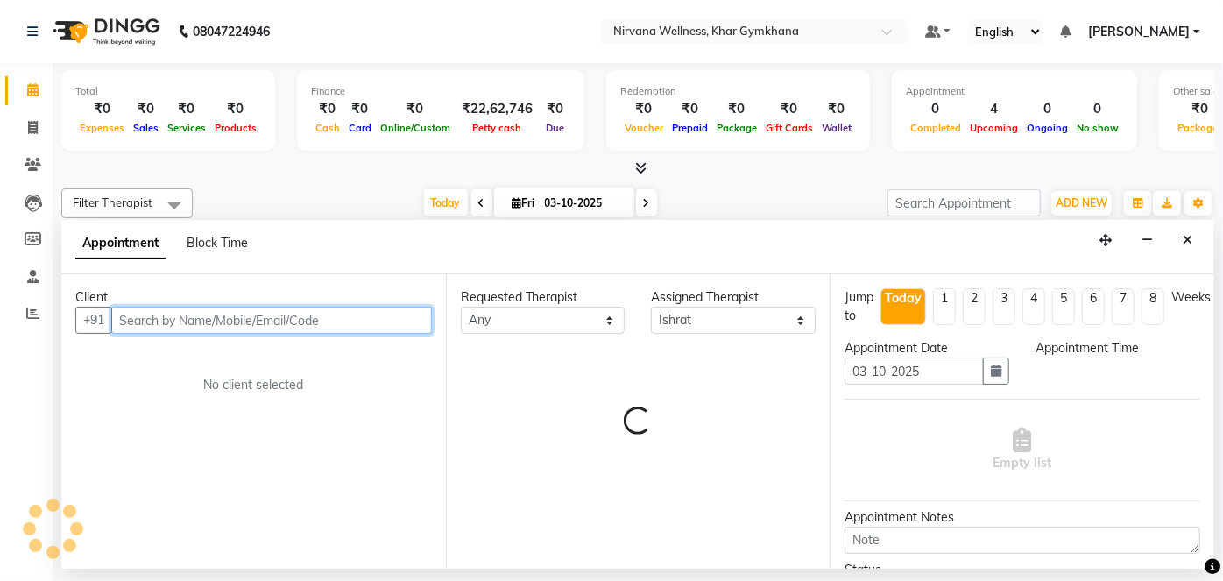
select select "705"
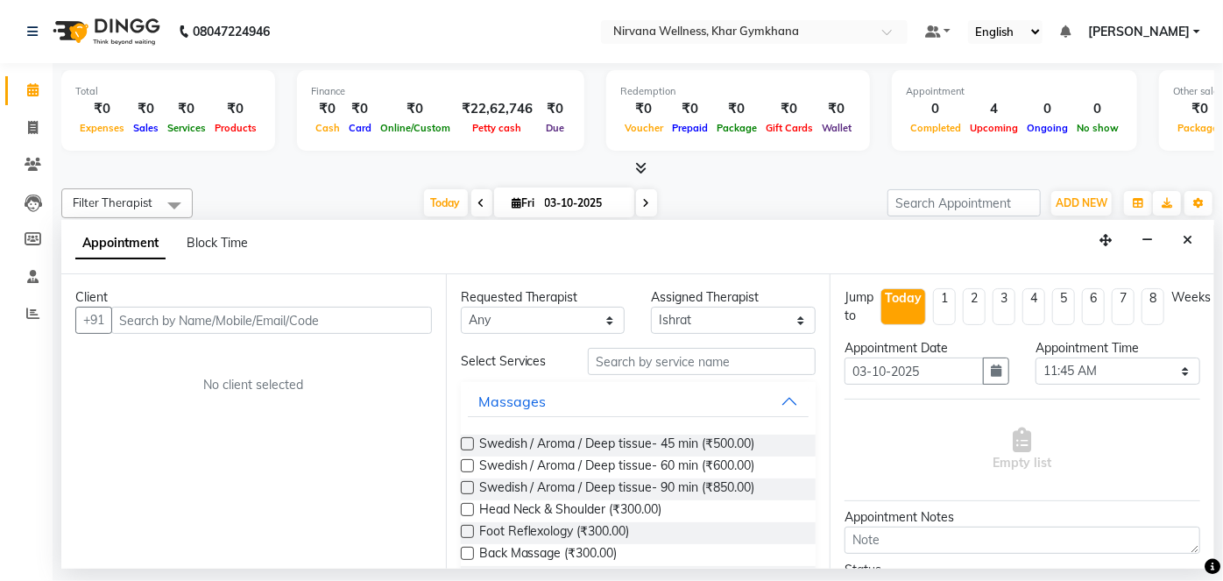
click at [1187, 244] on icon "Close" at bounding box center [1188, 240] width 10 height 12
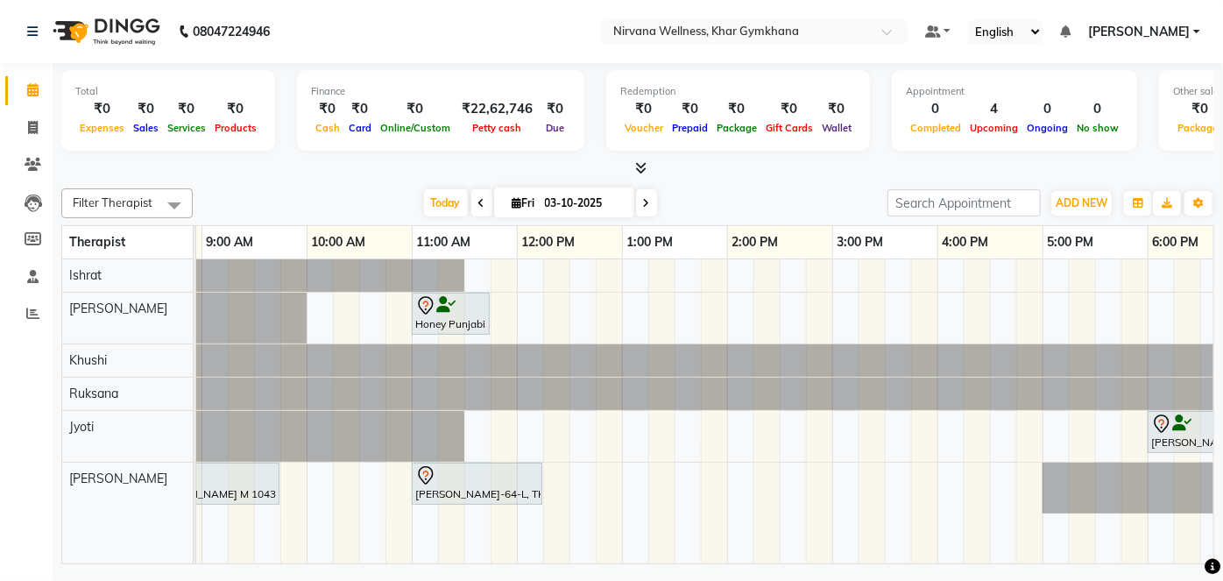
click at [492, 270] on div "Honey Punjabi P-641-O, TK01, 11:00 AM-11:45 AM, Head Neck & Shoulder [PERSON_NA…" at bounding box center [832, 411] width 1683 height 304
select select "67021"
select select "tentative"
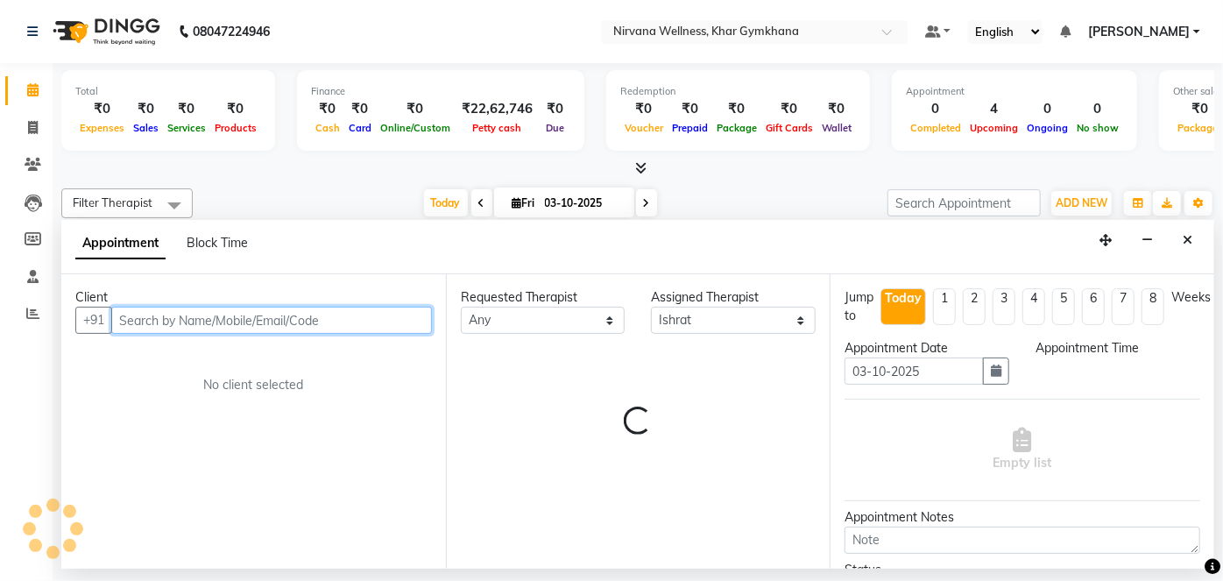
select select "705"
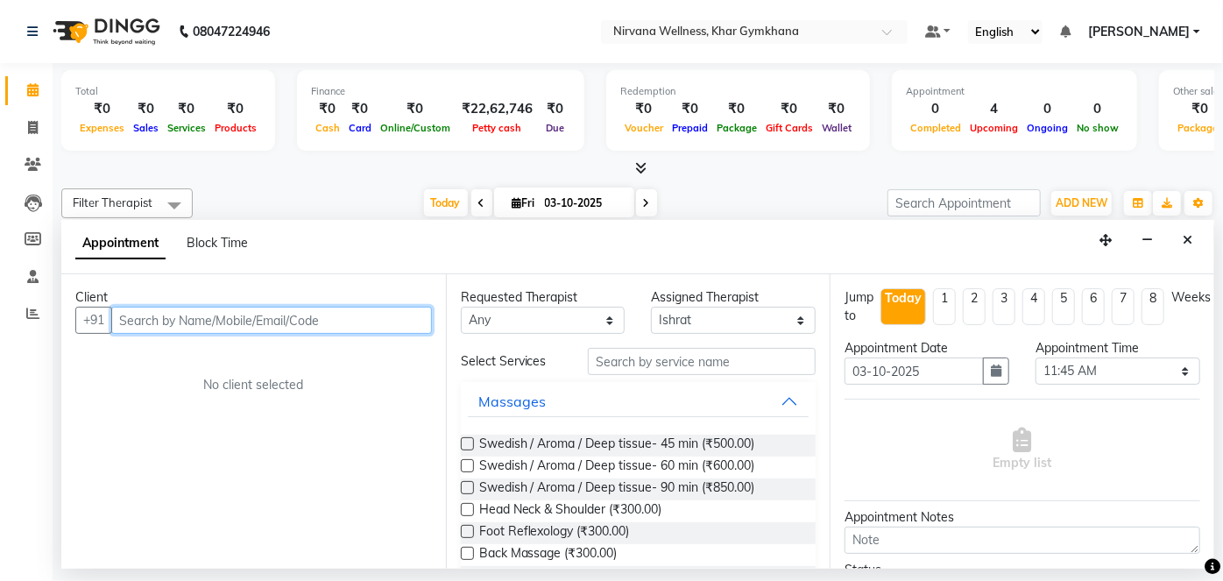
click at [285, 315] on input "text" at bounding box center [271, 320] width 321 height 27
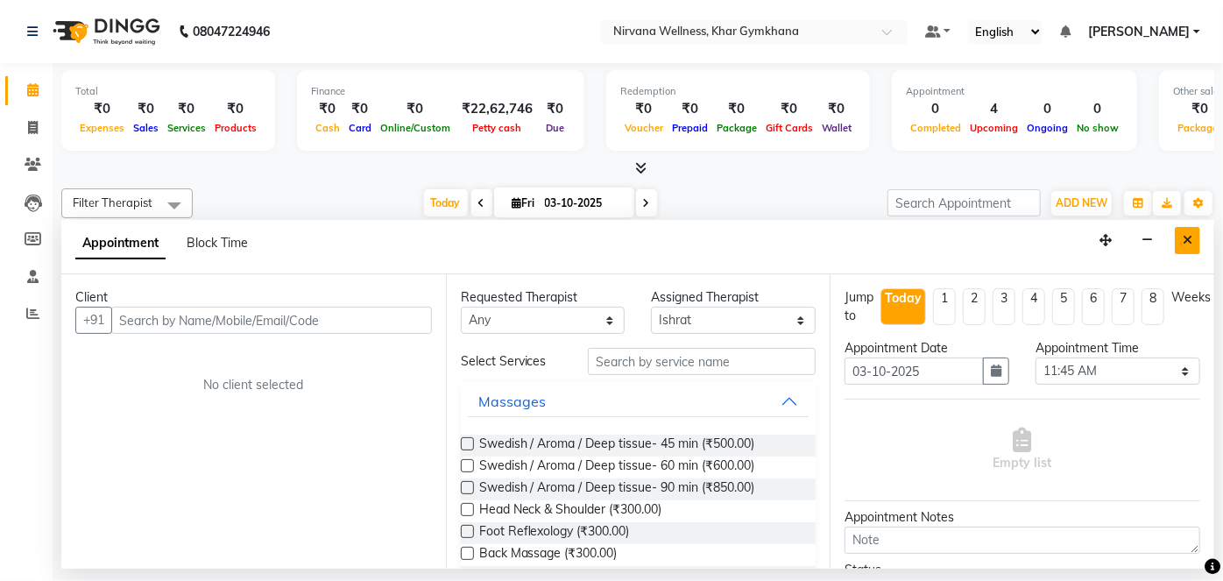
click at [1182, 248] on button "Close" at bounding box center [1187, 240] width 25 height 27
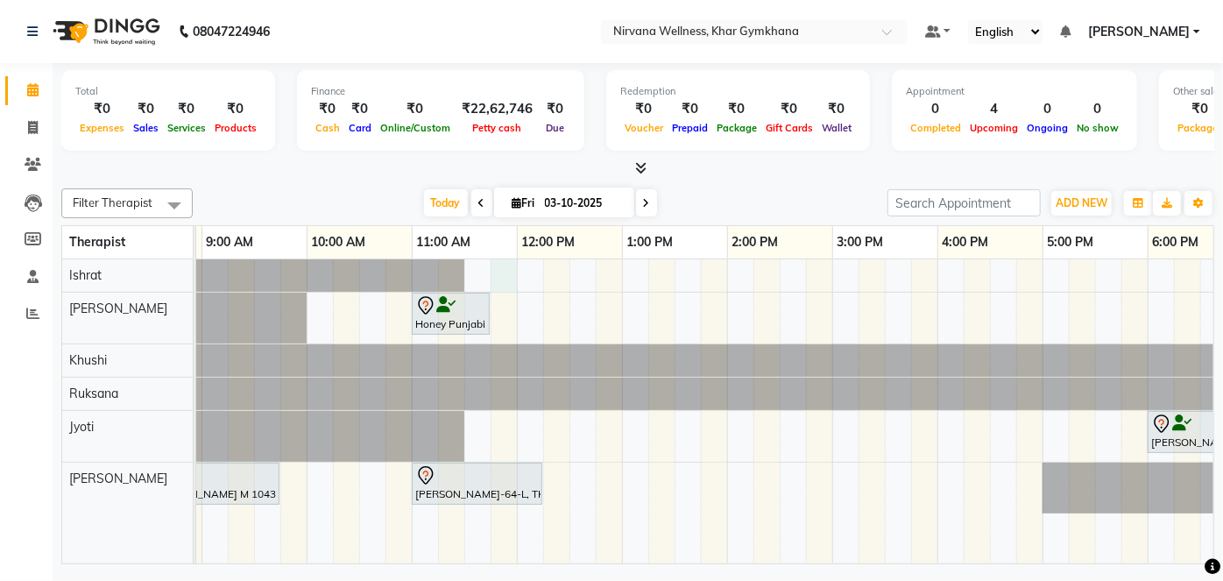
click at [505, 274] on div "Honey Punjabi P-641-O, TK01, 11:00 AM-11:45 AM, Head Neck & Shoulder [PERSON_NA…" at bounding box center [832, 411] width 1683 height 304
select select "67021"
select select "705"
select select "tentative"
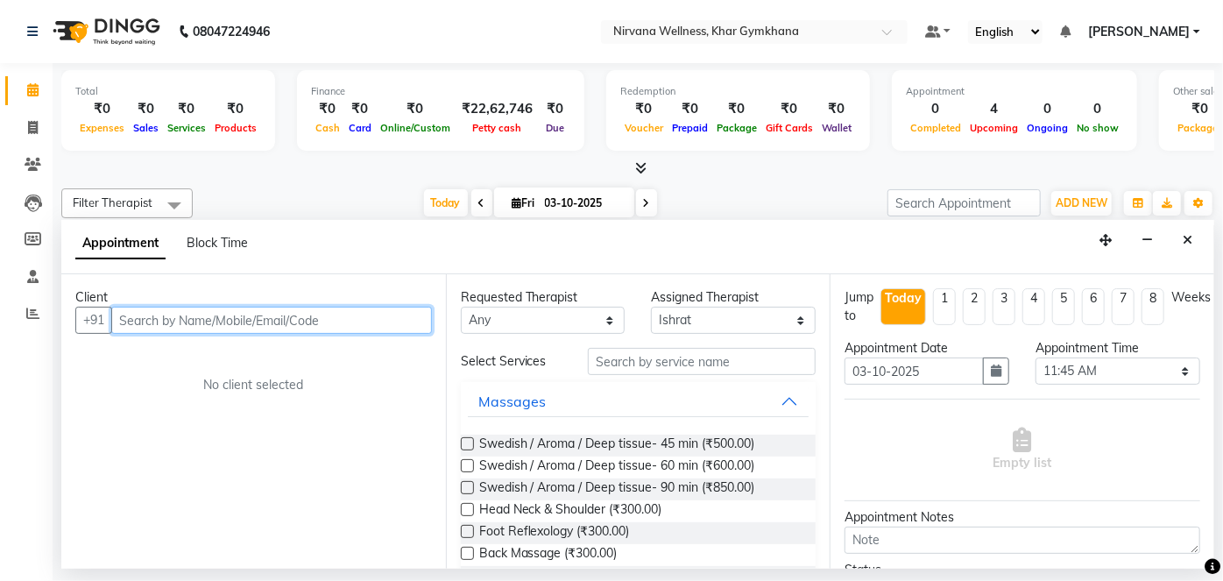
click at [366, 321] on input "text" at bounding box center [271, 320] width 321 height 27
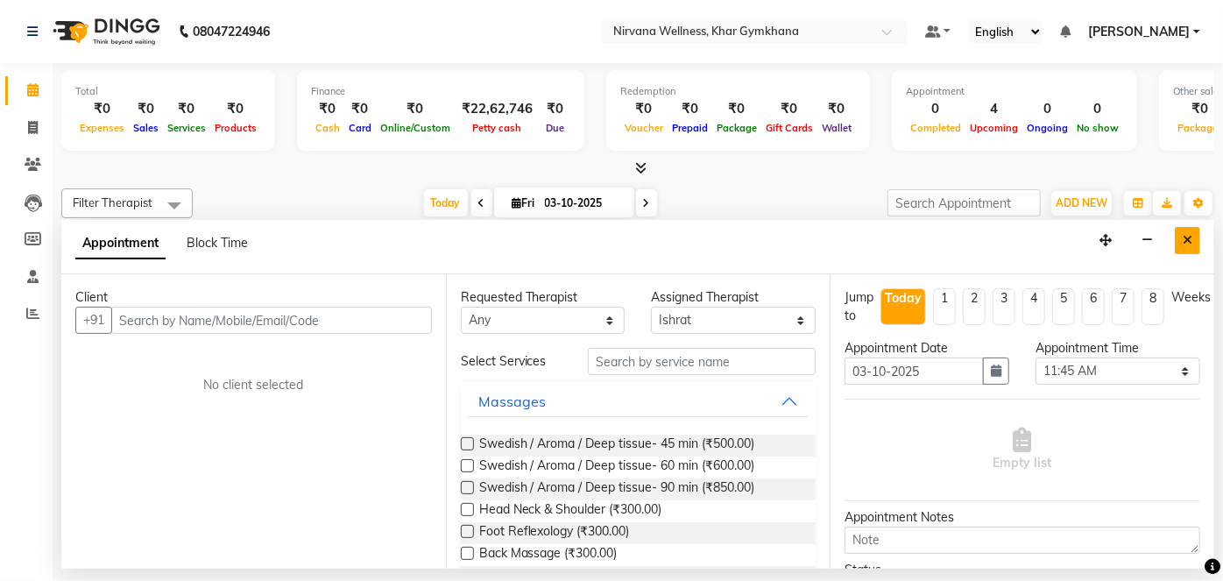
click at [1198, 242] on div "Appointment Block Time" at bounding box center [637, 247] width 1153 height 54
click at [1187, 237] on icon "Close" at bounding box center [1188, 240] width 10 height 12
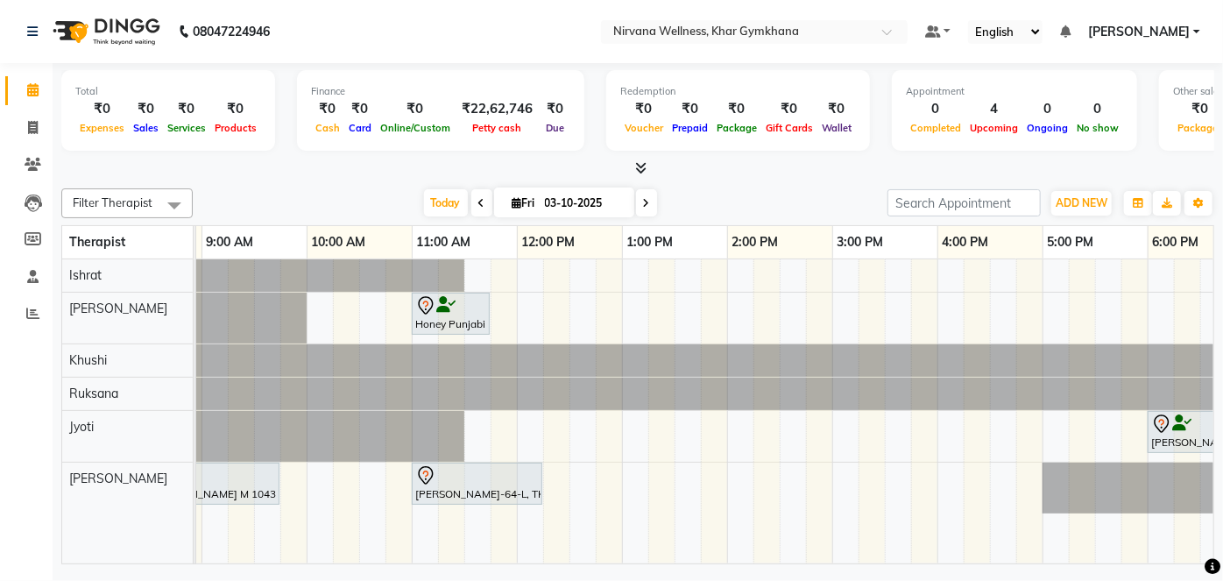
scroll to position [0, 0]
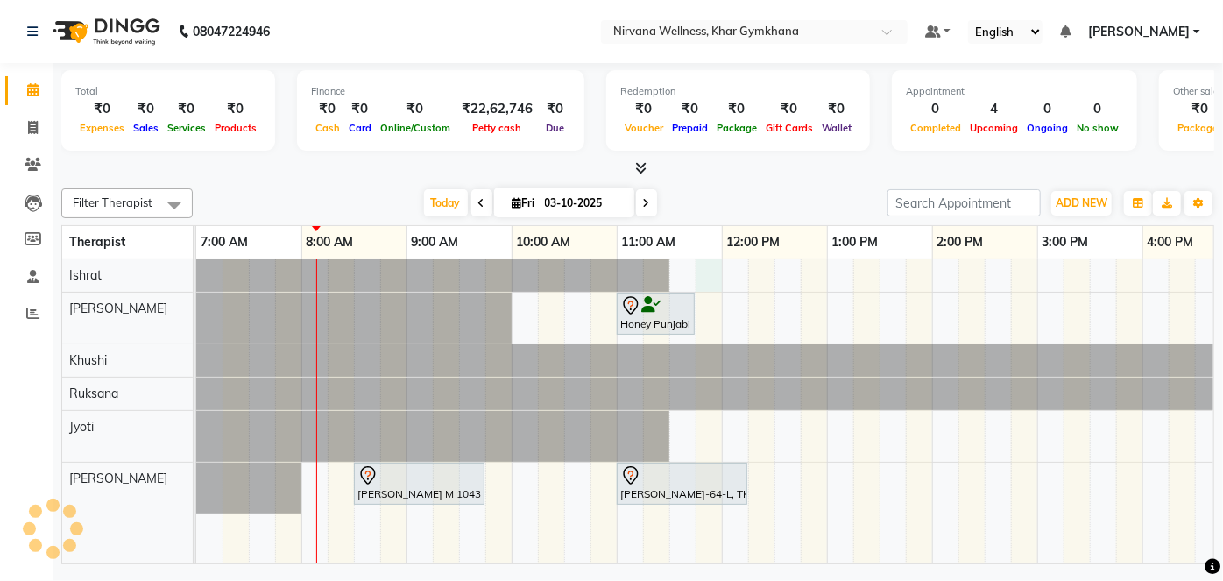
click at [699, 280] on div "Honey Punjabi P-641-O, TK01, 11:00 AM-11:45 AM, Head Neck & Shoulder [PERSON_NA…" at bounding box center [1037, 411] width 1683 height 304
select select "67021"
select select "705"
select select "tentative"
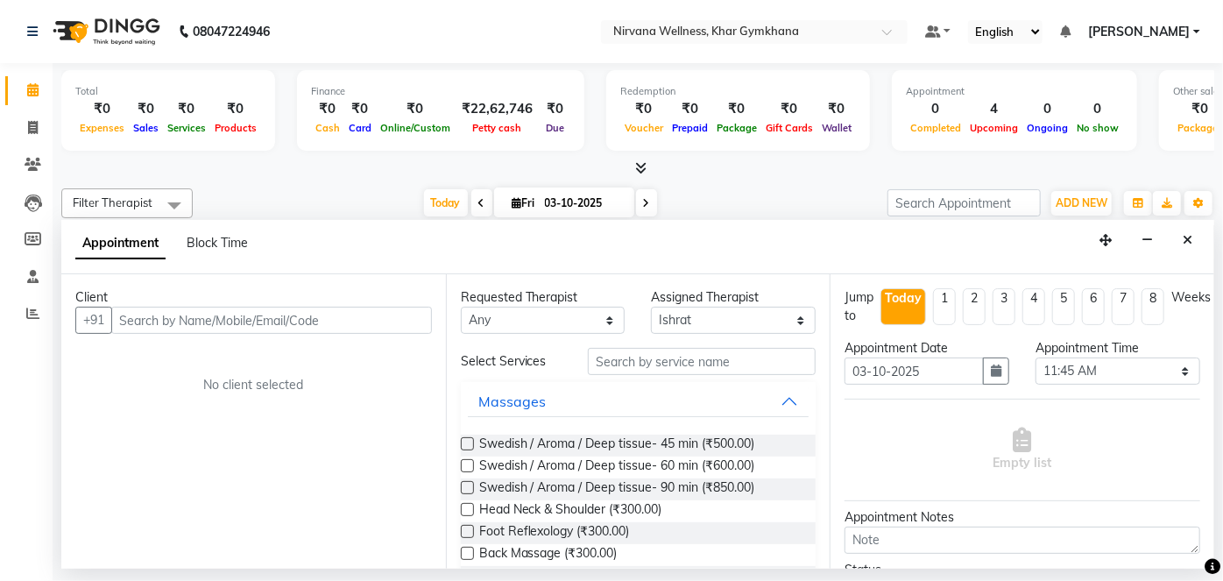
click at [365, 322] on input "text" at bounding box center [271, 320] width 321 height 27
click at [232, 241] on span "Block Time" at bounding box center [217, 243] width 61 height 16
select select "67021"
select select "705"
select select "720"
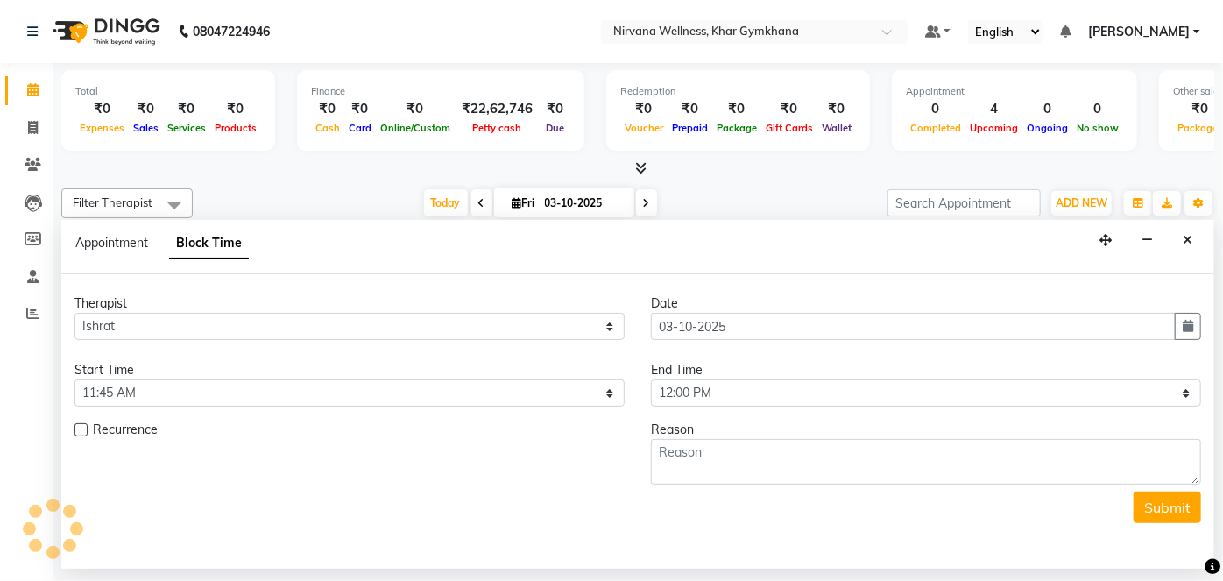
scroll to position [0, 105]
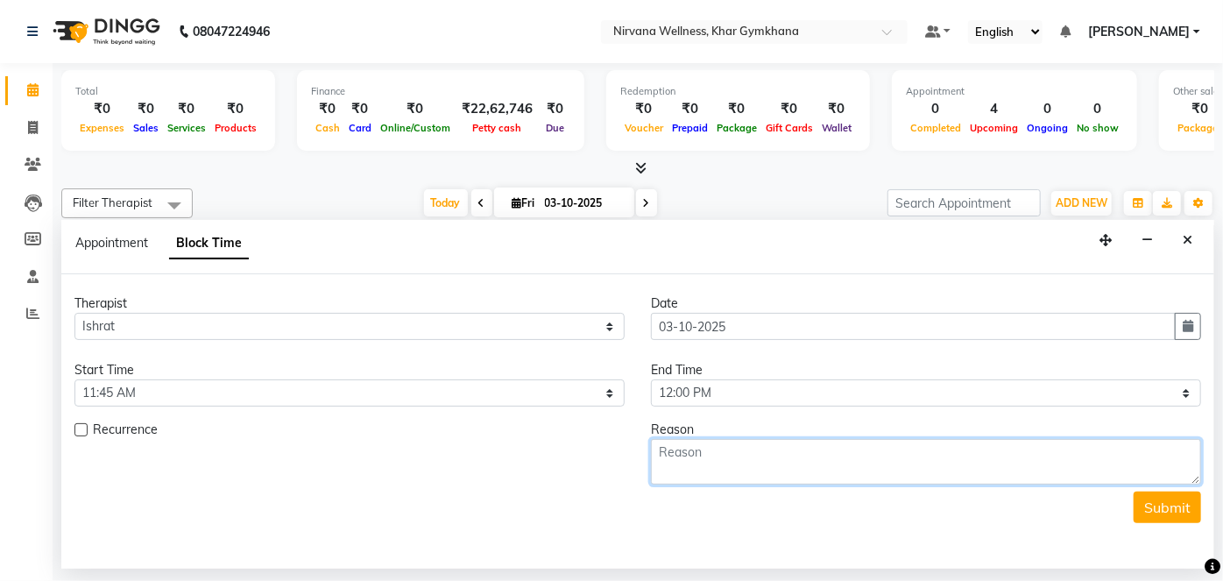
click at [731, 455] on textarea at bounding box center [926, 462] width 550 height 46
type textarea "[PERSON_NAME]"
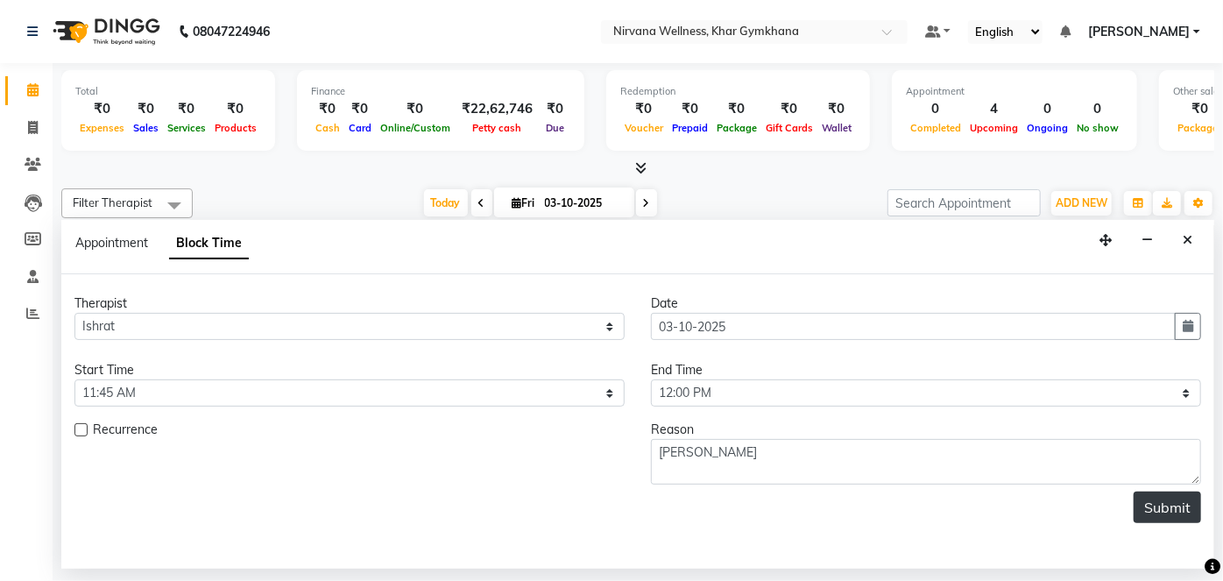
click at [1151, 512] on button "Submit" at bounding box center [1167, 508] width 67 height 32
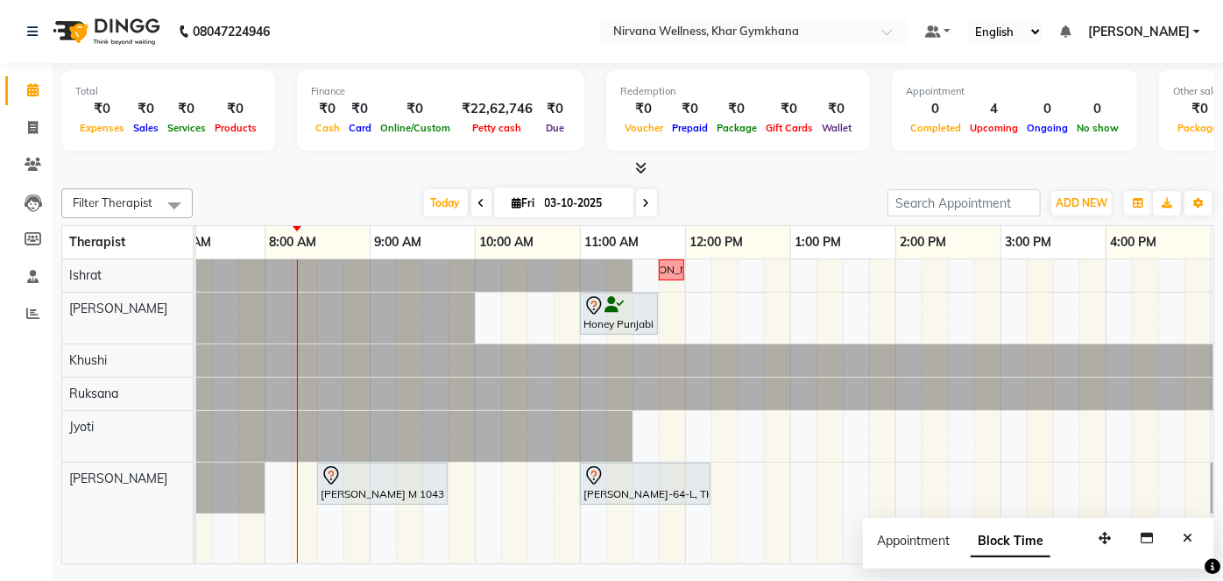
scroll to position [0, 1]
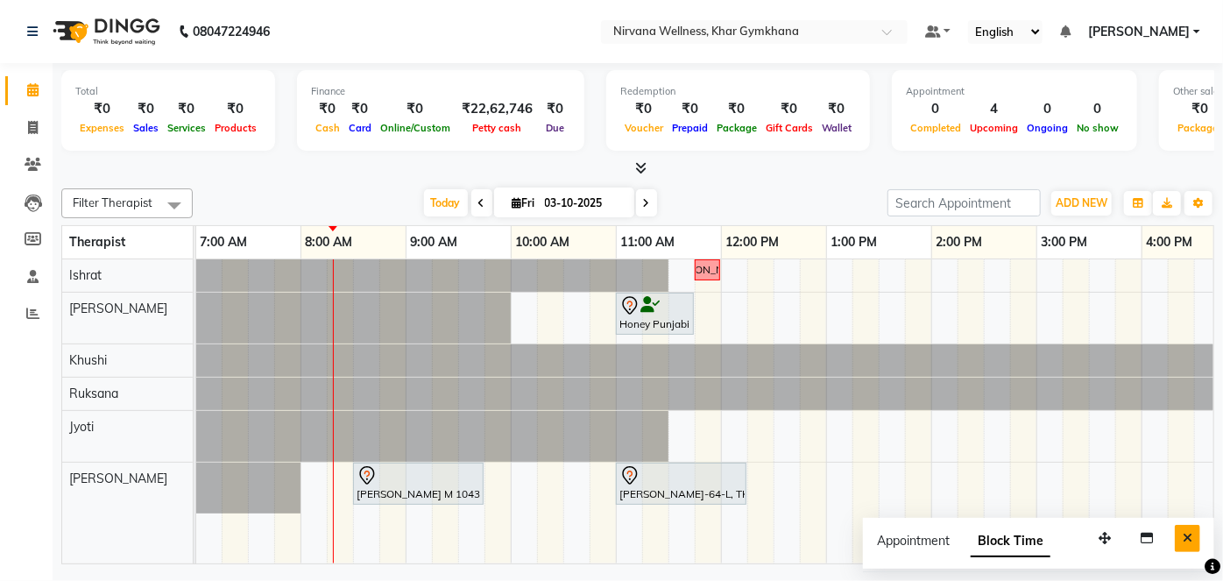
click at [1181, 528] on button "Close" at bounding box center [1187, 538] width 25 height 27
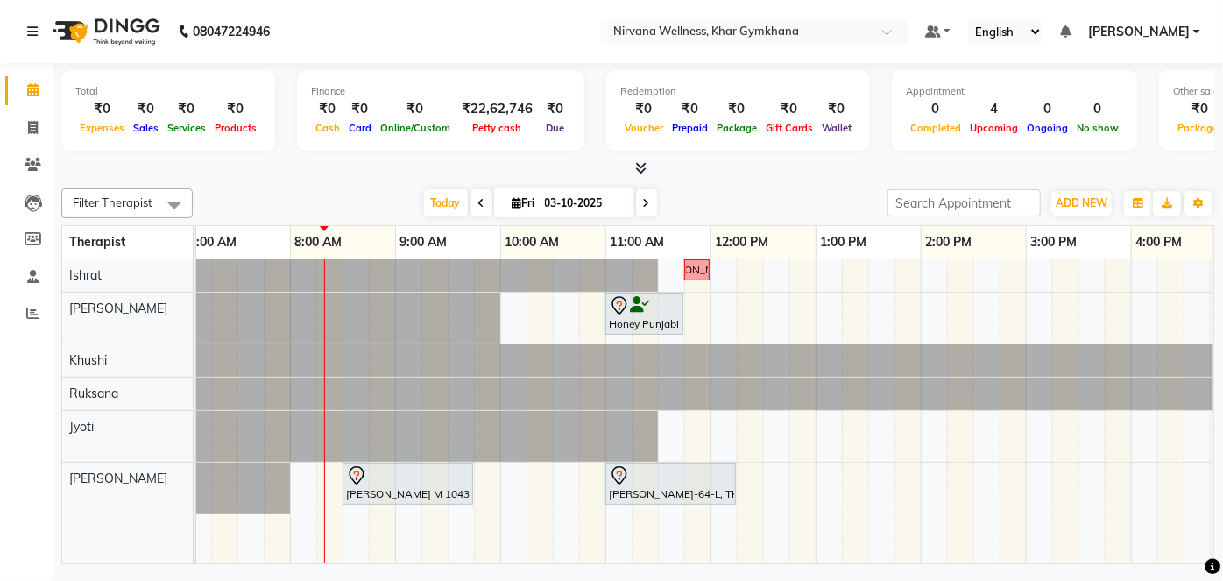
scroll to position [0, 0]
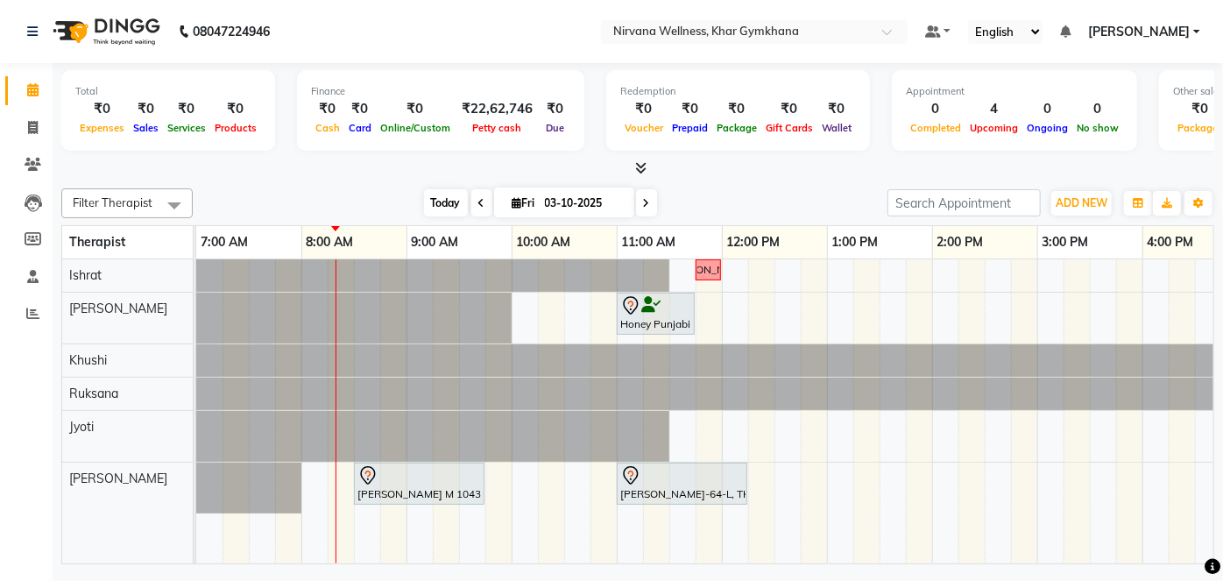
click at [432, 208] on span "Today" at bounding box center [446, 202] width 44 height 27
click at [649, 203] on span at bounding box center [646, 202] width 21 height 27
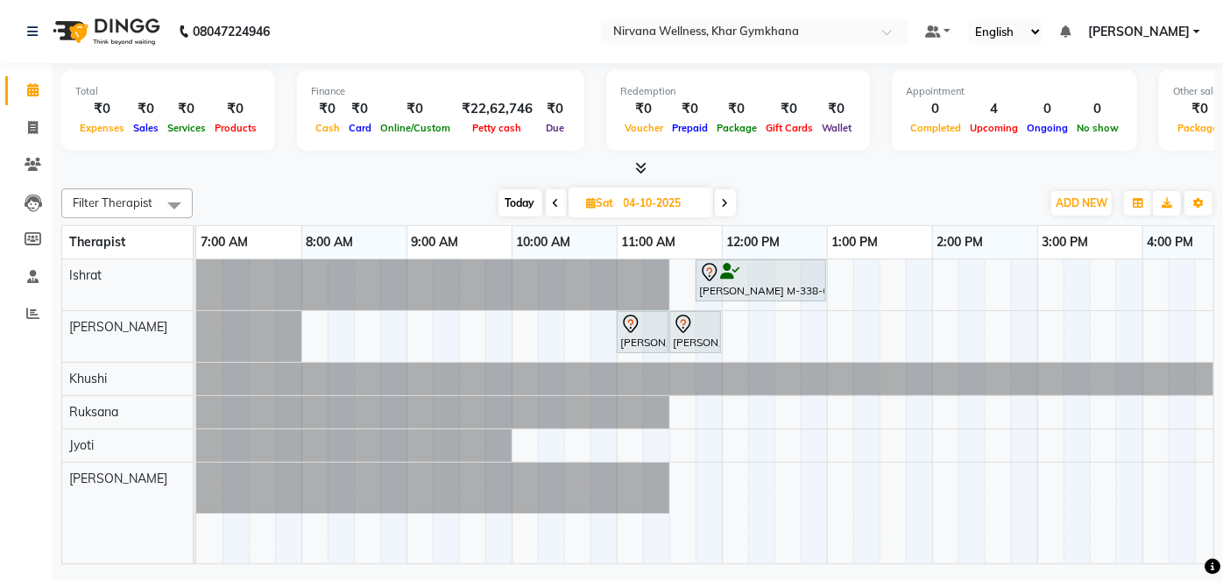
click at [518, 197] on span "Today" at bounding box center [521, 202] width 44 height 27
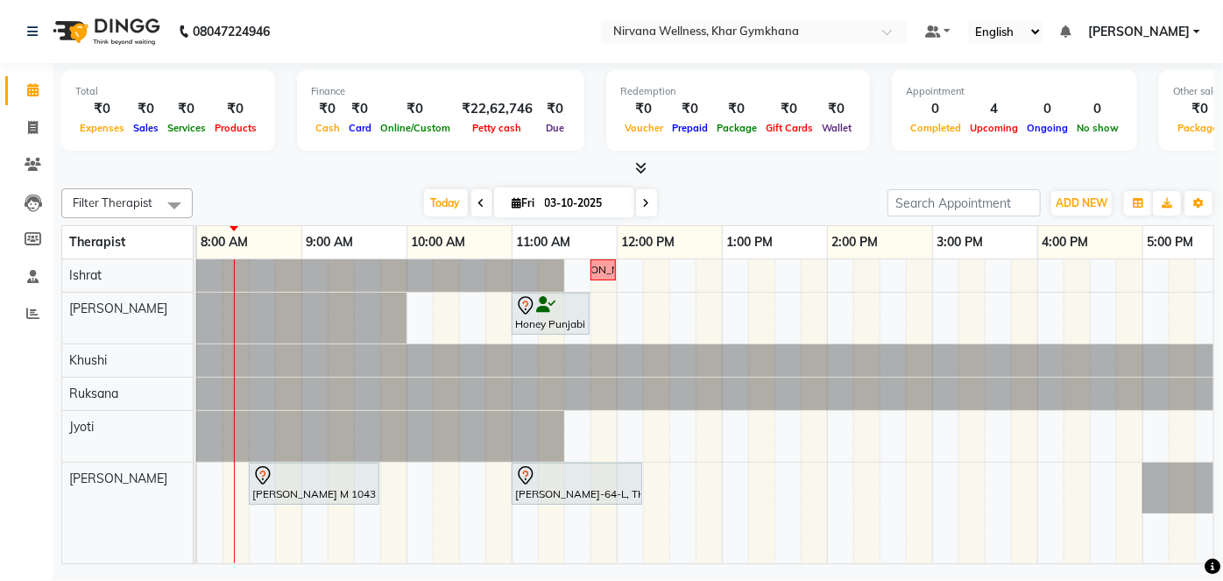
click at [650, 203] on span at bounding box center [646, 202] width 21 height 27
type input "04-10-2025"
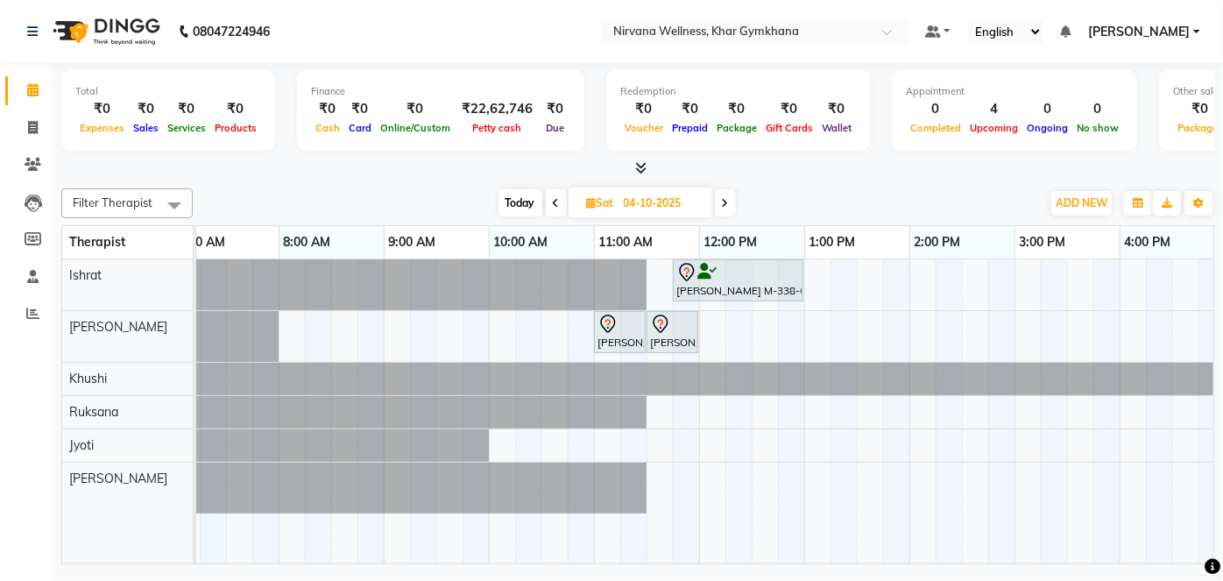
scroll to position [0, 101]
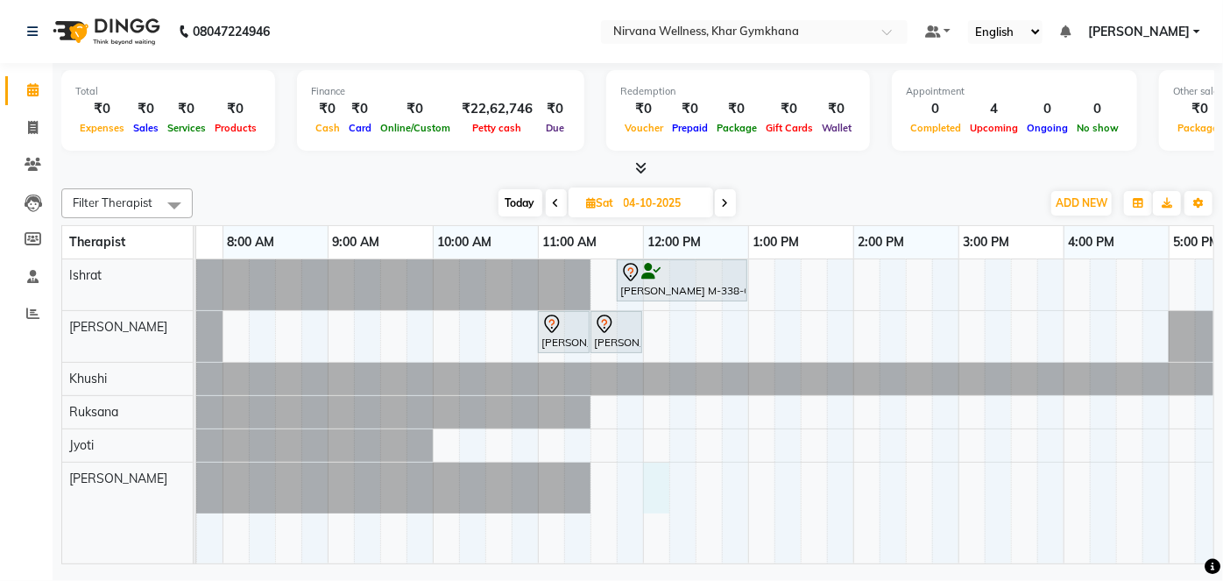
click at [648, 487] on div "[PERSON_NAME] M-338-O, 11:45 AM-01:00 PM, Swedish / Aroma / Deep tissue- 60 min…" at bounding box center [958, 411] width 1683 height 304
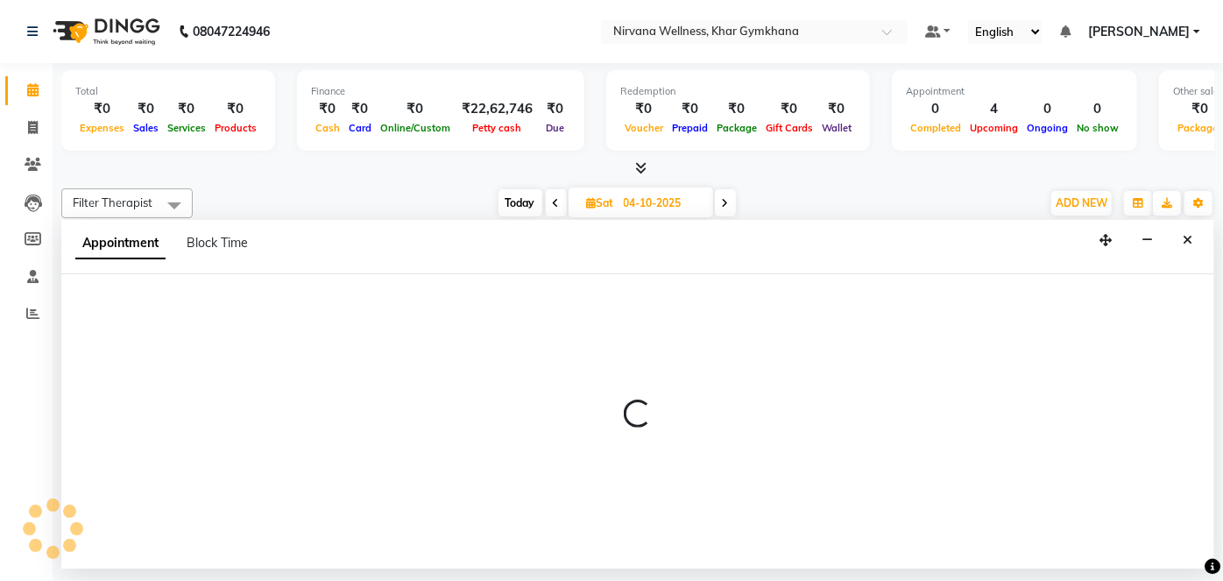
select select "79305"
select select "720"
select select "tentative"
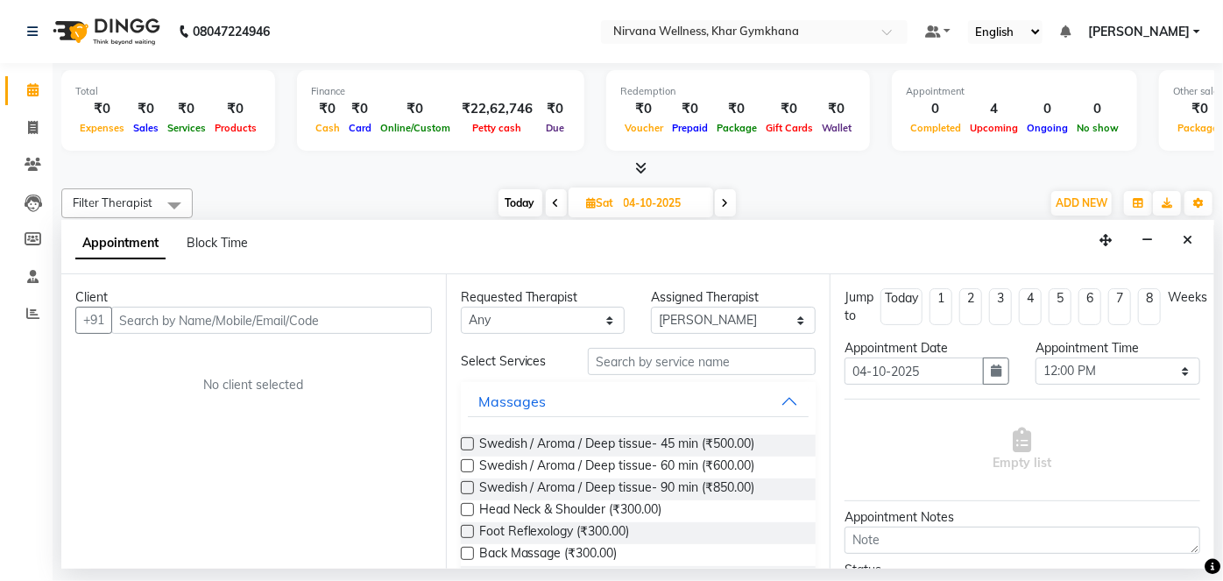
click at [189, 311] on input "text" at bounding box center [271, 320] width 321 height 27
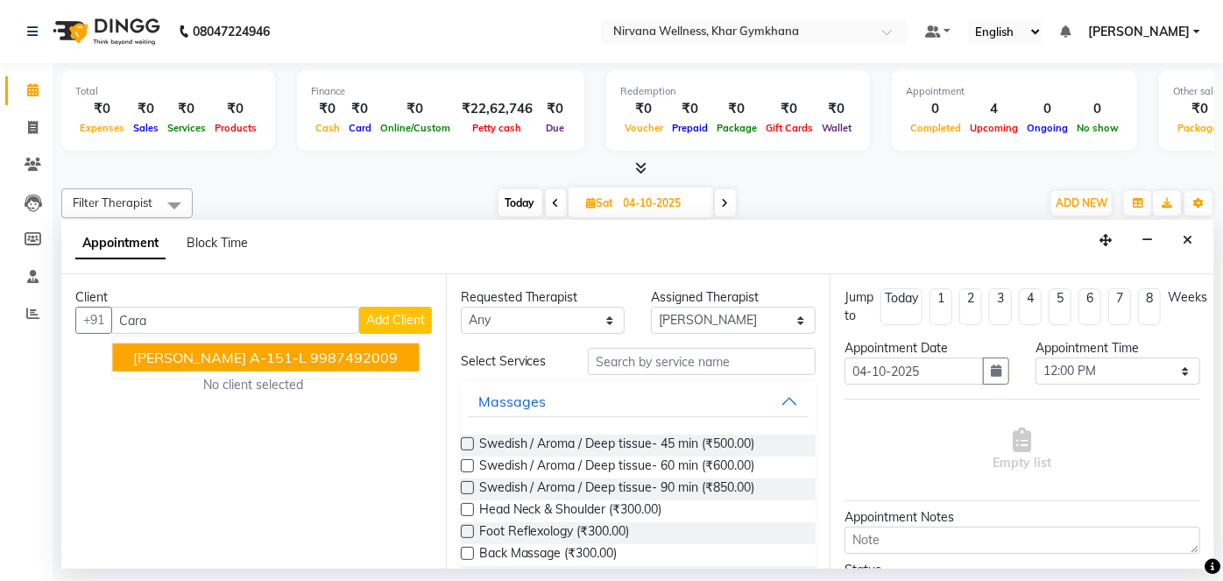
click at [226, 351] on span "[PERSON_NAME] A-151-L" at bounding box center [220, 358] width 174 height 18
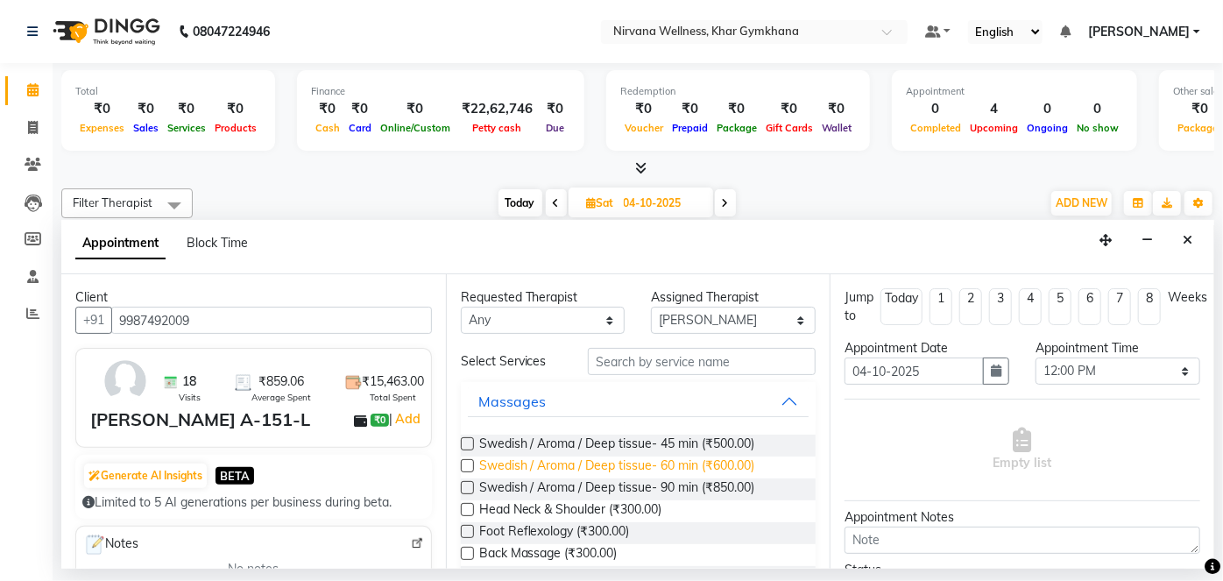
type input "9987492009"
click at [684, 464] on span "Swedish / Aroma / Deep tissue- 60 min (₹600.00)" at bounding box center [617, 468] width 276 height 22
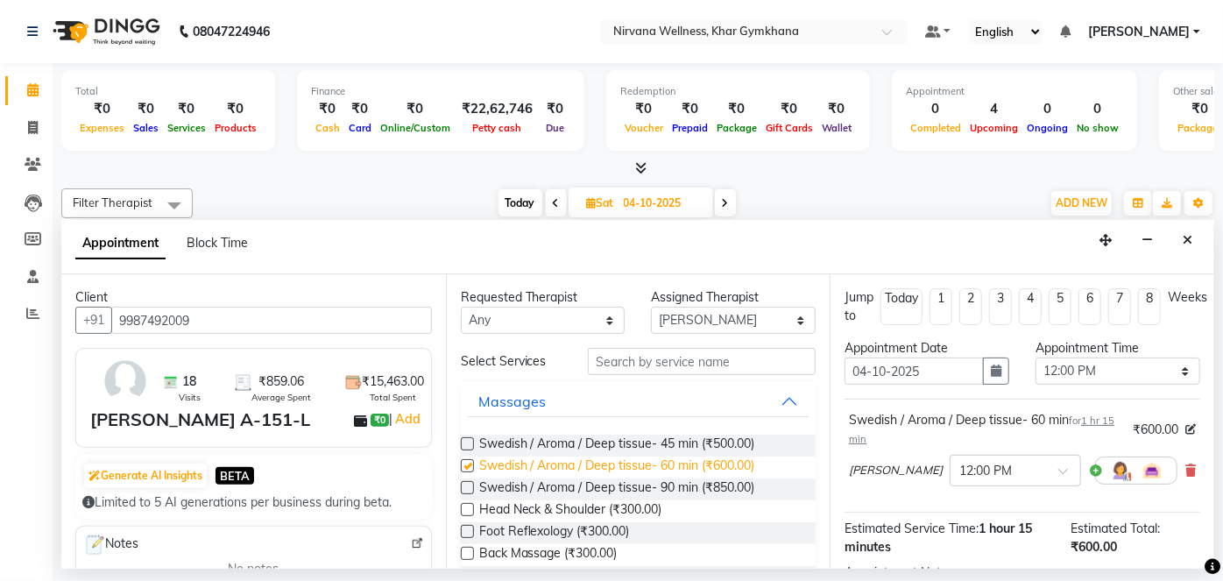
checkbox input "false"
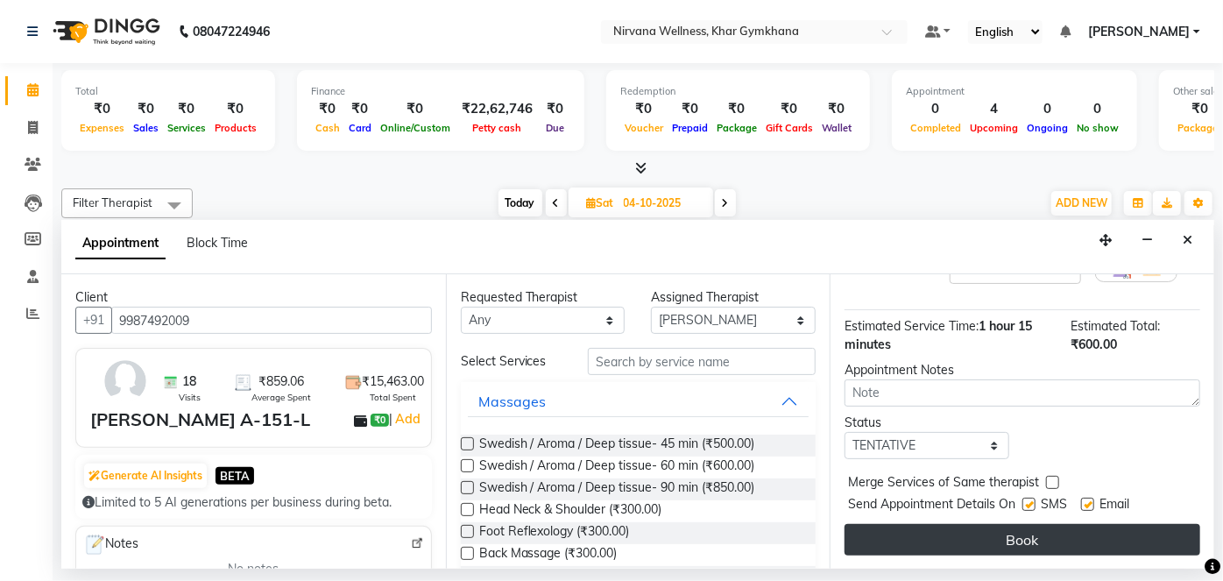
click at [1036, 537] on button "Book" at bounding box center [1023, 540] width 356 height 32
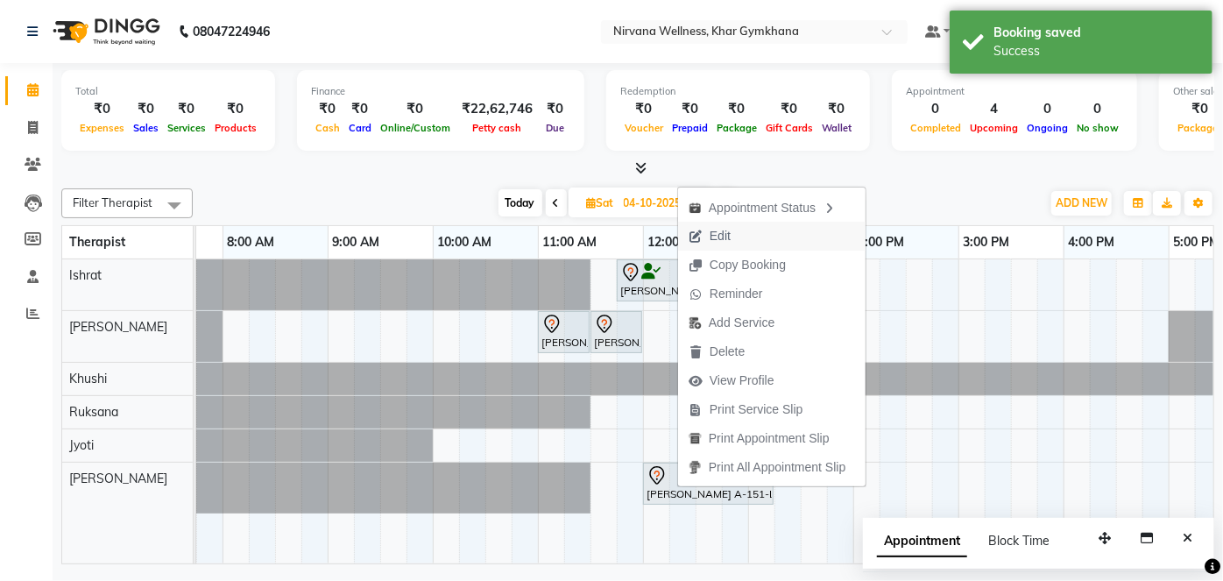
click at [739, 244] on span "Edit" at bounding box center [709, 236] width 63 height 29
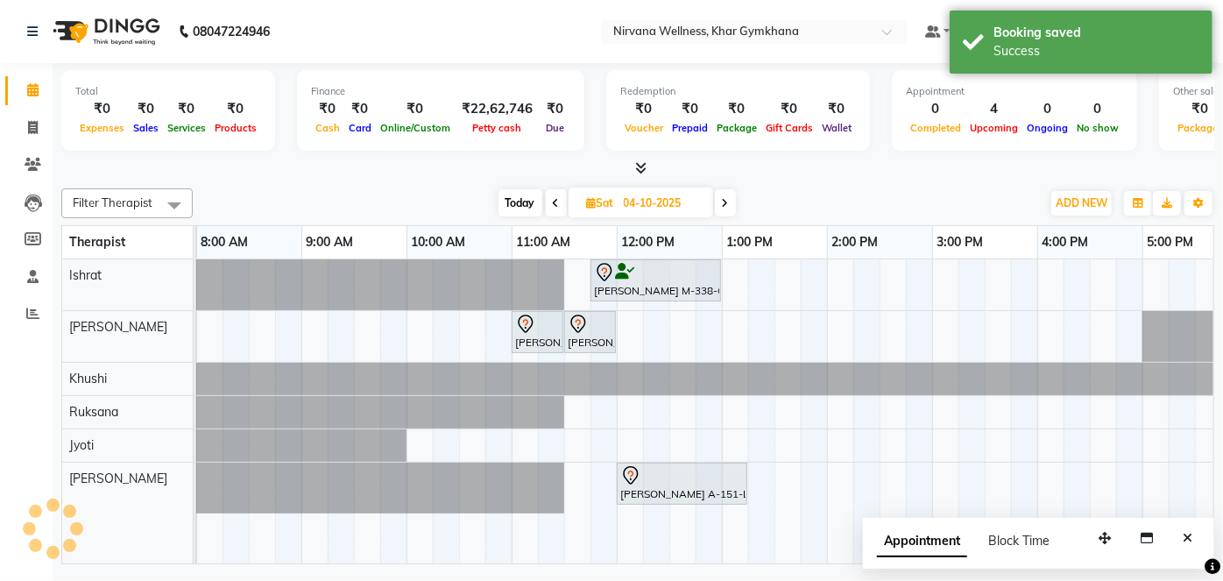
select select "79305"
select select "720"
select select "3392"
select select "tentative"
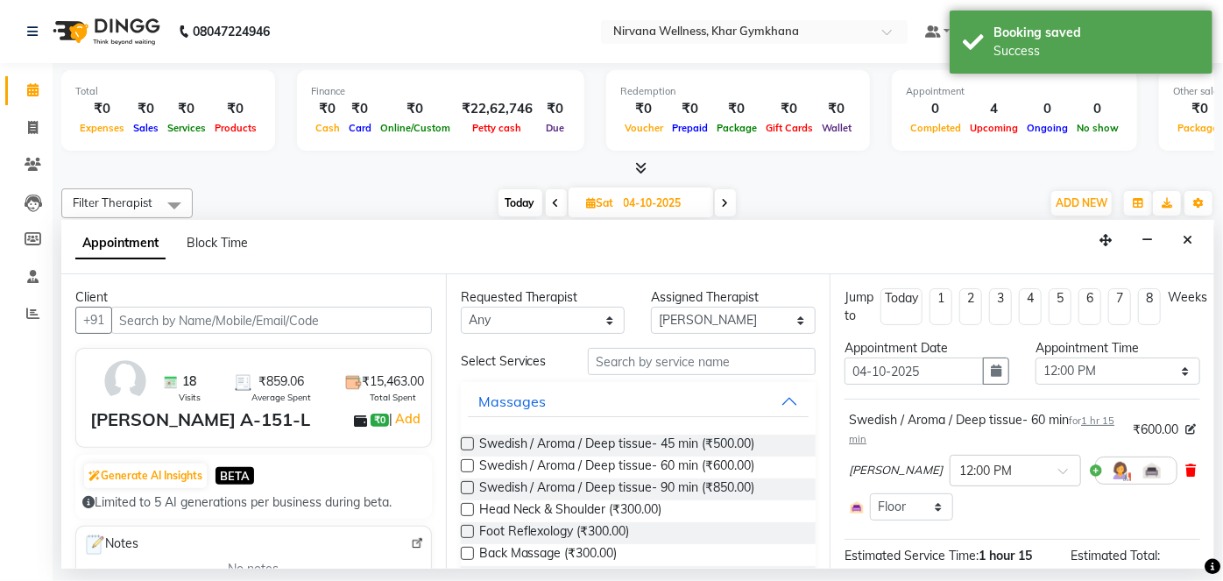
click at [1186, 466] on icon at bounding box center [1191, 470] width 11 height 12
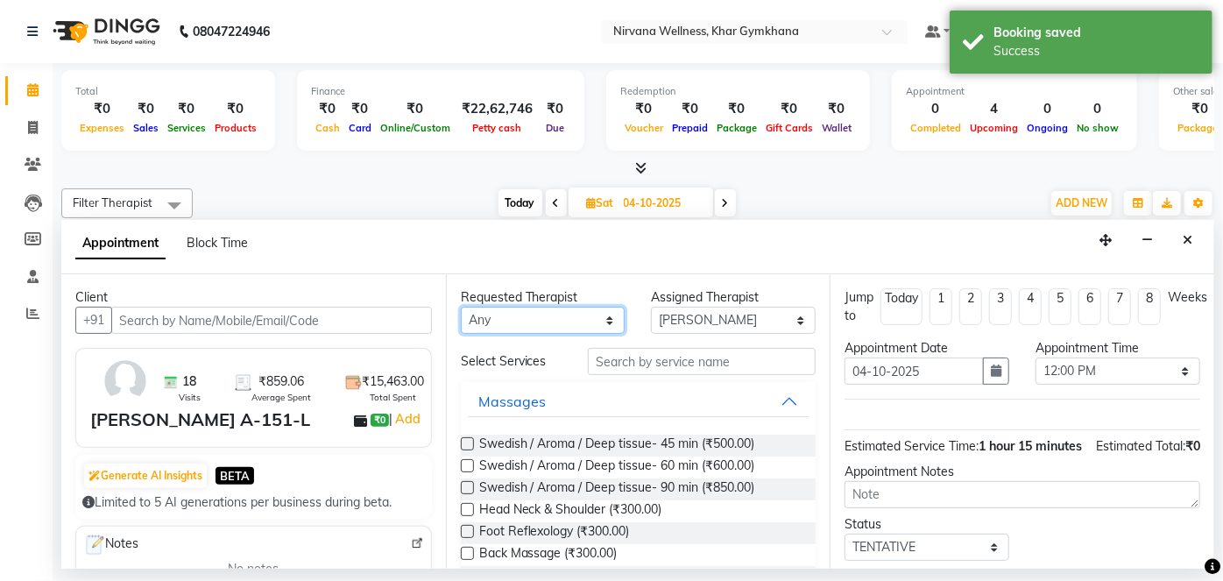
click at [579, 329] on select "Any [PERSON_NAME] Jyoti [PERSON_NAME] [PERSON_NAME]" at bounding box center [543, 320] width 165 height 27
select select "79305"
click at [461, 307] on select "Any [PERSON_NAME] Jyoti [PERSON_NAME] [PERSON_NAME]" at bounding box center [543, 320] width 165 height 27
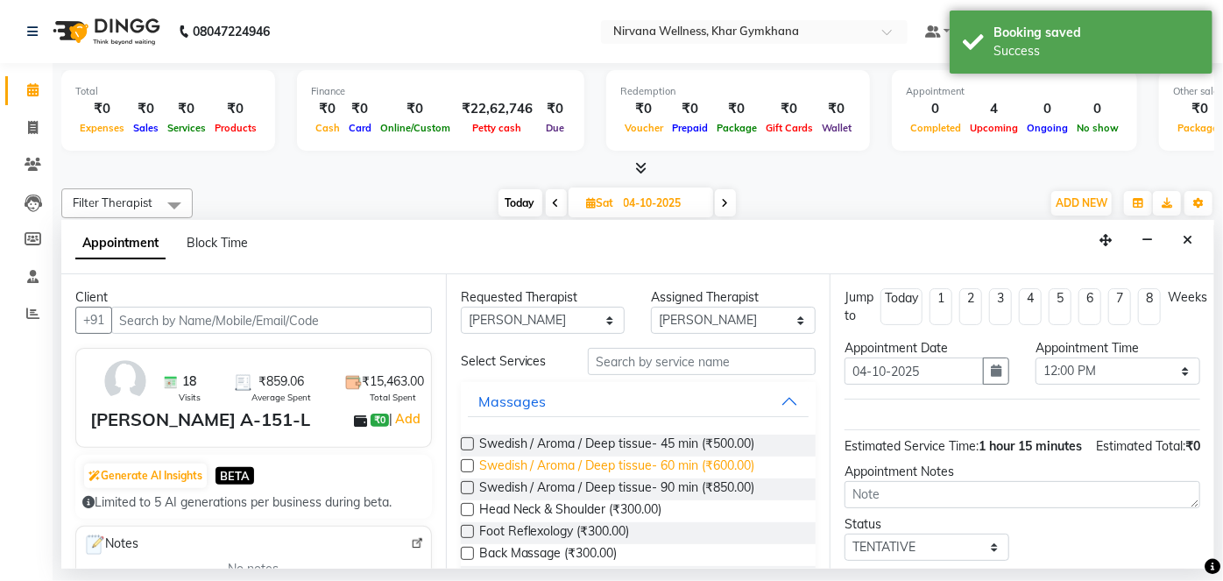
click at [633, 462] on span "Swedish / Aroma / Deep tissue- 60 min (₹600.00)" at bounding box center [617, 468] width 276 height 22
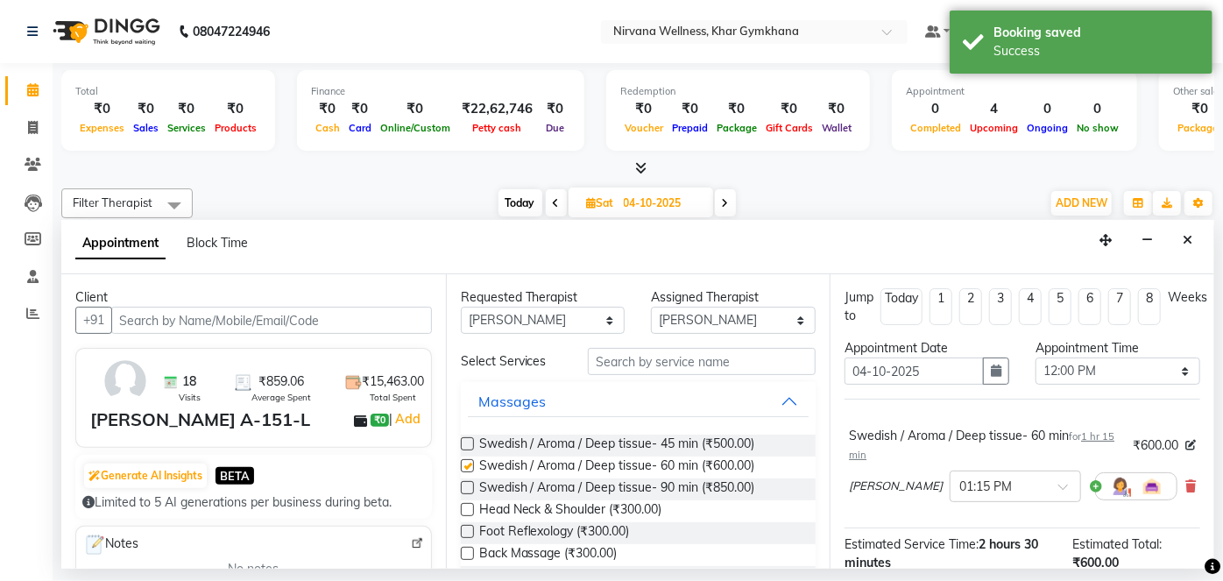
checkbox input "false"
drag, startPoint x: 968, startPoint y: 478, endPoint x: 953, endPoint y: 521, distance: 45.5
click at [969, 478] on input "text" at bounding box center [998, 485] width 77 height 18
click at [951, 526] on div "12:00 PM" at bounding box center [1016, 523] width 130 height 32
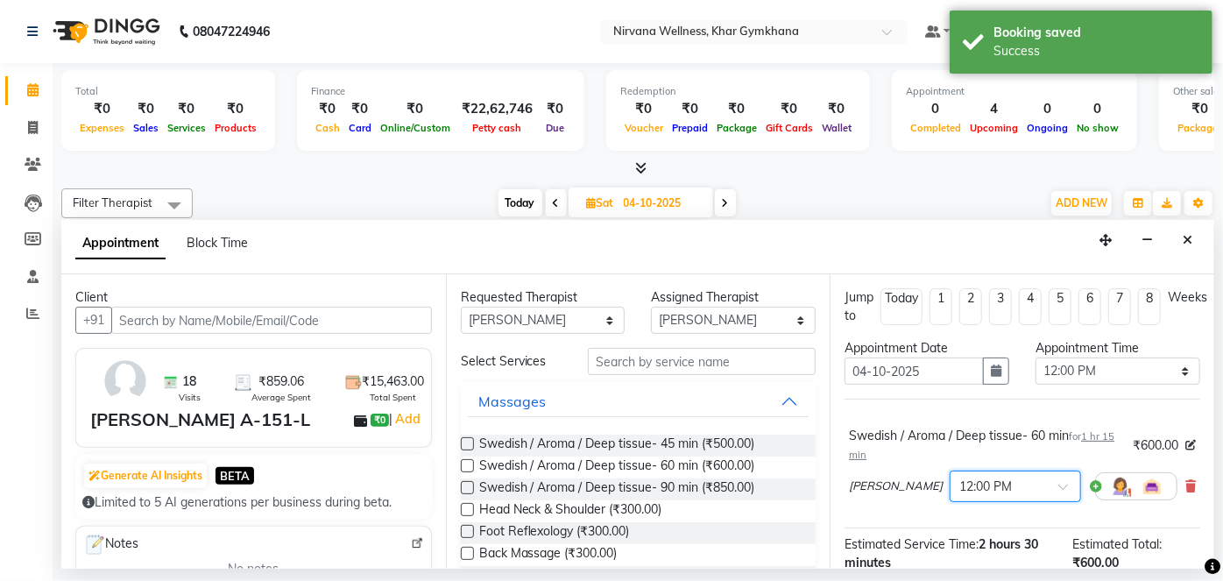
scroll to position [167, 0]
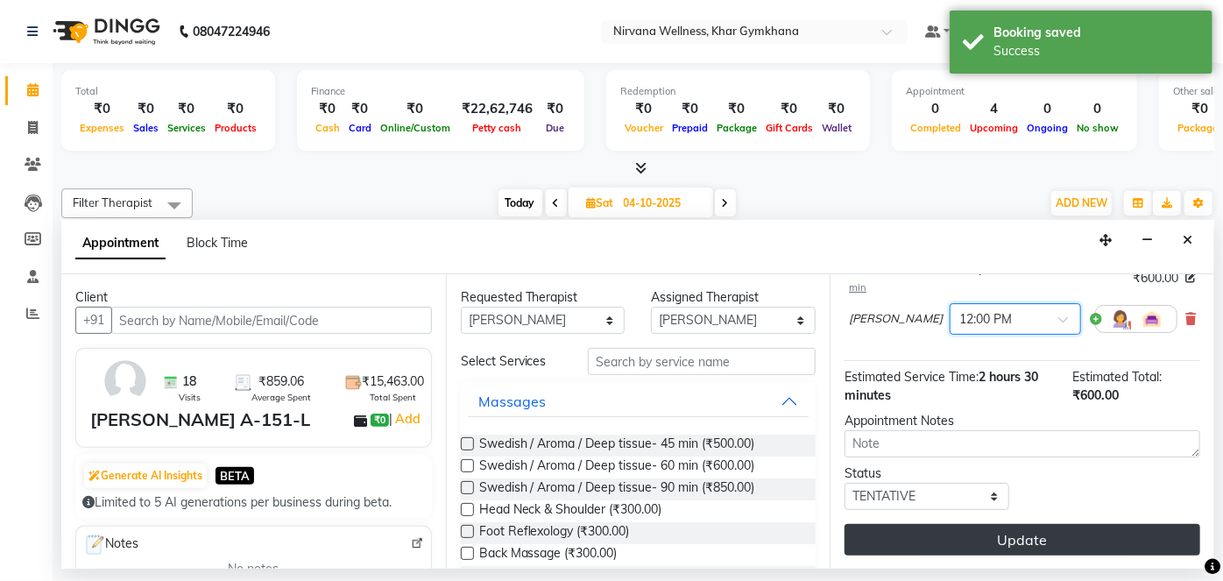
click at [951, 553] on button "Update" at bounding box center [1023, 540] width 356 height 32
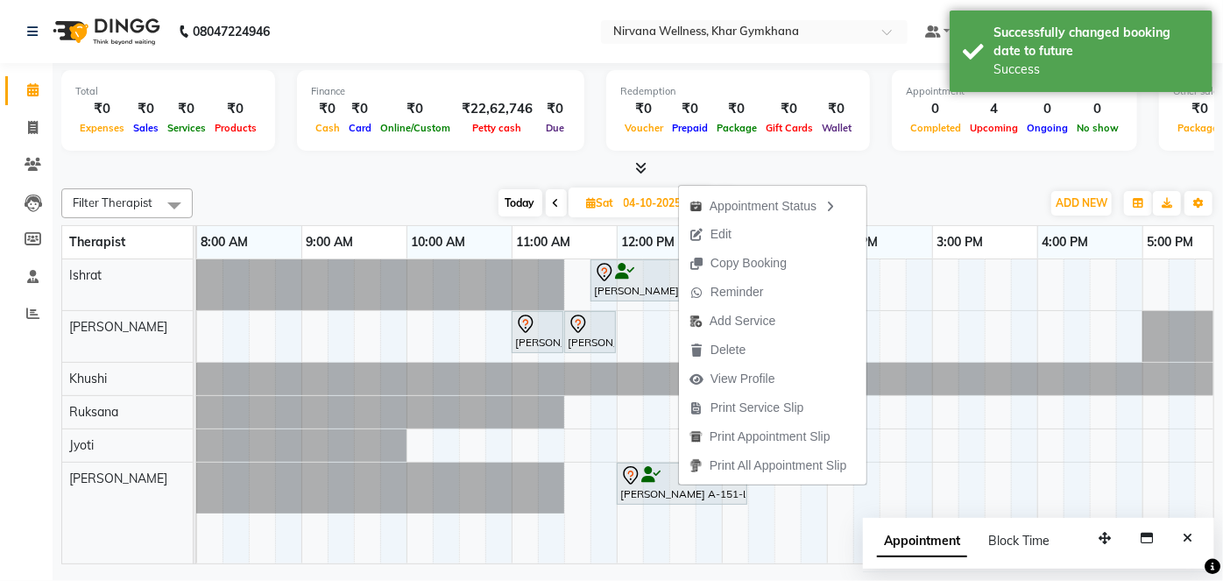
click at [725, 289] on span "Reminder" at bounding box center [737, 292] width 53 height 18
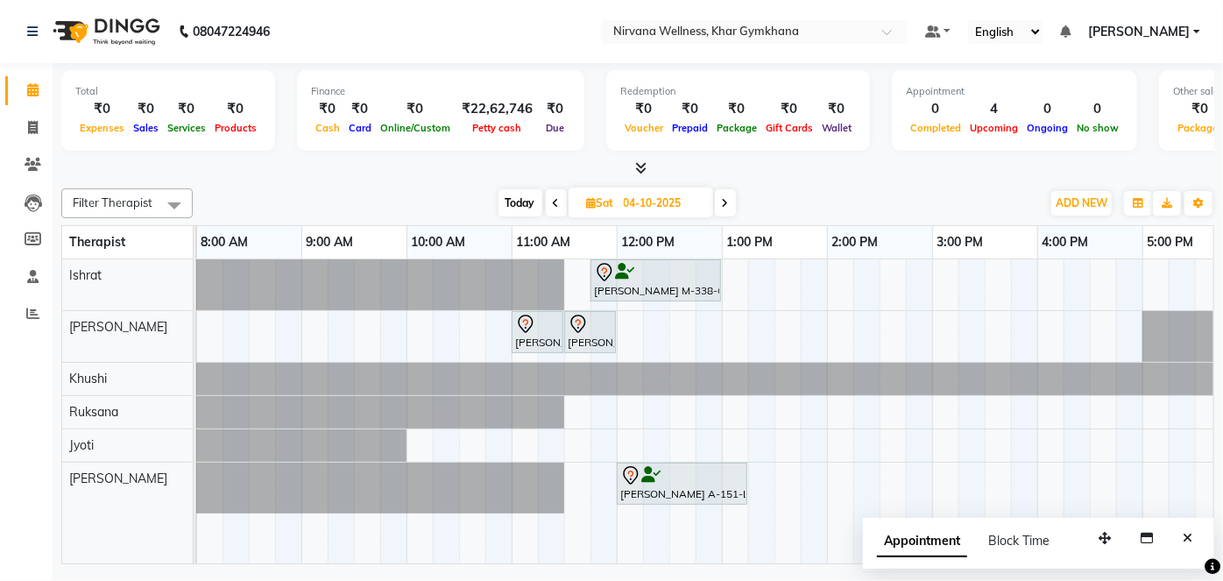
click at [515, 200] on span "Today" at bounding box center [521, 202] width 44 height 27
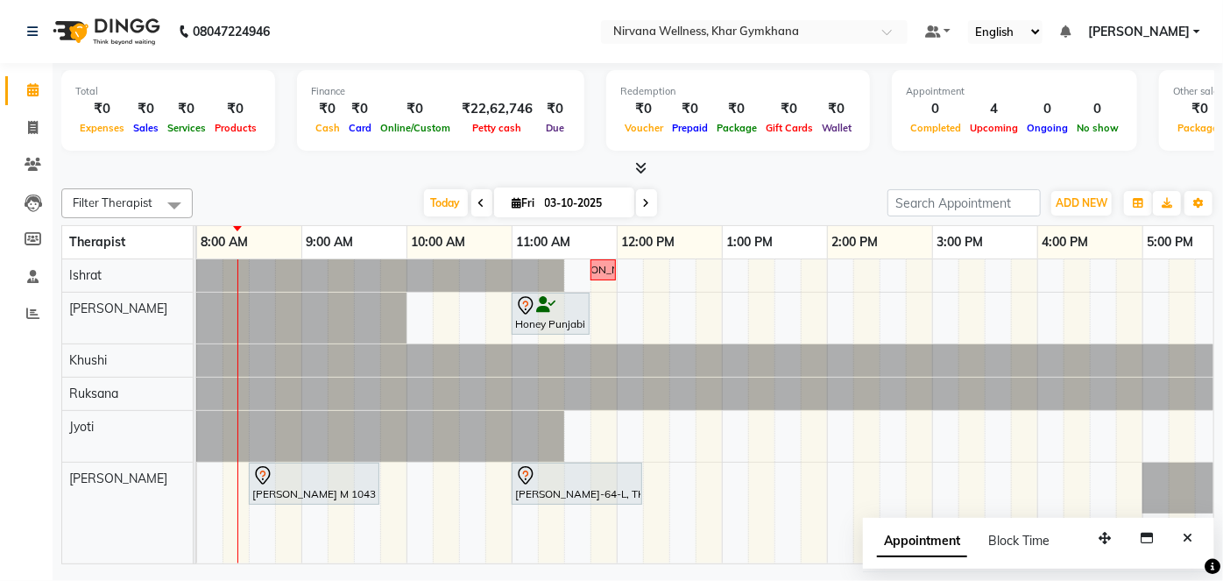
click at [650, 201] on span at bounding box center [646, 202] width 21 height 27
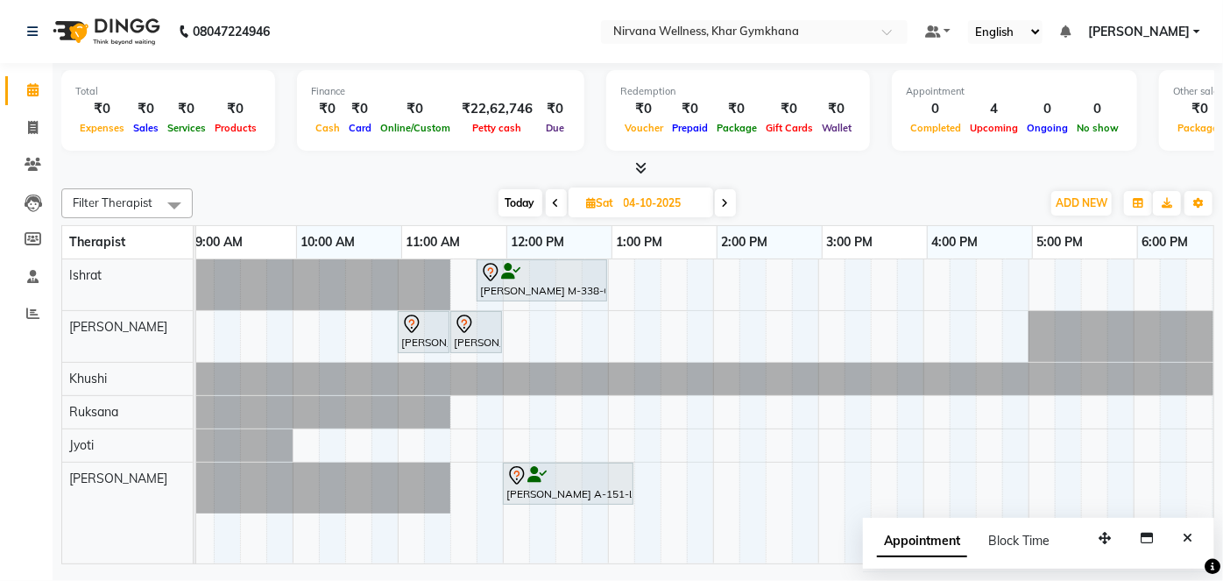
scroll to position [0, 219]
click at [1184, 534] on icon "Close" at bounding box center [1188, 538] width 10 height 12
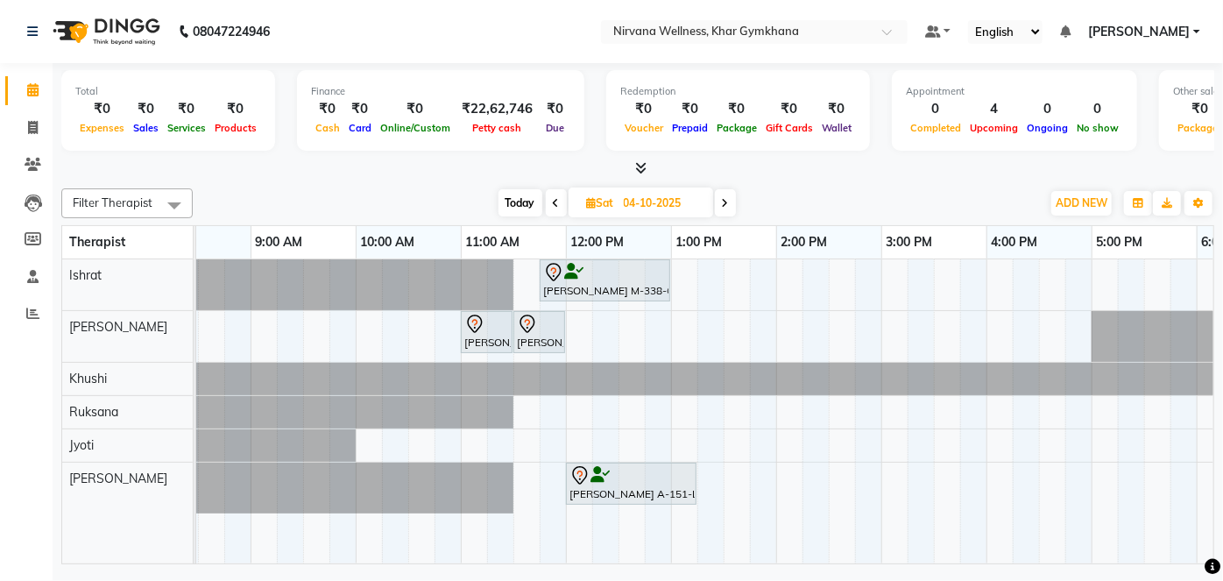
scroll to position [0, 151]
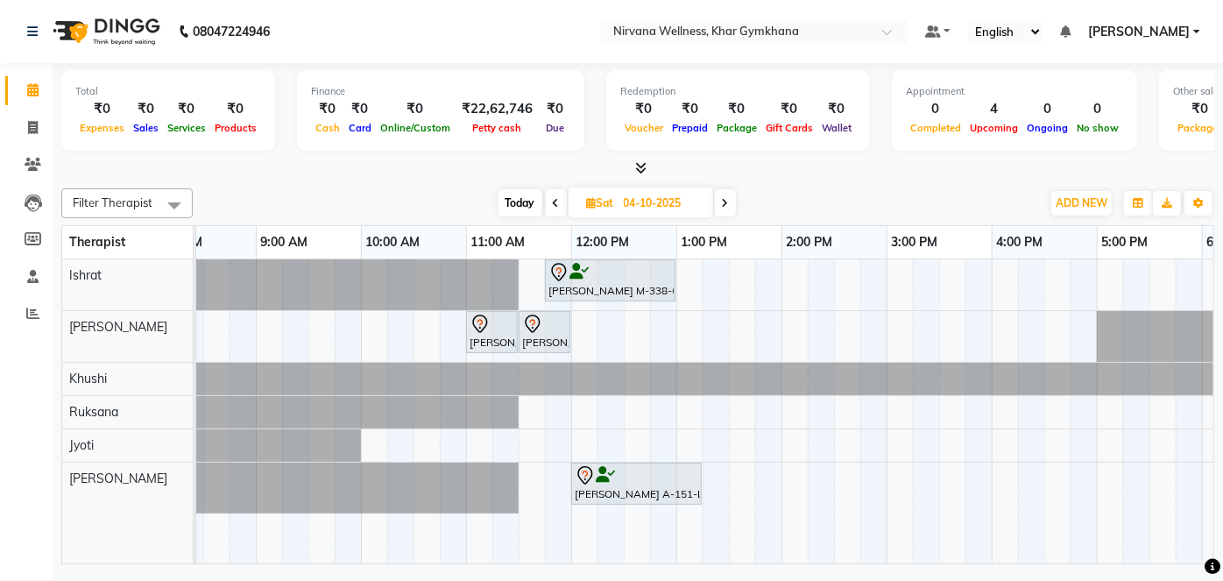
click at [526, 202] on span "Today" at bounding box center [521, 202] width 44 height 27
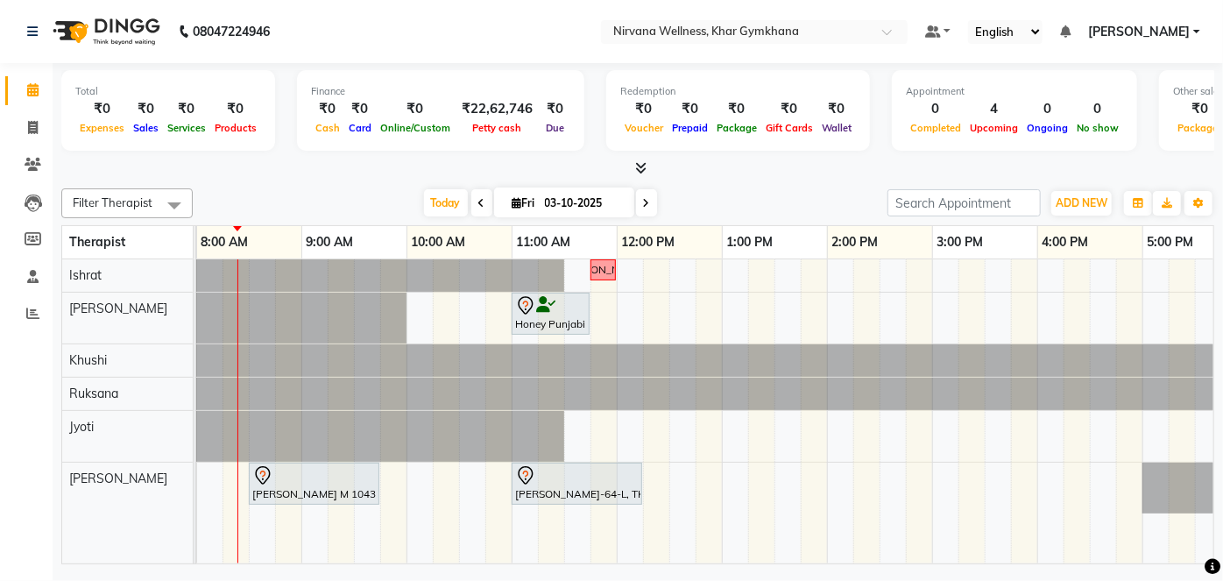
scroll to position [0, 0]
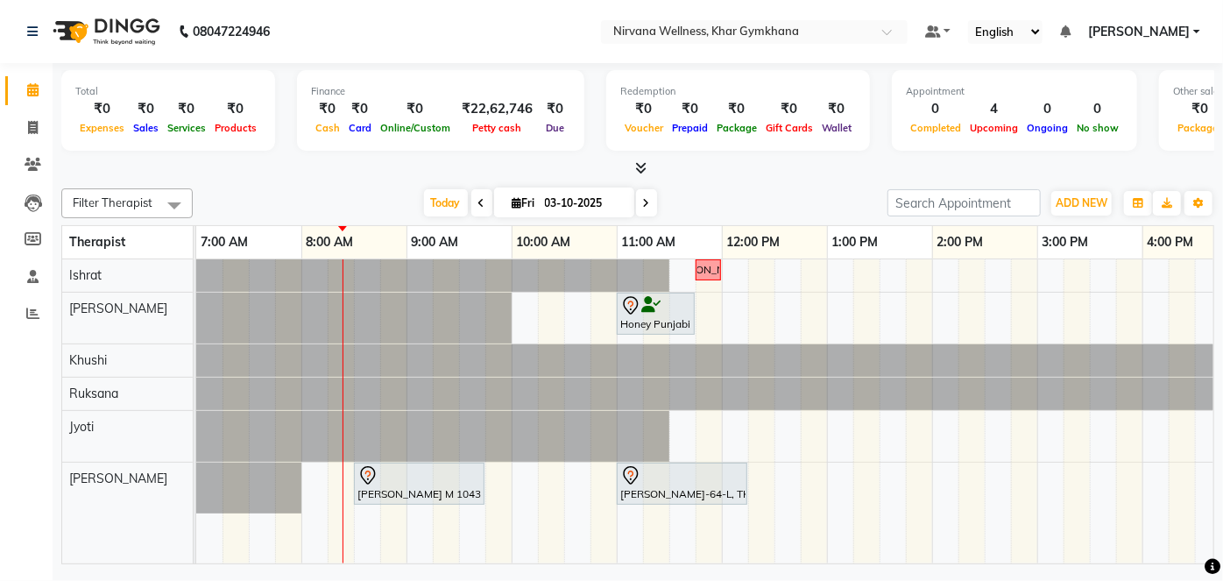
click at [643, 207] on icon at bounding box center [646, 203] width 7 height 11
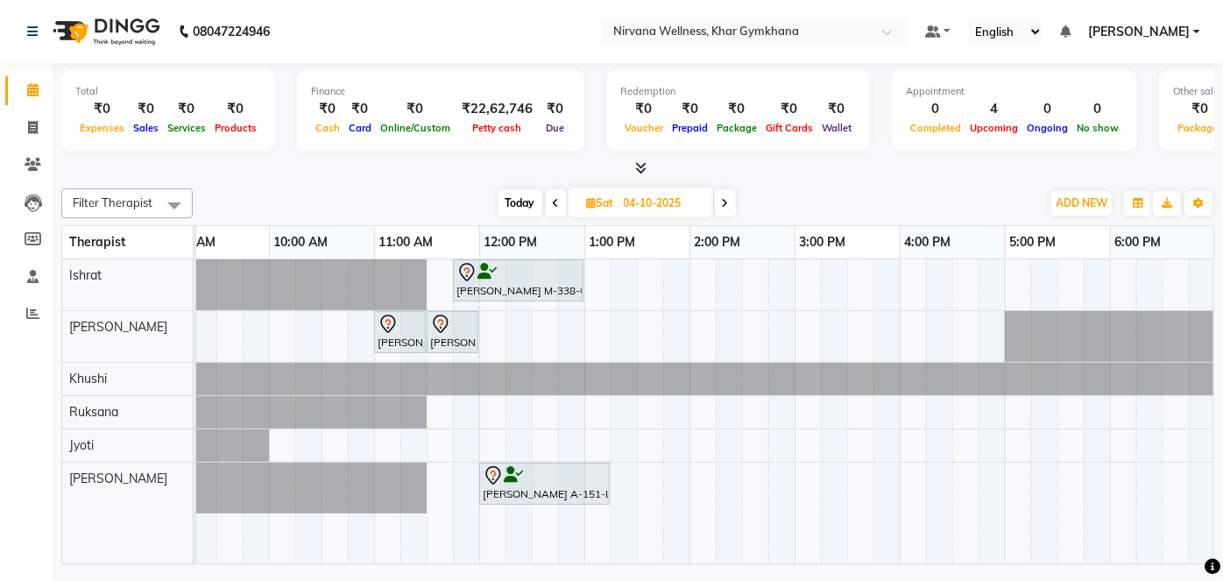
click at [524, 204] on span "Today" at bounding box center [521, 202] width 44 height 27
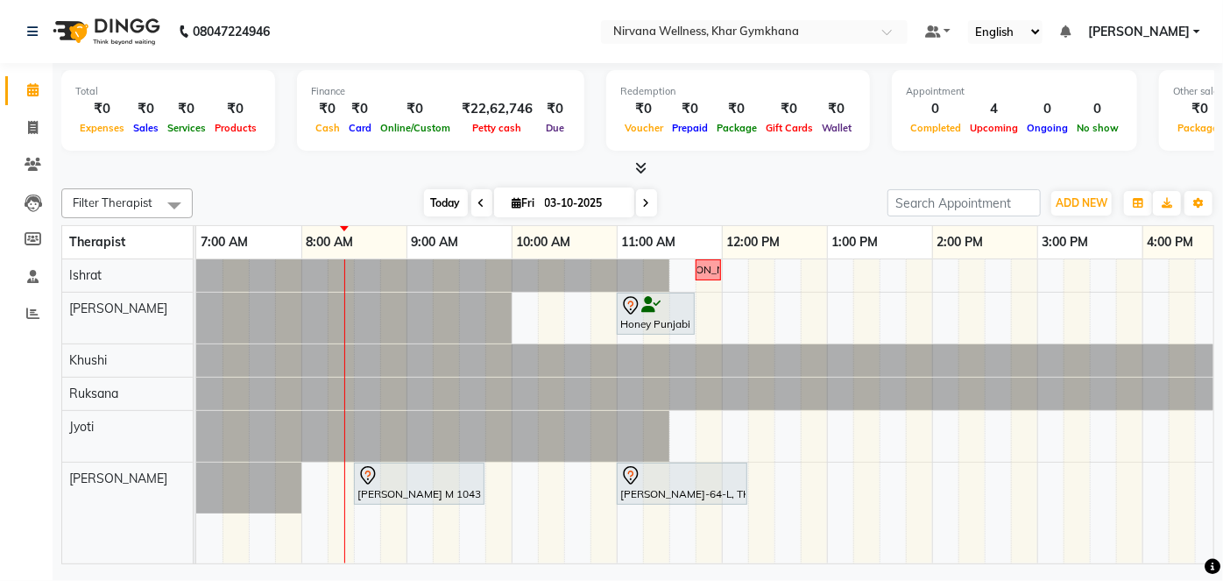
click at [446, 200] on span "Today" at bounding box center [446, 202] width 44 height 27
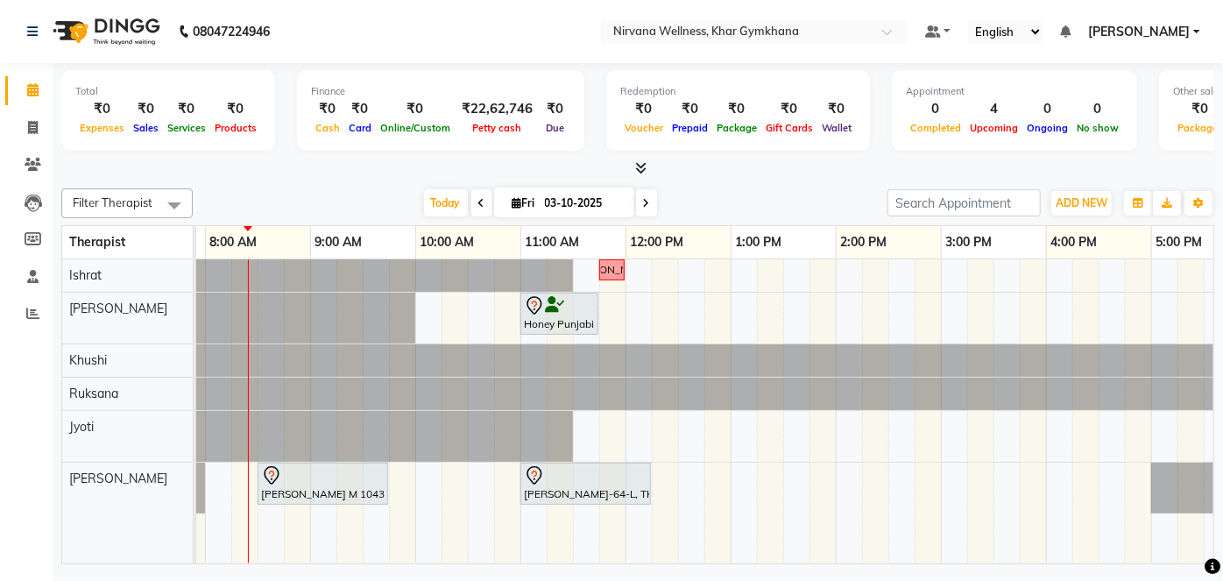
click at [643, 199] on icon at bounding box center [646, 203] width 7 height 11
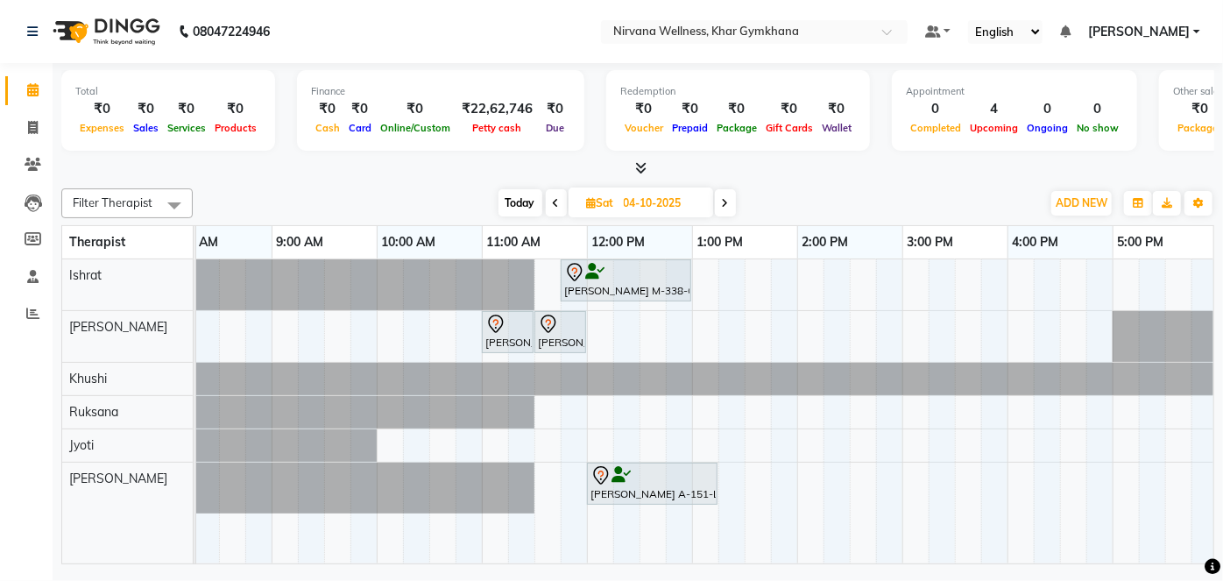
click at [523, 200] on span "Today" at bounding box center [521, 202] width 44 height 27
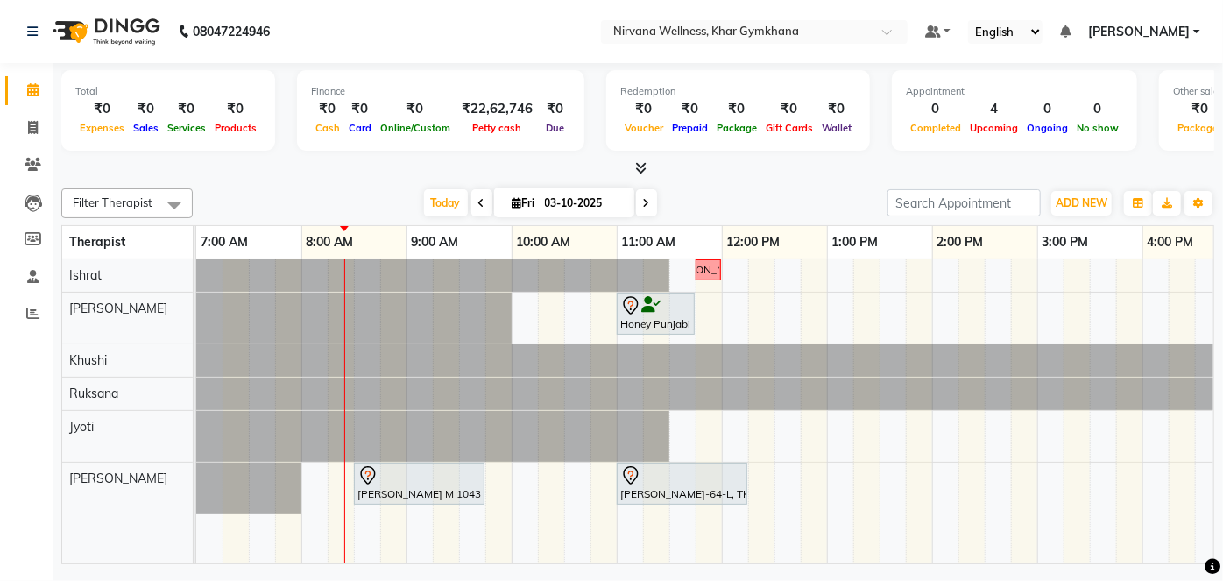
click at [647, 190] on span at bounding box center [646, 202] width 21 height 27
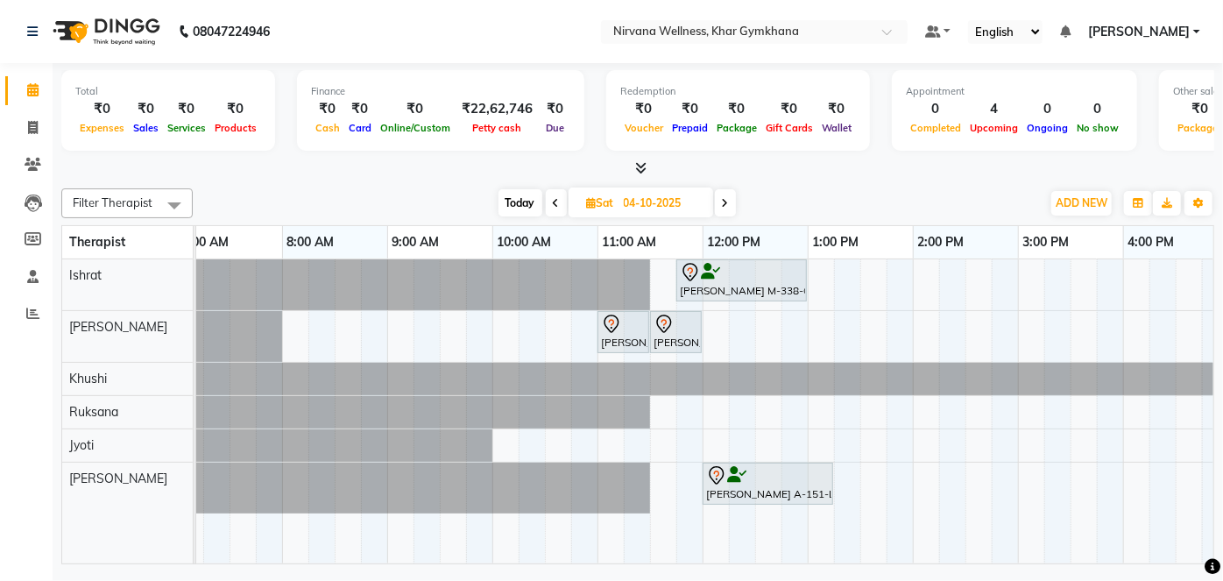
click at [725, 198] on icon at bounding box center [725, 203] width 7 height 11
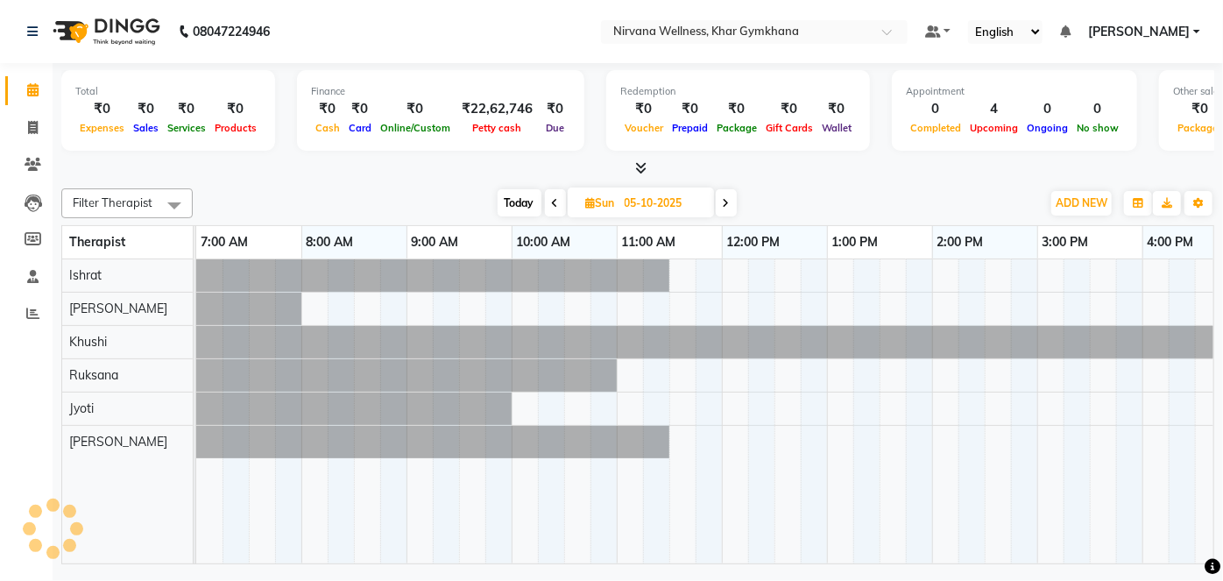
scroll to position [0, 105]
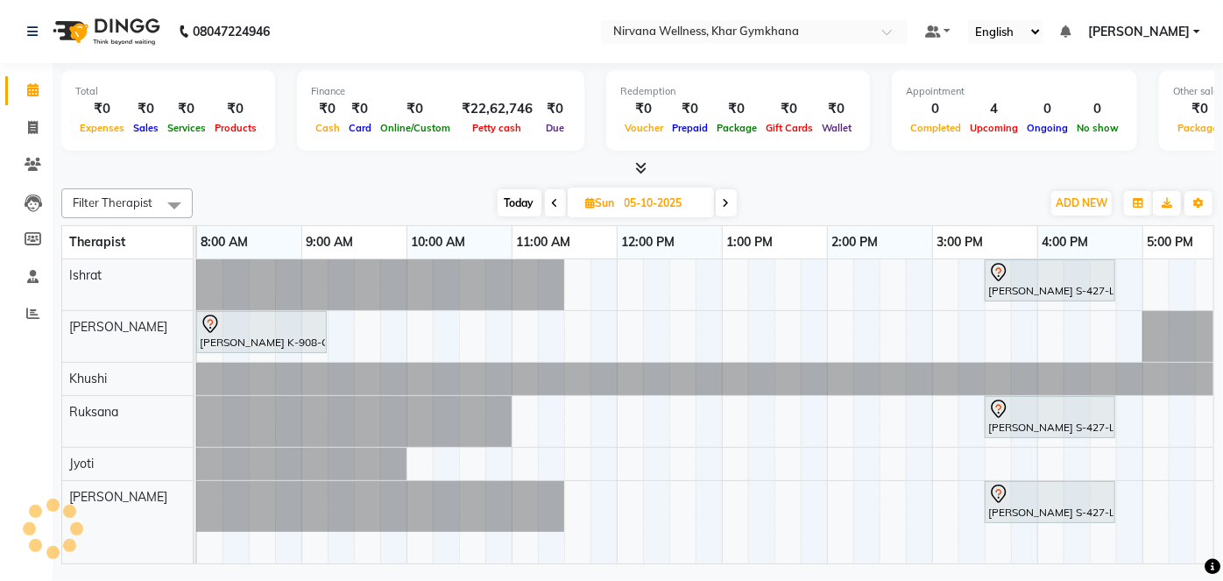
click at [528, 198] on span "Today" at bounding box center [520, 202] width 44 height 27
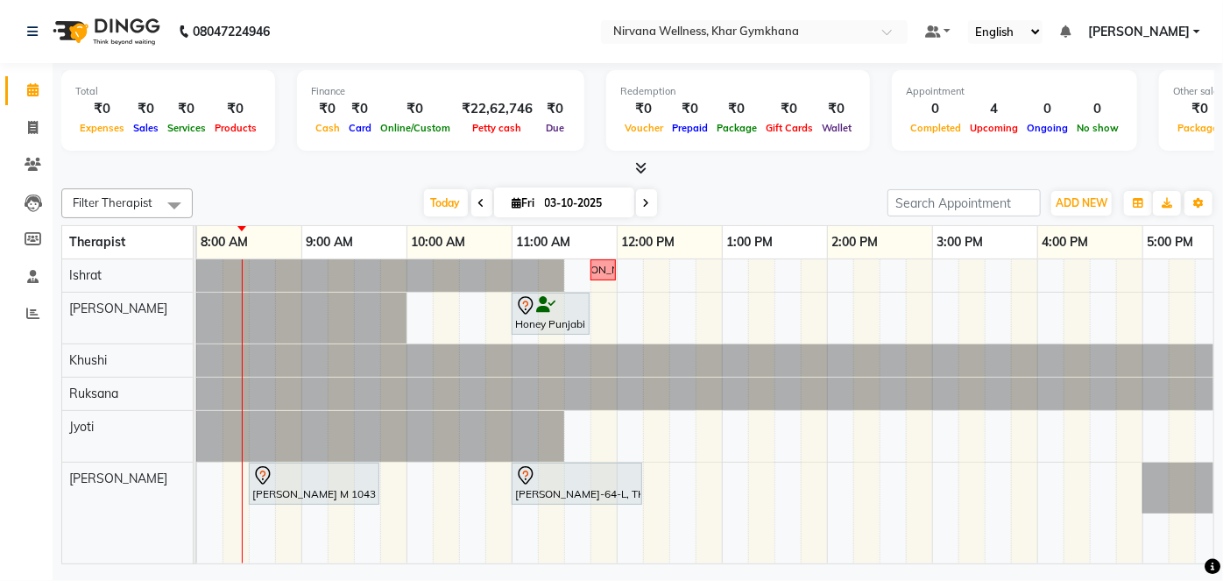
click at [647, 203] on icon at bounding box center [646, 203] width 7 height 11
type input "04-10-2025"
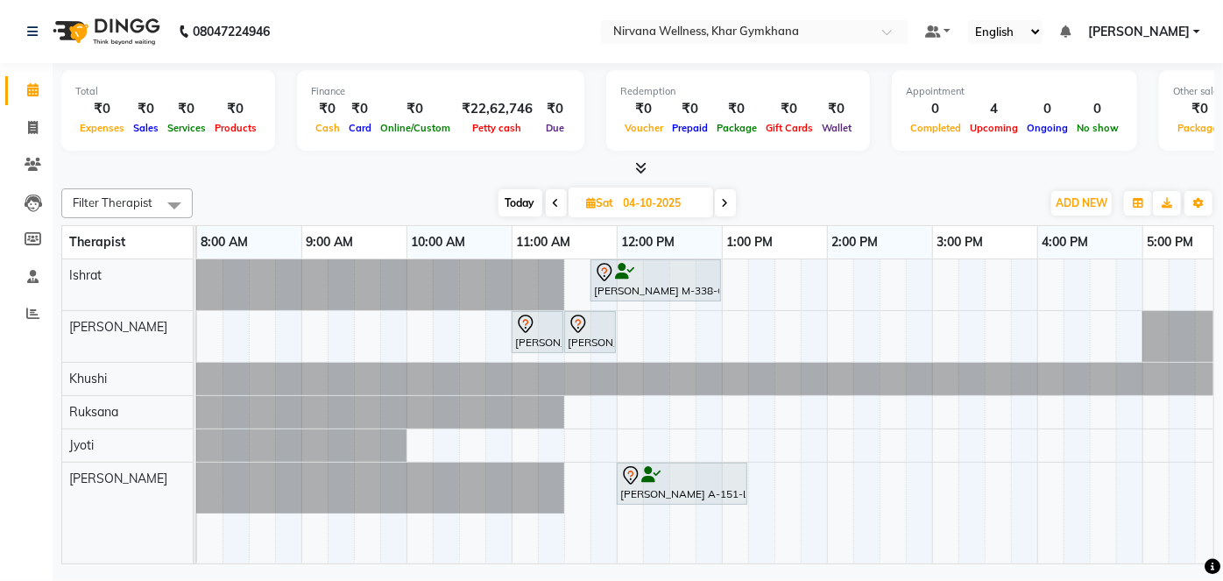
scroll to position [0, 0]
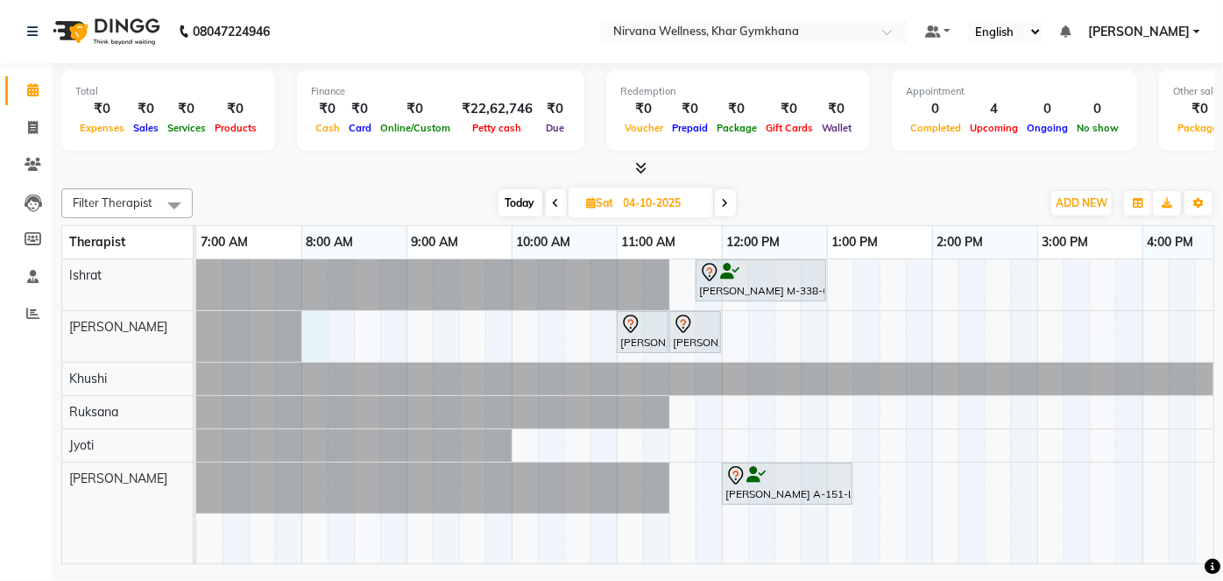
click at [320, 332] on div "[PERSON_NAME] M-338-O, 11:45 AM-01:00 PM, Swedish / Aroma / Deep tissue- 60 min…" at bounding box center [1037, 411] width 1683 height 304
select select "68038"
select select "480"
select select "tentative"
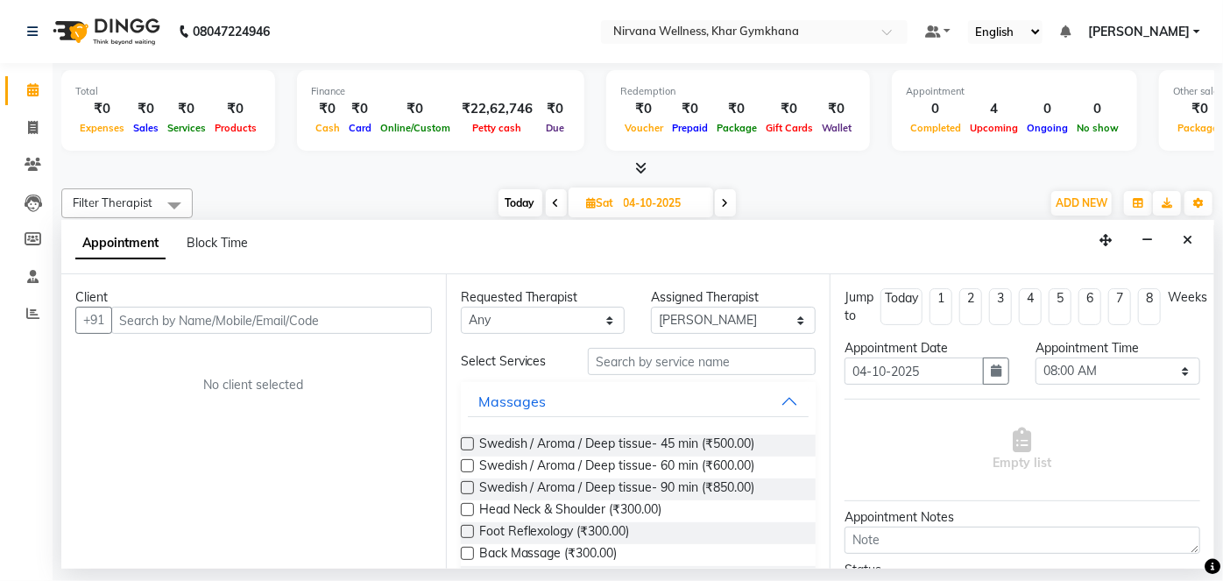
click at [306, 322] on input "text" at bounding box center [271, 320] width 321 height 27
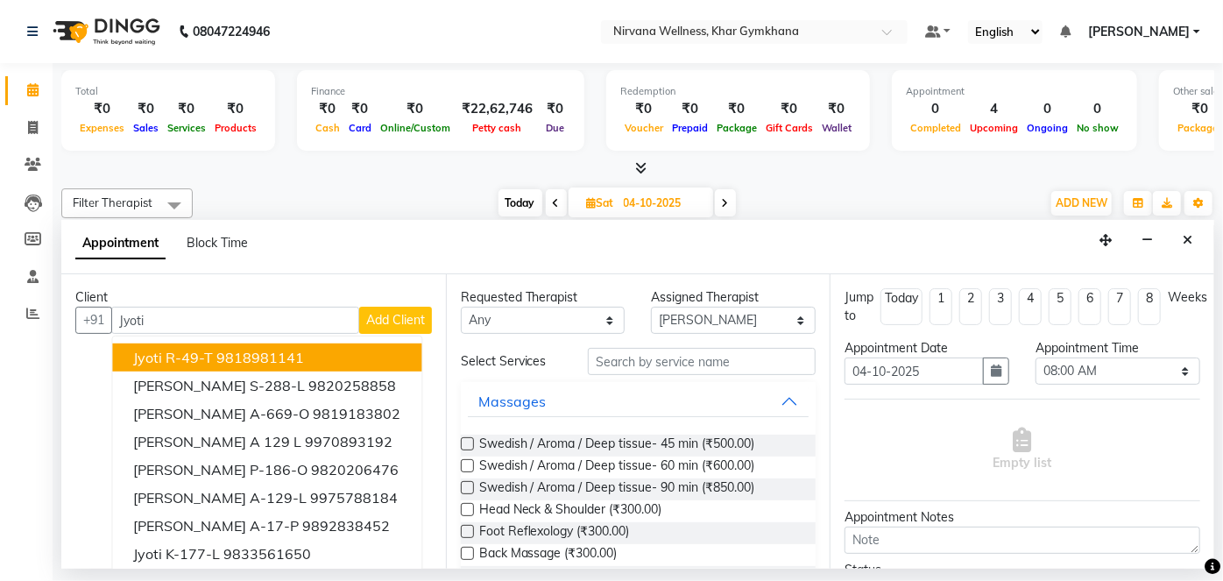
click at [218, 307] on input "Jyoti" at bounding box center [235, 320] width 248 height 27
type input "Jyoti"
click at [1191, 248] on button "Close" at bounding box center [1187, 240] width 25 height 27
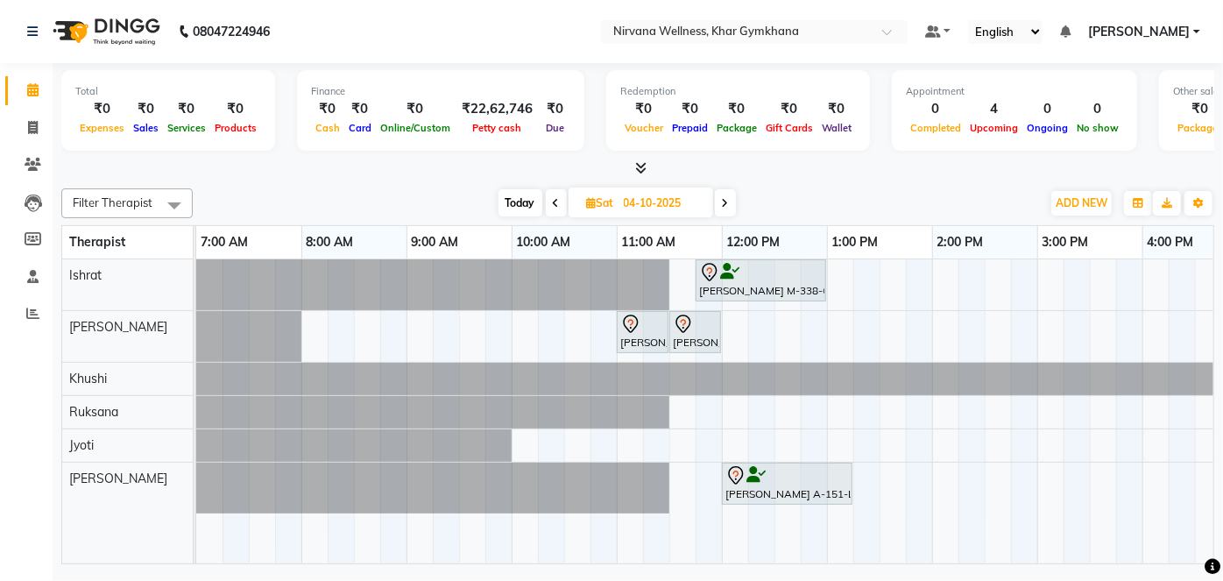
click at [522, 177] on div at bounding box center [637, 168] width 1153 height 18
click at [522, 199] on span "Today" at bounding box center [521, 202] width 44 height 27
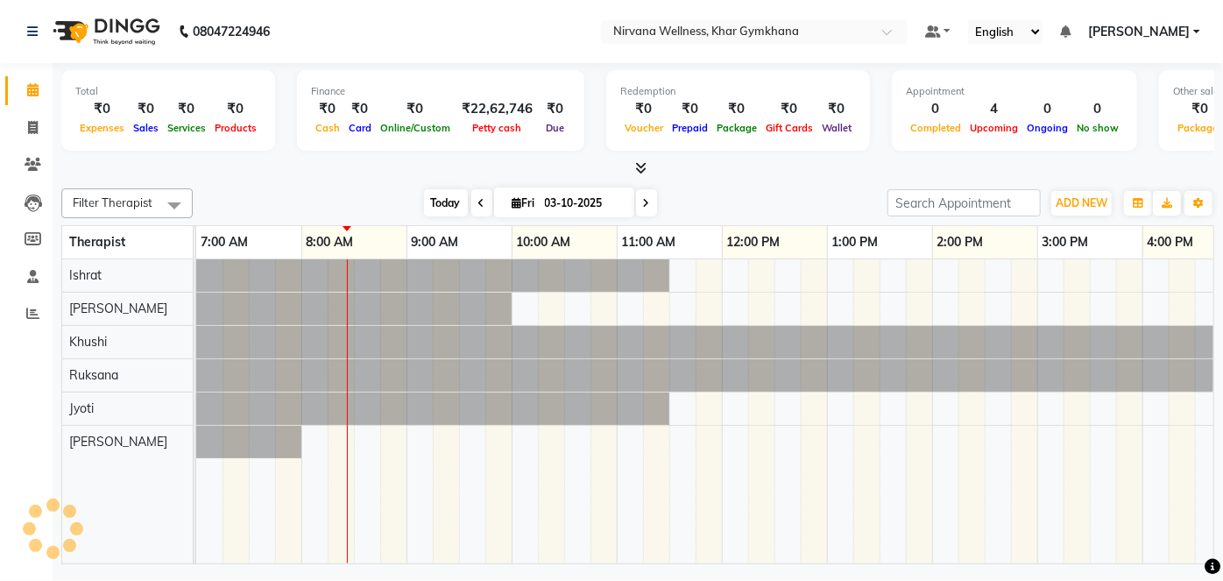
scroll to position [0, 105]
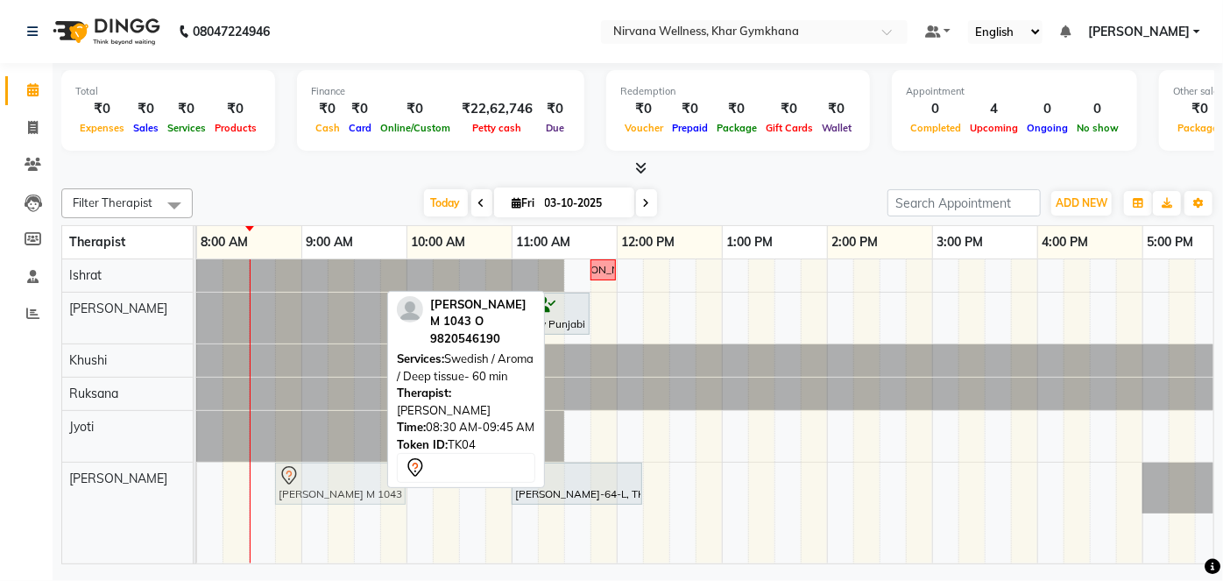
drag, startPoint x: 301, startPoint y: 478, endPoint x: 320, endPoint y: 474, distance: 18.9
click at [91, 474] on div "[PERSON_NAME] M 1043 O, TK04, 08:30 AM-09:45 AM, Swedish / Aroma / Deep tissue-…" at bounding box center [91, 488] width 0 height 51
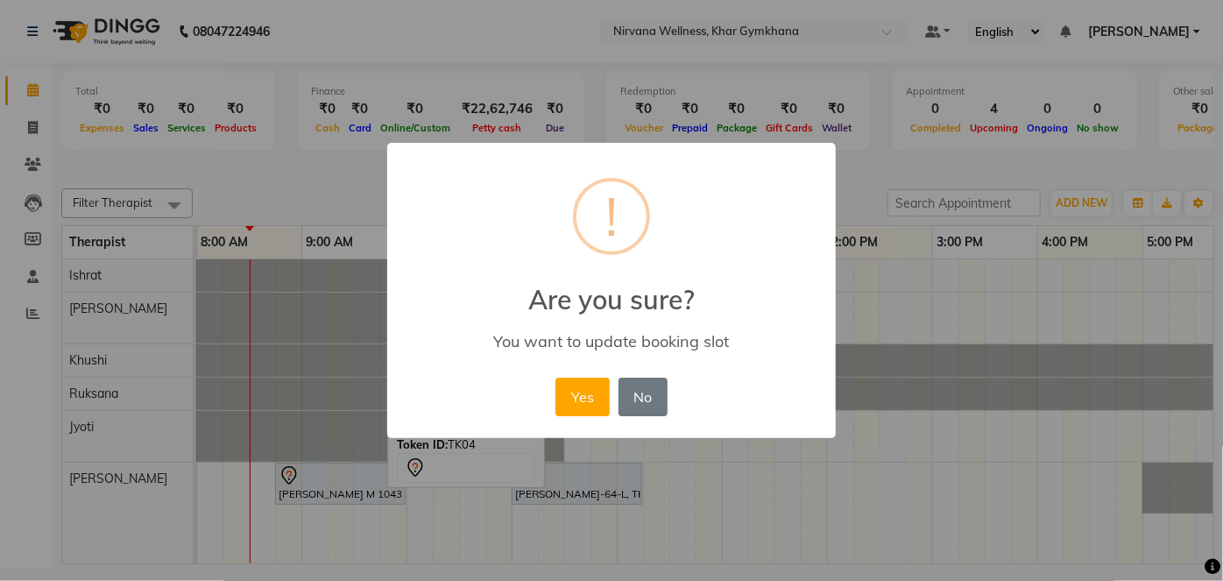
drag, startPoint x: 535, startPoint y: 412, endPoint x: 548, endPoint y: 402, distance: 16.3
click at [535, 411] on div "× ! Are you sure? You want to update booking slot Yes No No" at bounding box center [611, 291] width 449 height 296
click at [570, 399] on button "Yes" at bounding box center [582, 397] width 53 height 39
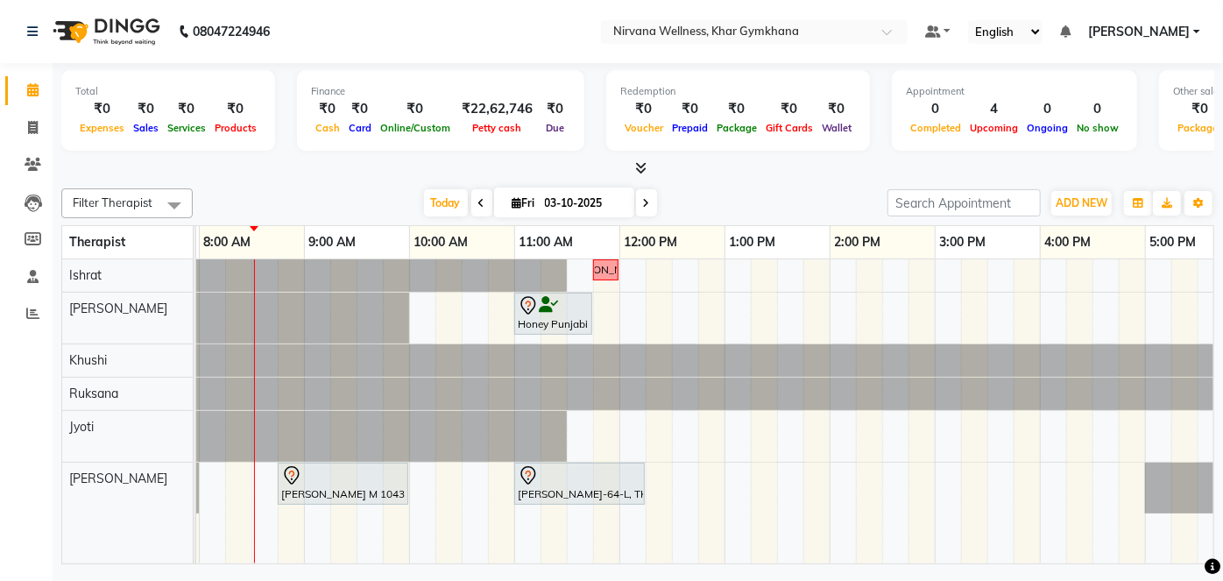
scroll to position [0, 82]
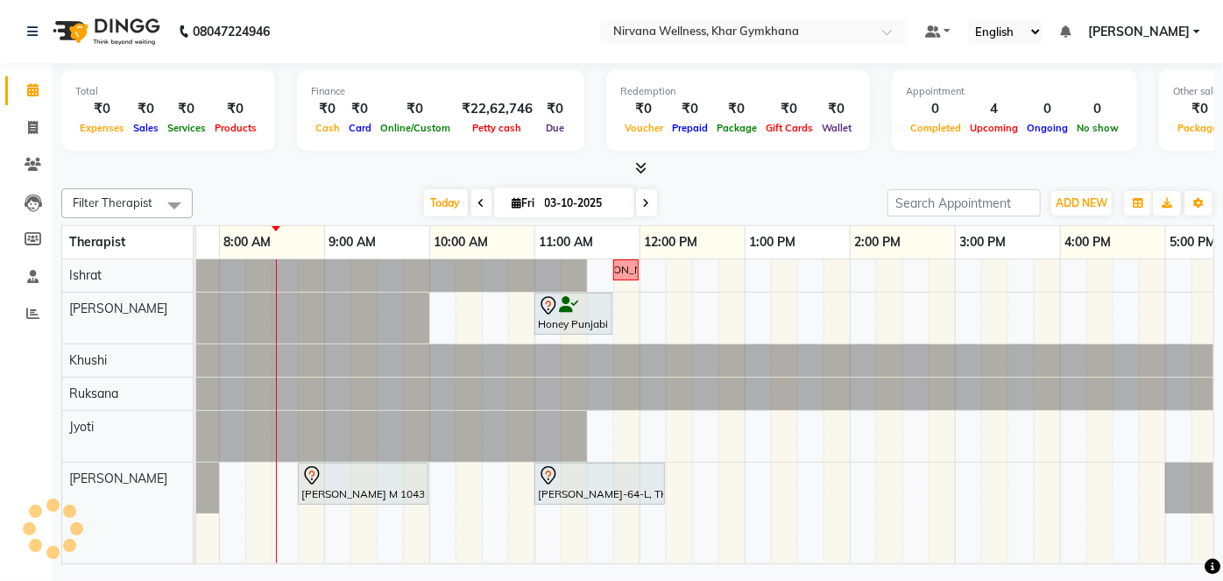
click at [640, 203] on span at bounding box center [646, 202] width 21 height 27
type input "04-10-2025"
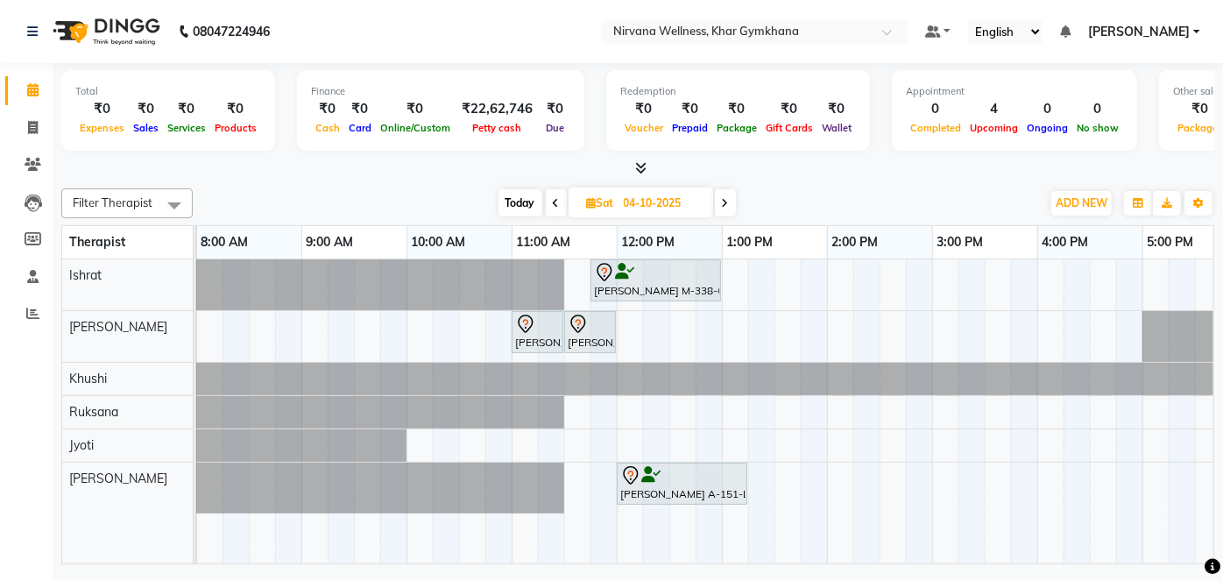
scroll to position [0, 0]
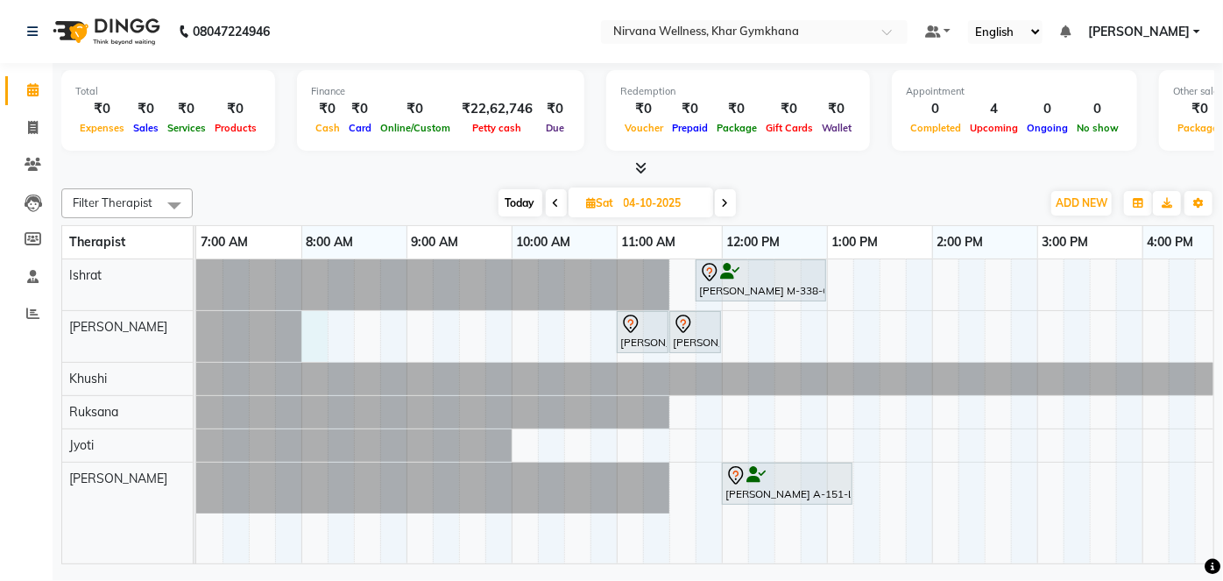
click at [304, 342] on div "[PERSON_NAME] M-338-O, 11:45 AM-01:00 PM, Swedish / Aroma / Deep tissue- 60 min…" at bounding box center [1037, 411] width 1683 height 304
select select "68038"
select select "tentative"
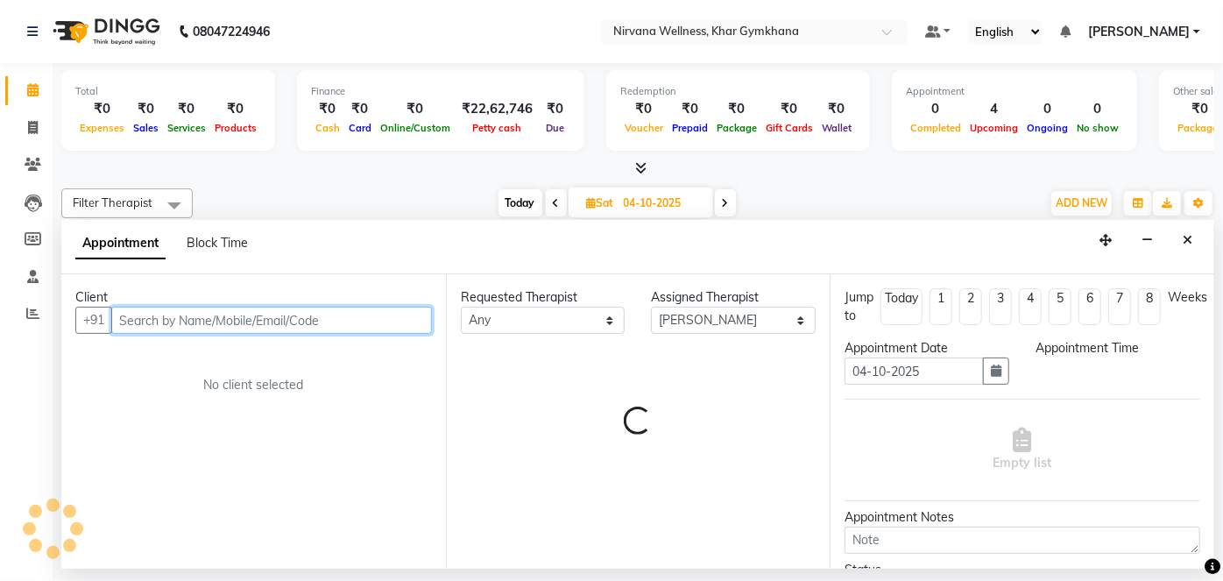
select select "480"
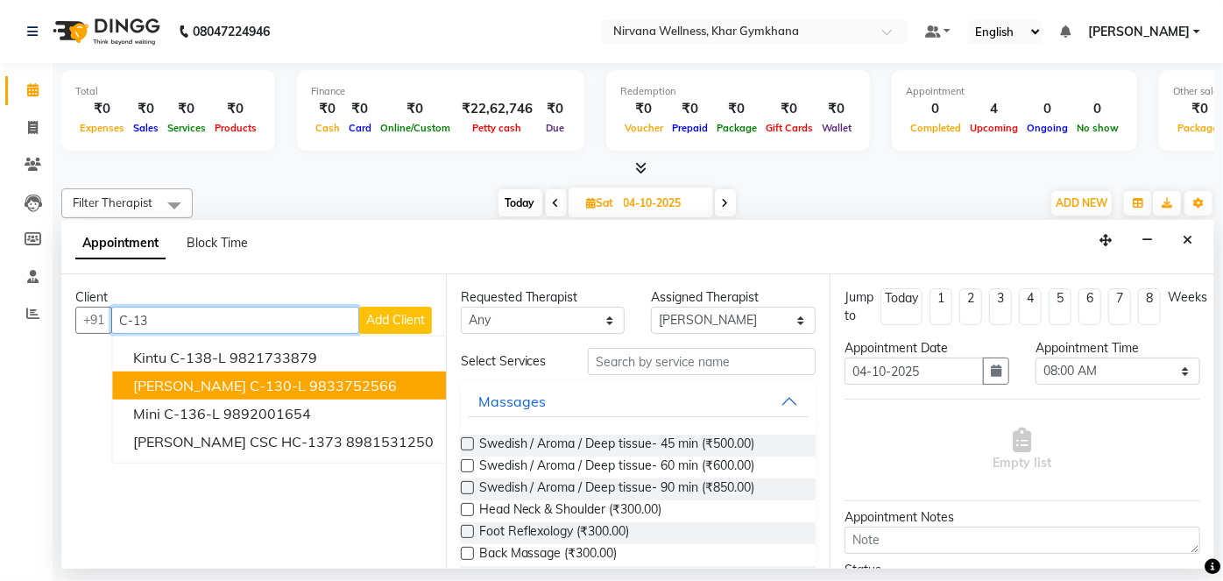
click at [313, 384] on ngb-highlight "9833752566" at bounding box center [353, 386] width 88 height 18
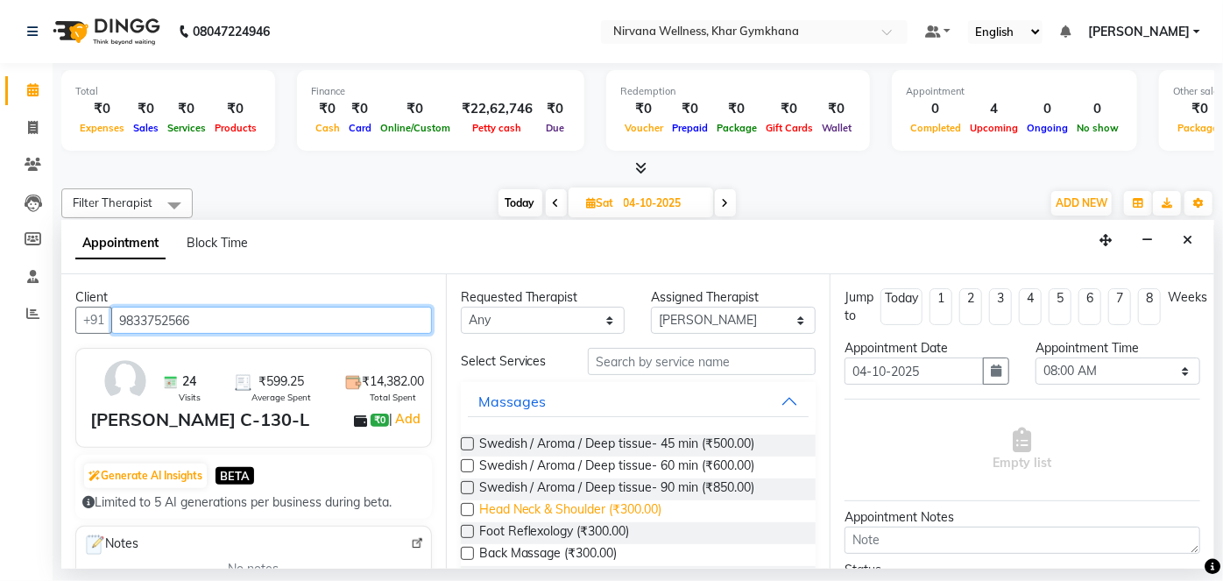
type input "9833752566"
click at [656, 513] on span "Head Neck & Shoulder (₹300.00)" at bounding box center [570, 511] width 183 height 22
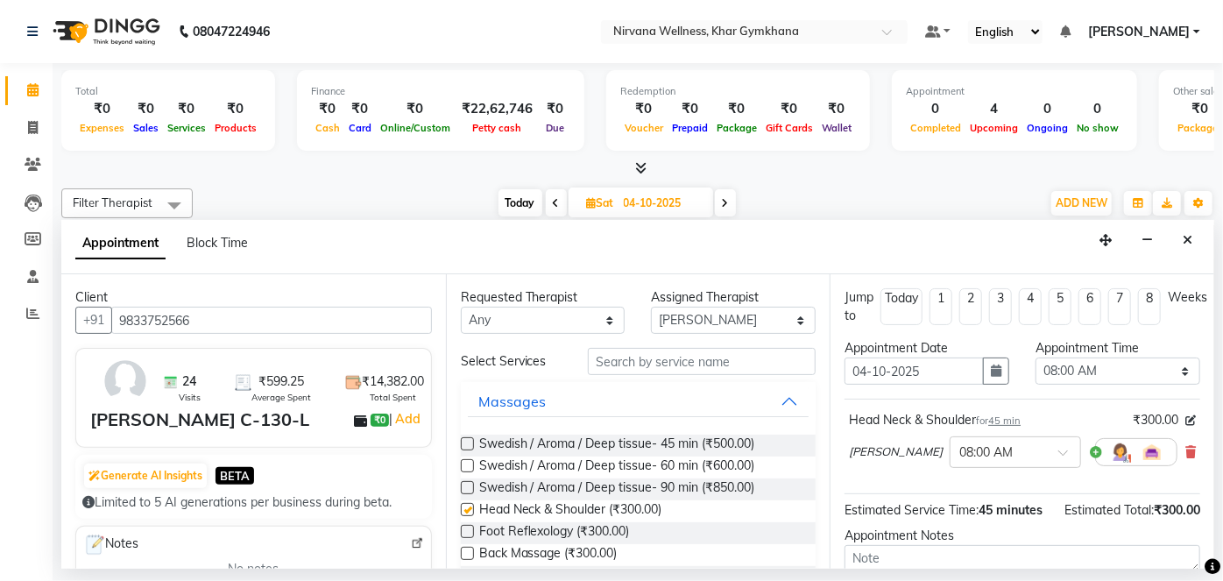
checkbox input "false"
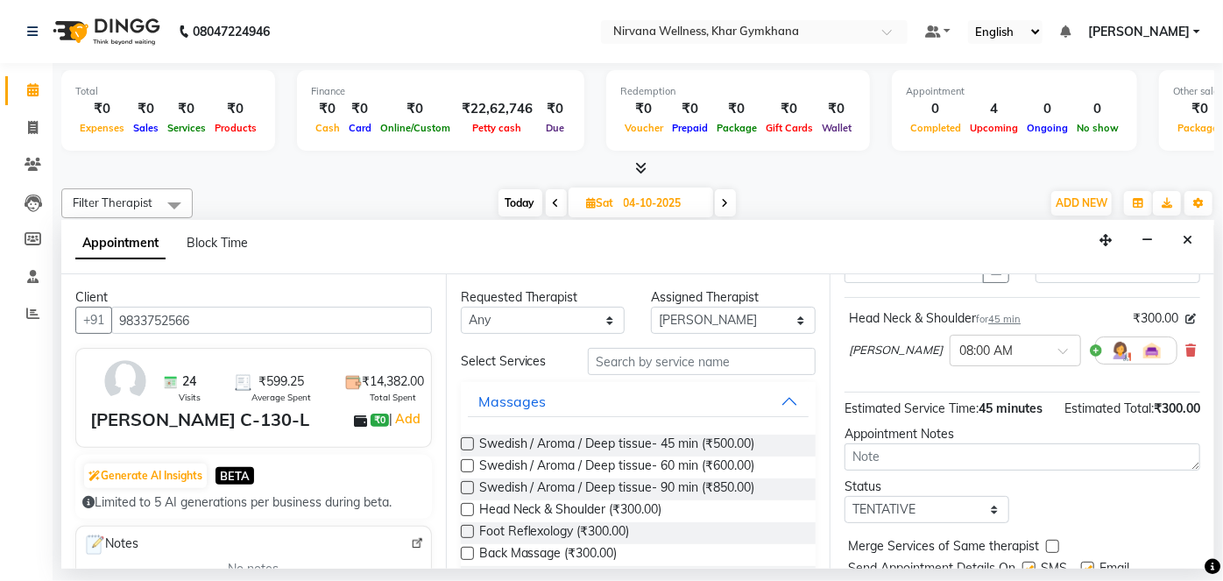
scroll to position [184, 0]
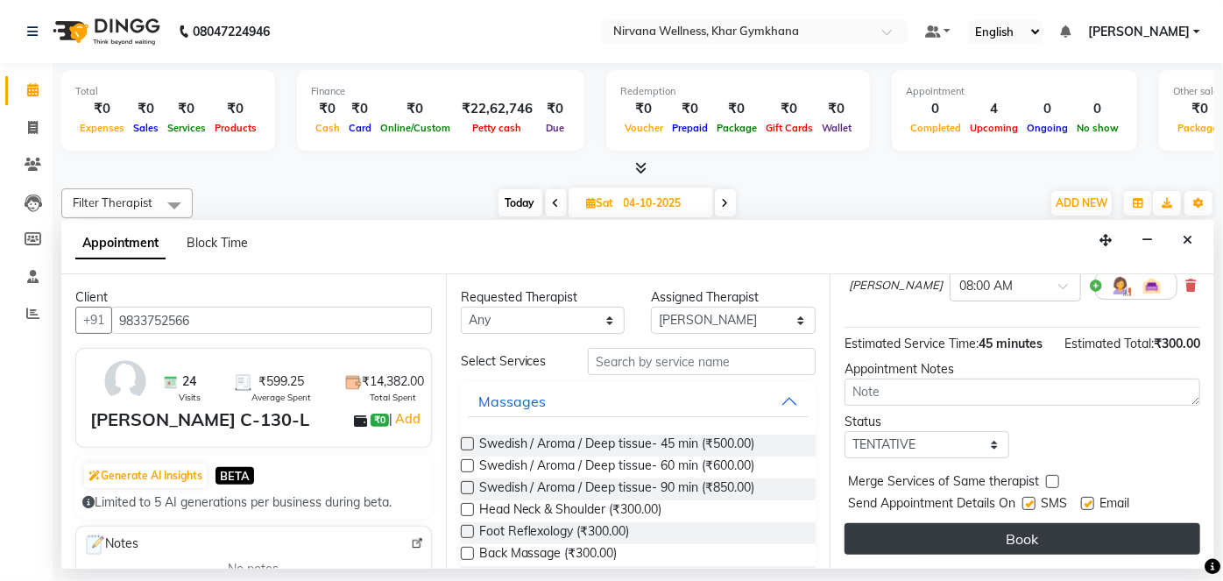
click at [934, 536] on button "Book" at bounding box center [1023, 539] width 356 height 32
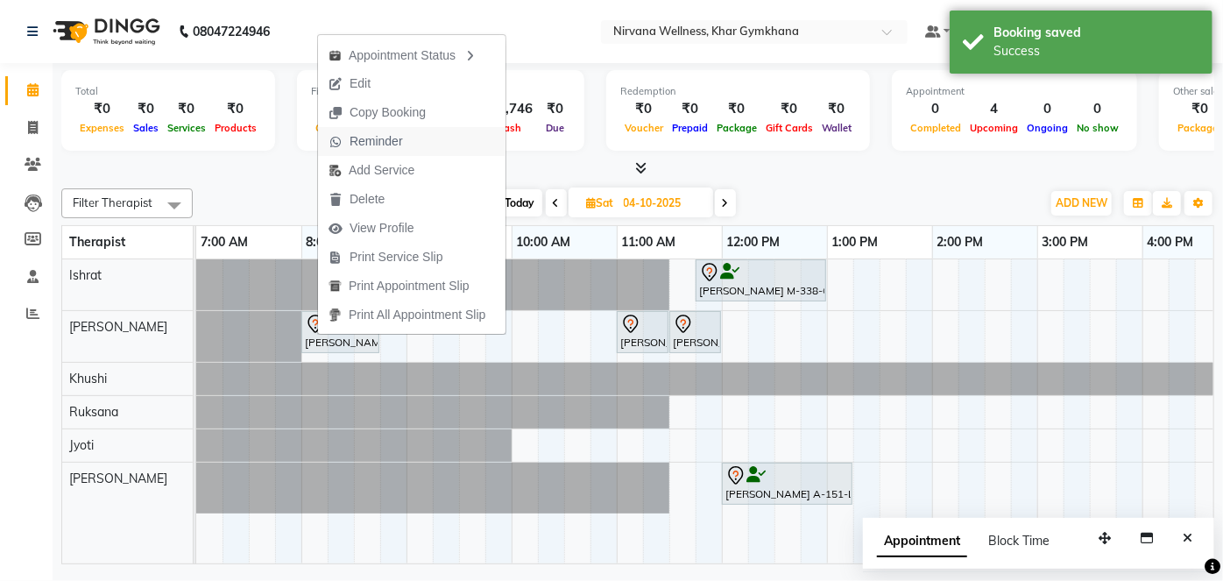
click at [344, 142] on span "Reminder" at bounding box center [366, 141] width 96 height 29
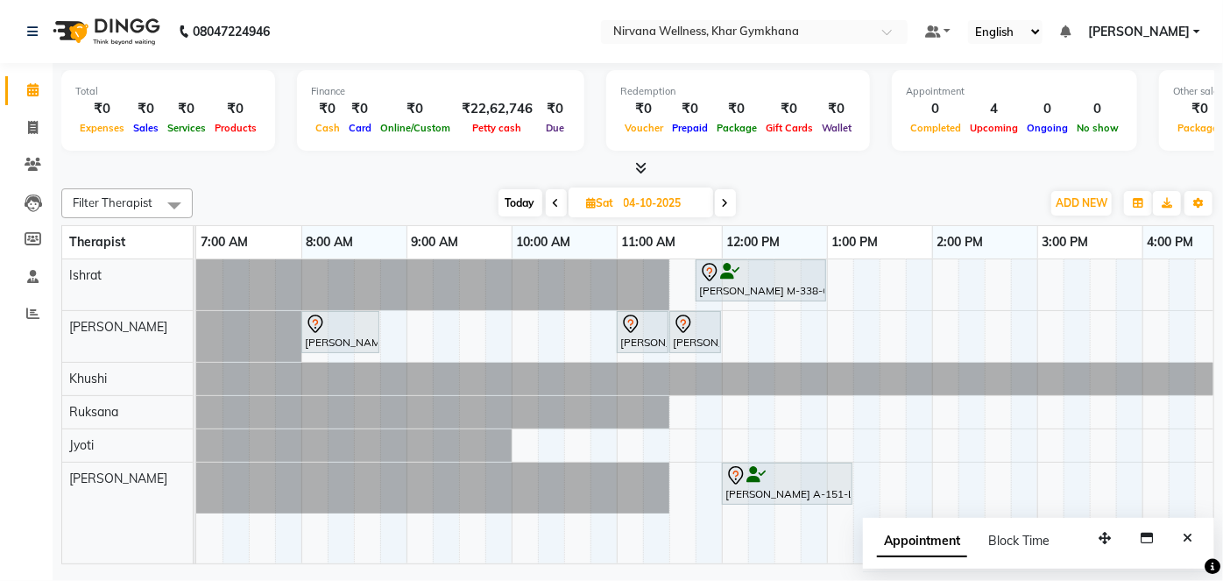
click at [524, 202] on span "Today" at bounding box center [521, 202] width 44 height 27
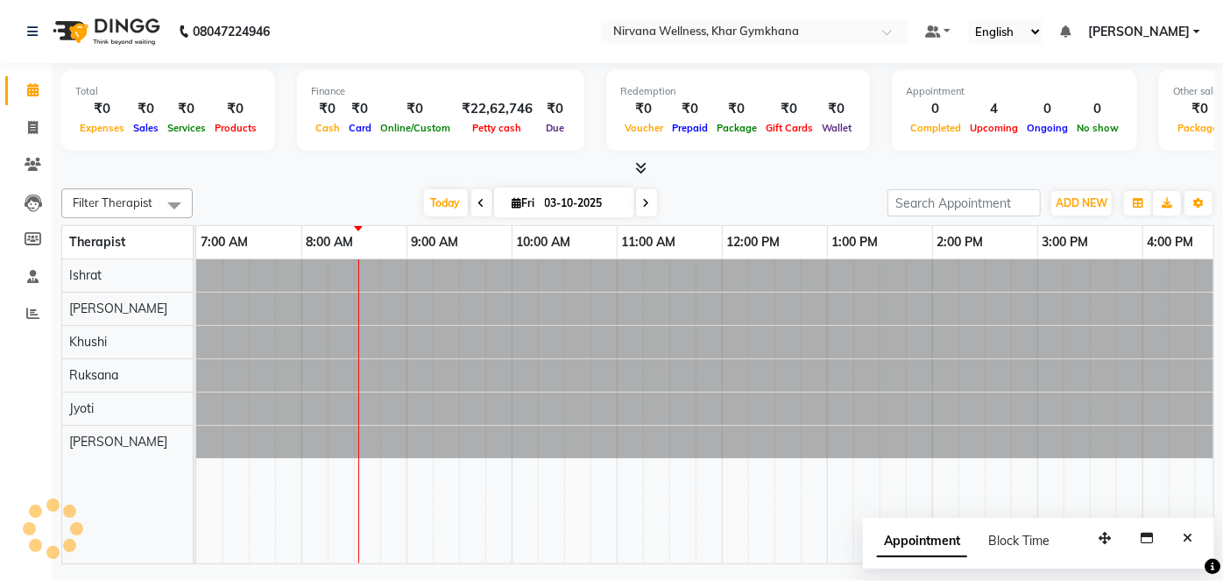
scroll to position [0, 105]
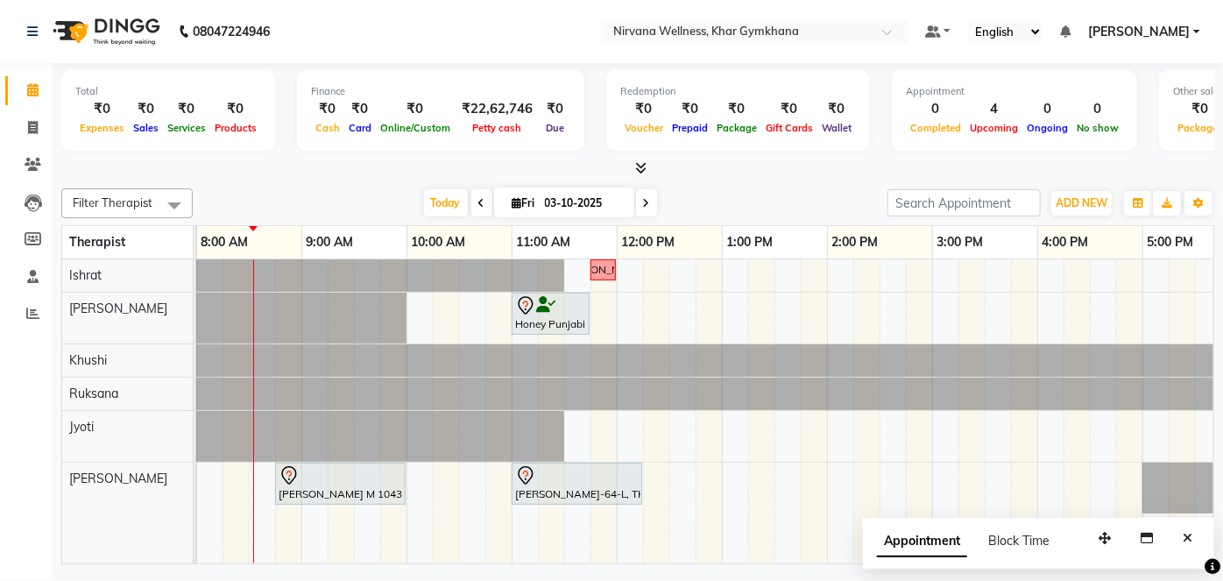
click at [1207, 541] on div "Appointment Block Time" at bounding box center [1038, 545] width 351 height 54
click at [1194, 540] on button "Close" at bounding box center [1187, 538] width 25 height 27
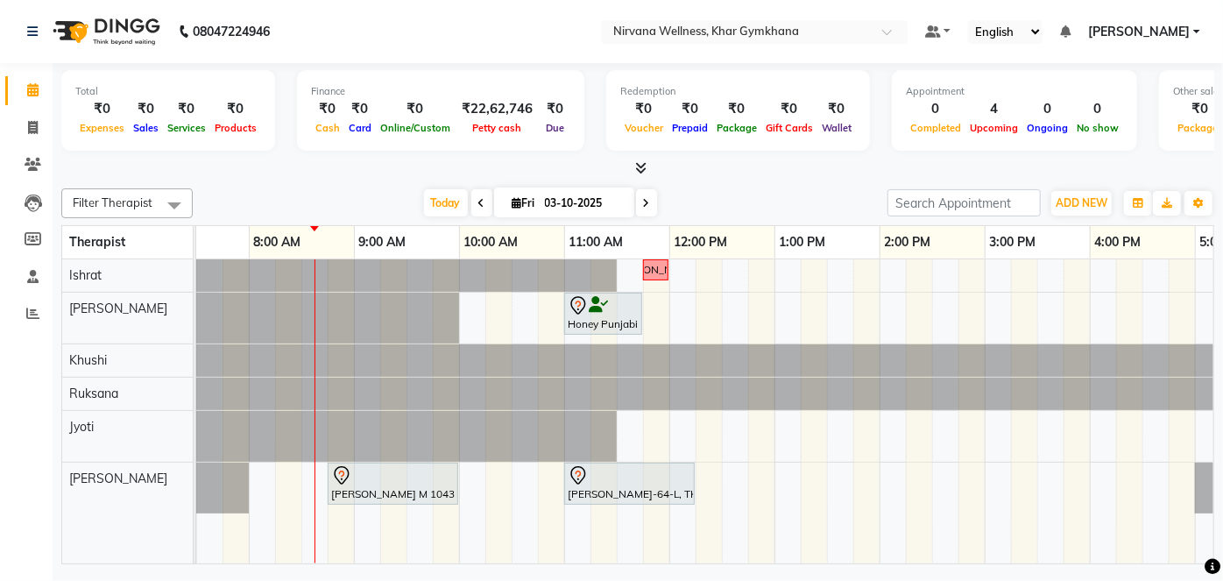
scroll to position [0, 58]
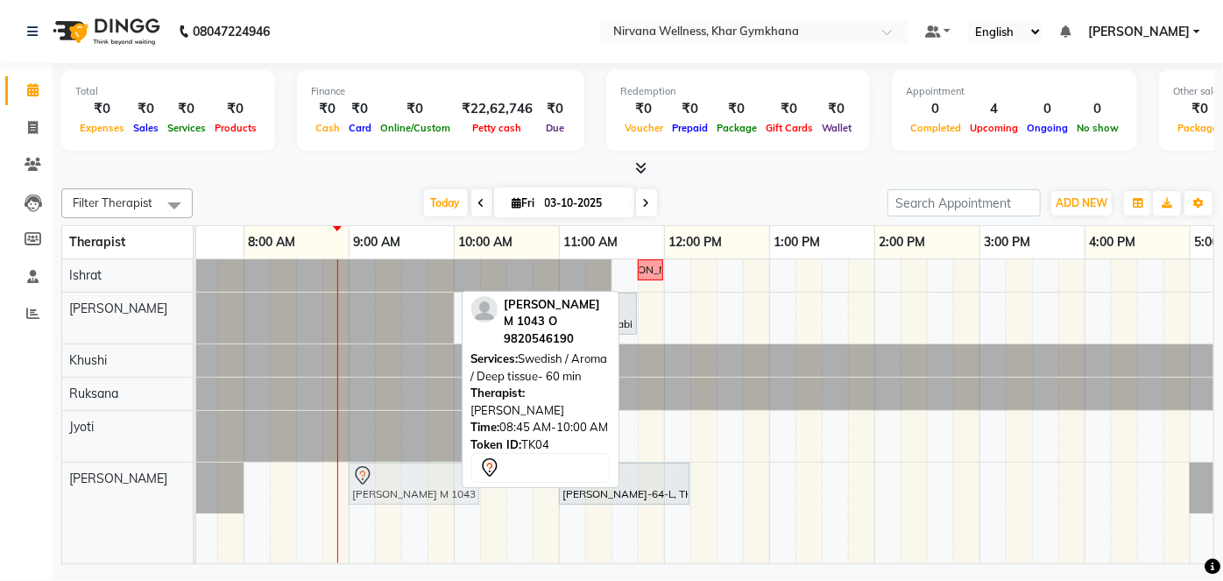
click at [138, 479] on div "[PERSON_NAME] M 1043 O, TK04, 08:45 AM-10:00 AM, Swedish / Aroma / Deep tissue-…" at bounding box center [138, 488] width 0 height 51
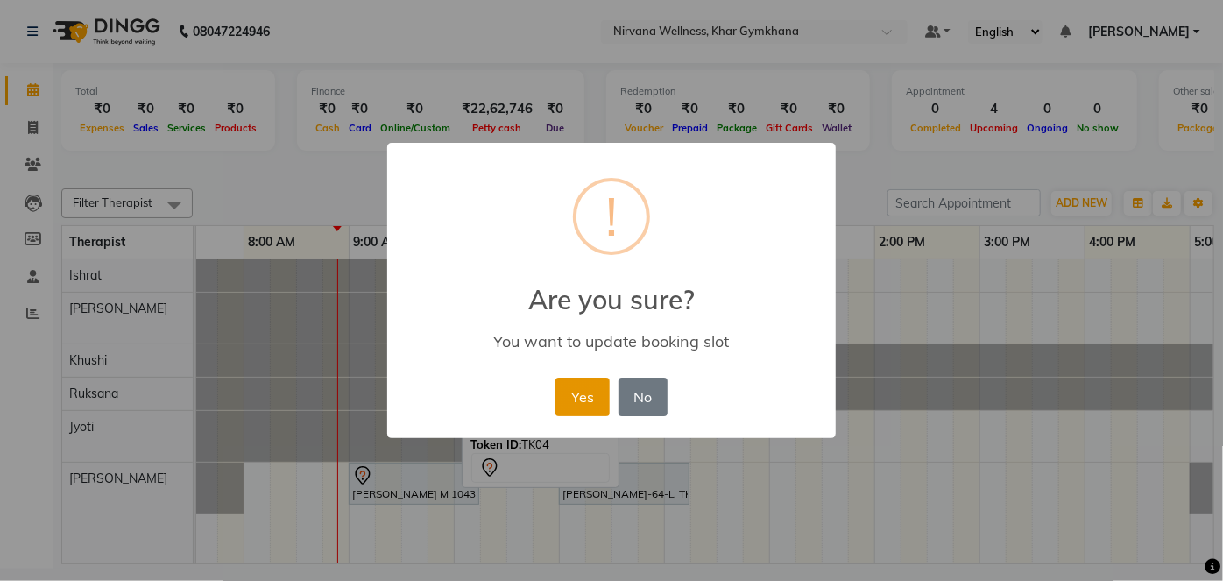
click at [596, 408] on button "Yes" at bounding box center [582, 397] width 53 height 39
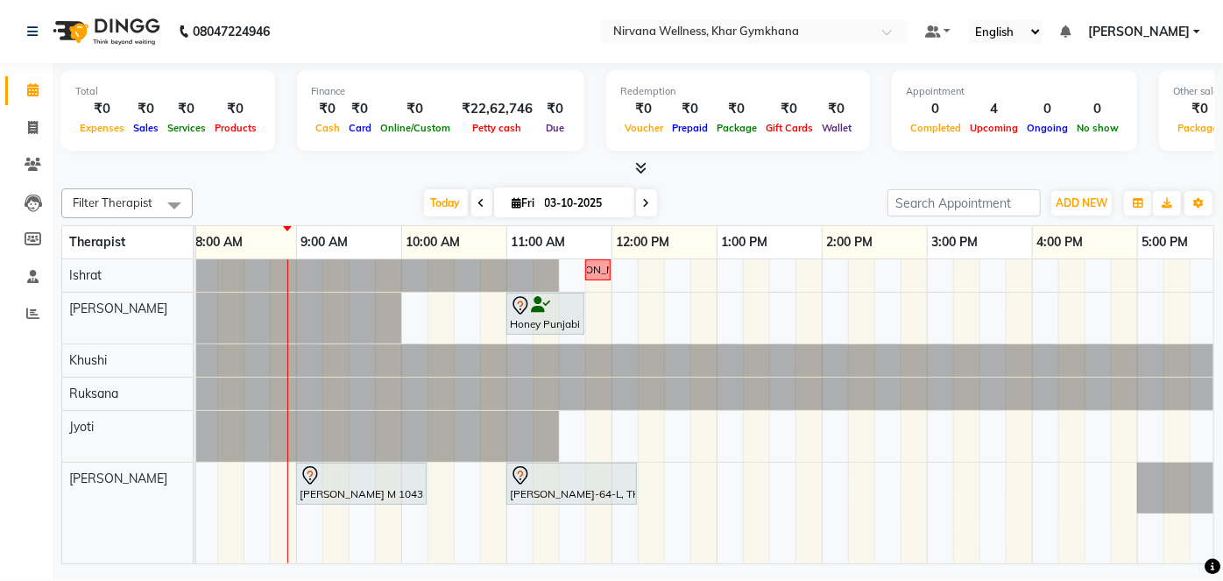
scroll to position [0, 113]
click at [645, 207] on icon at bounding box center [646, 203] width 7 height 11
type input "04-10-2025"
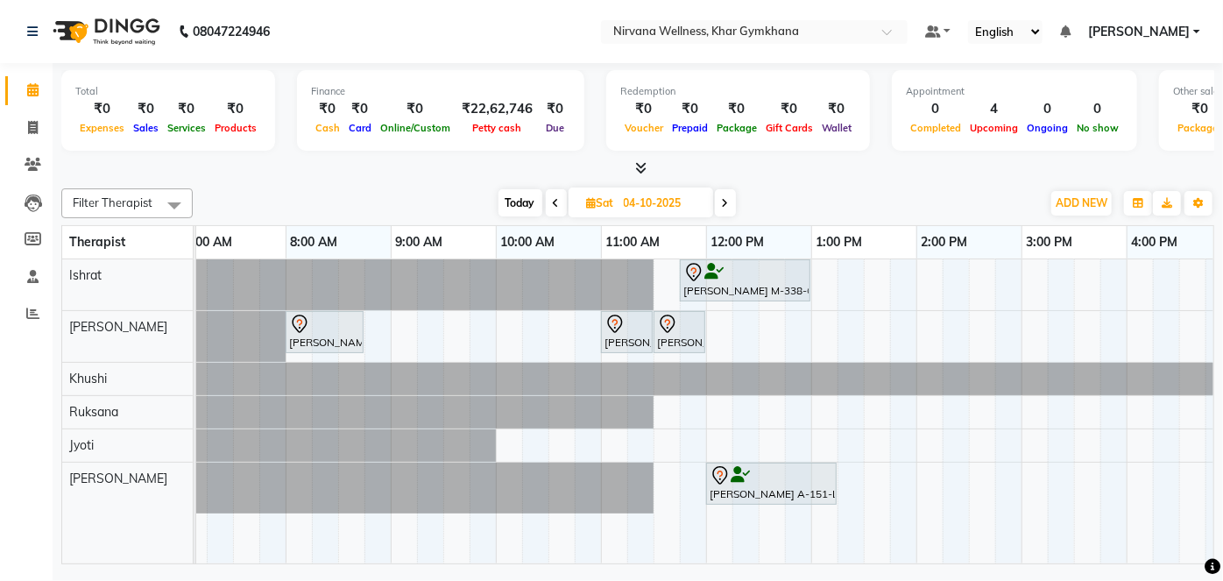
scroll to position [0, 21]
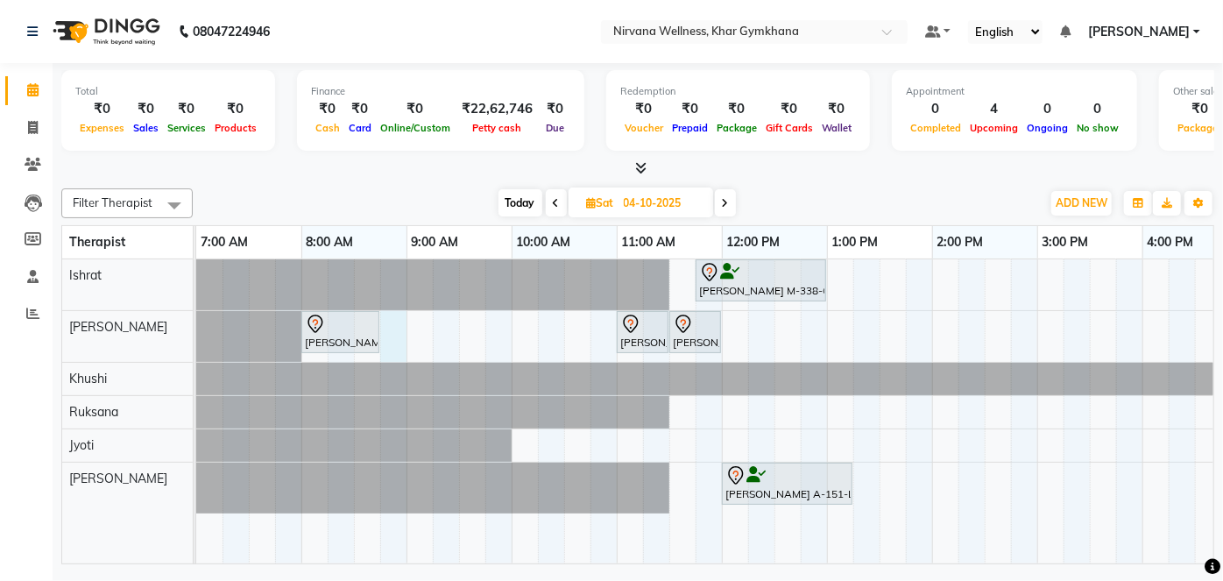
click at [391, 331] on div "[PERSON_NAME] M-338-O, 11:45 AM-01:00 PM, Swedish / Aroma / Deep tissue- 60 min…" at bounding box center [1037, 411] width 1683 height 304
select select "68038"
select select "tentative"
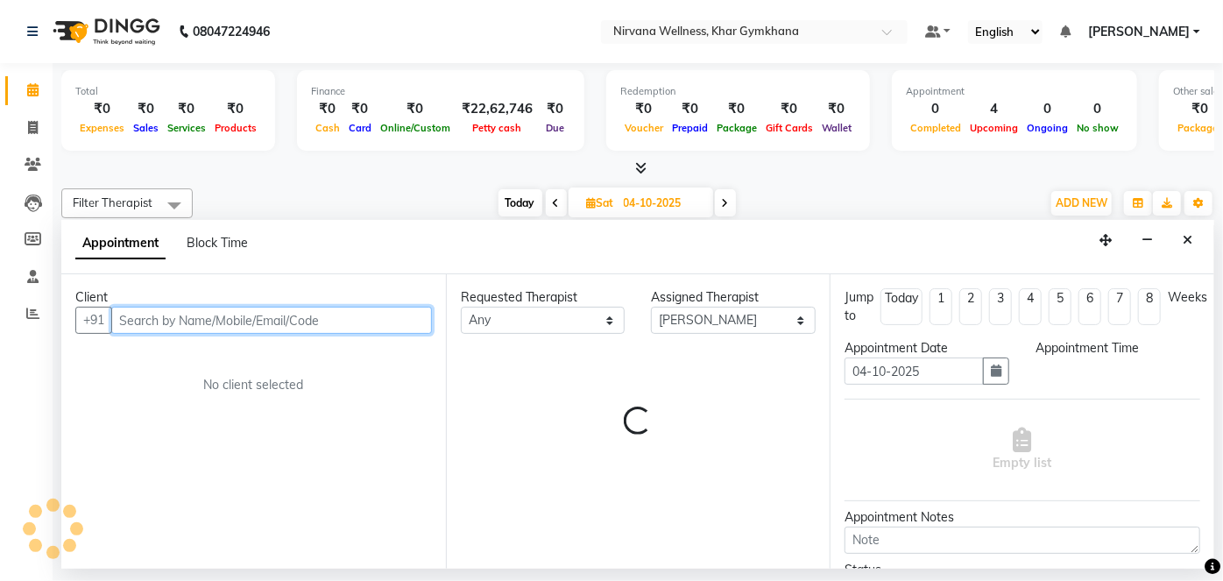
select select "525"
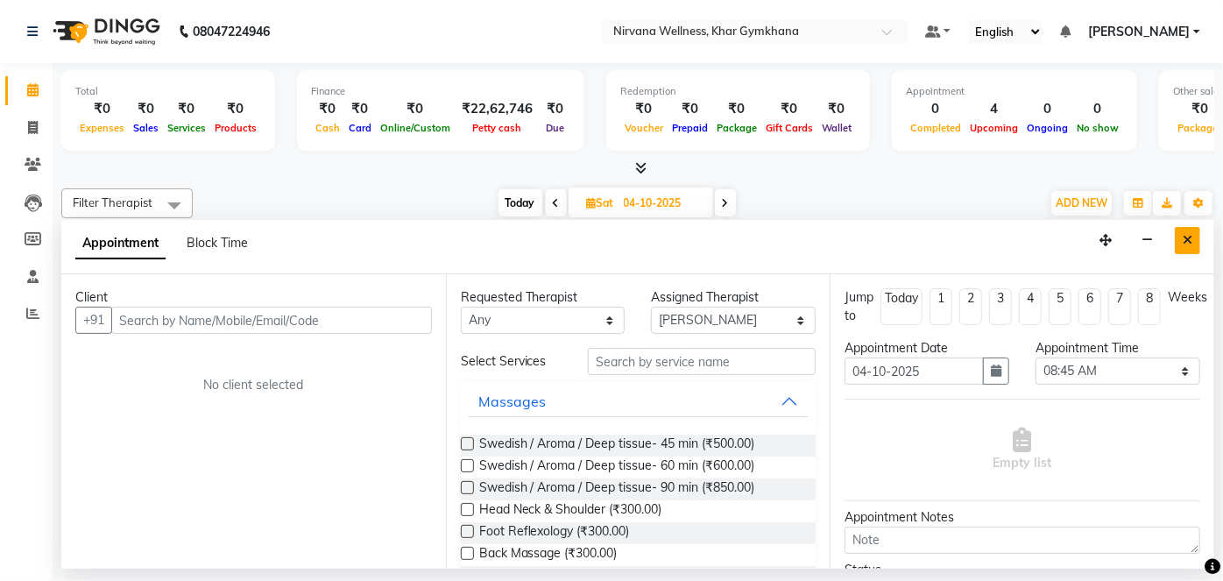
click at [1180, 233] on button "Close" at bounding box center [1187, 240] width 25 height 27
